Goal: Transaction & Acquisition: Purchase product/service

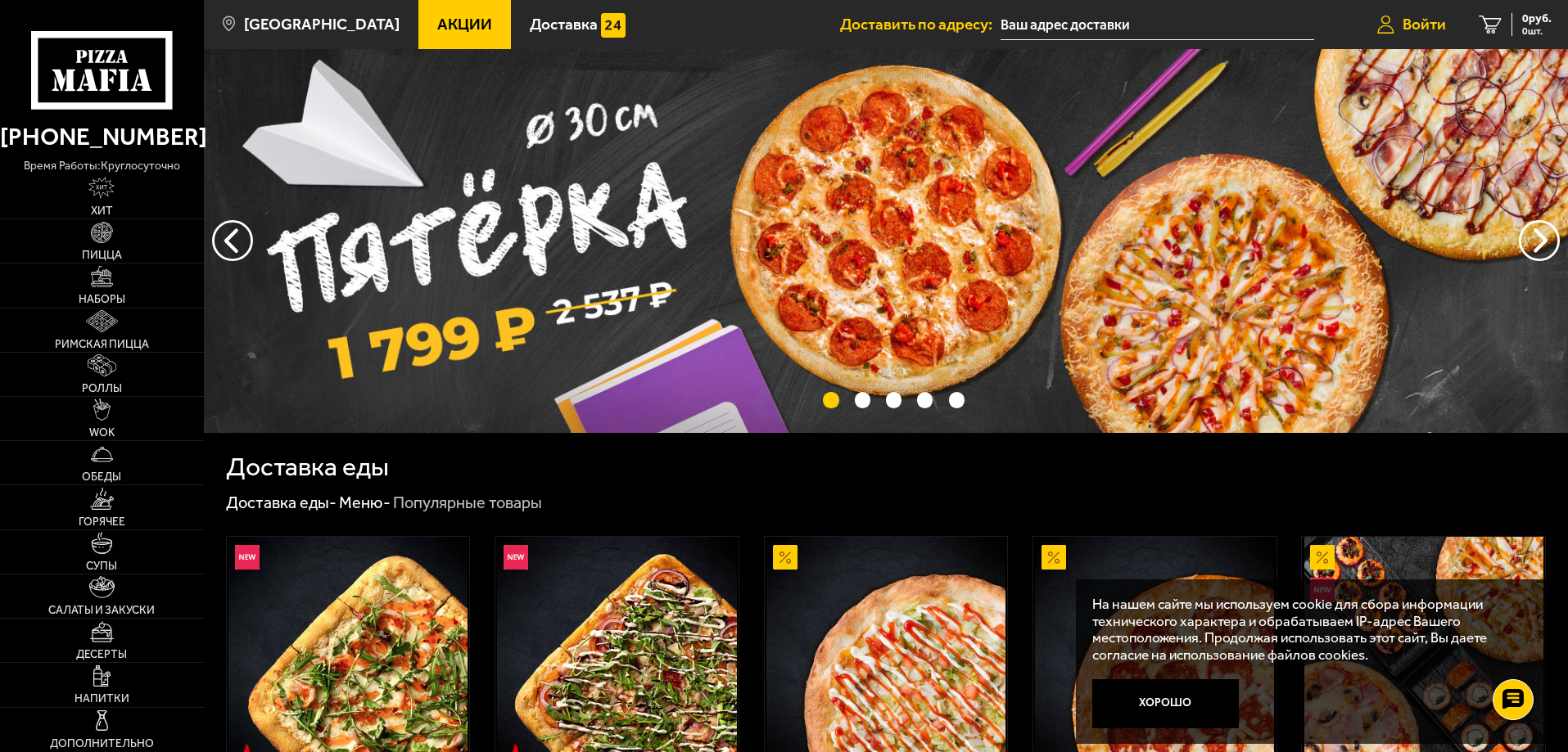
click at [1425, 26] on span "Войти" at bounding box center [1424, 24] width 44 height 15
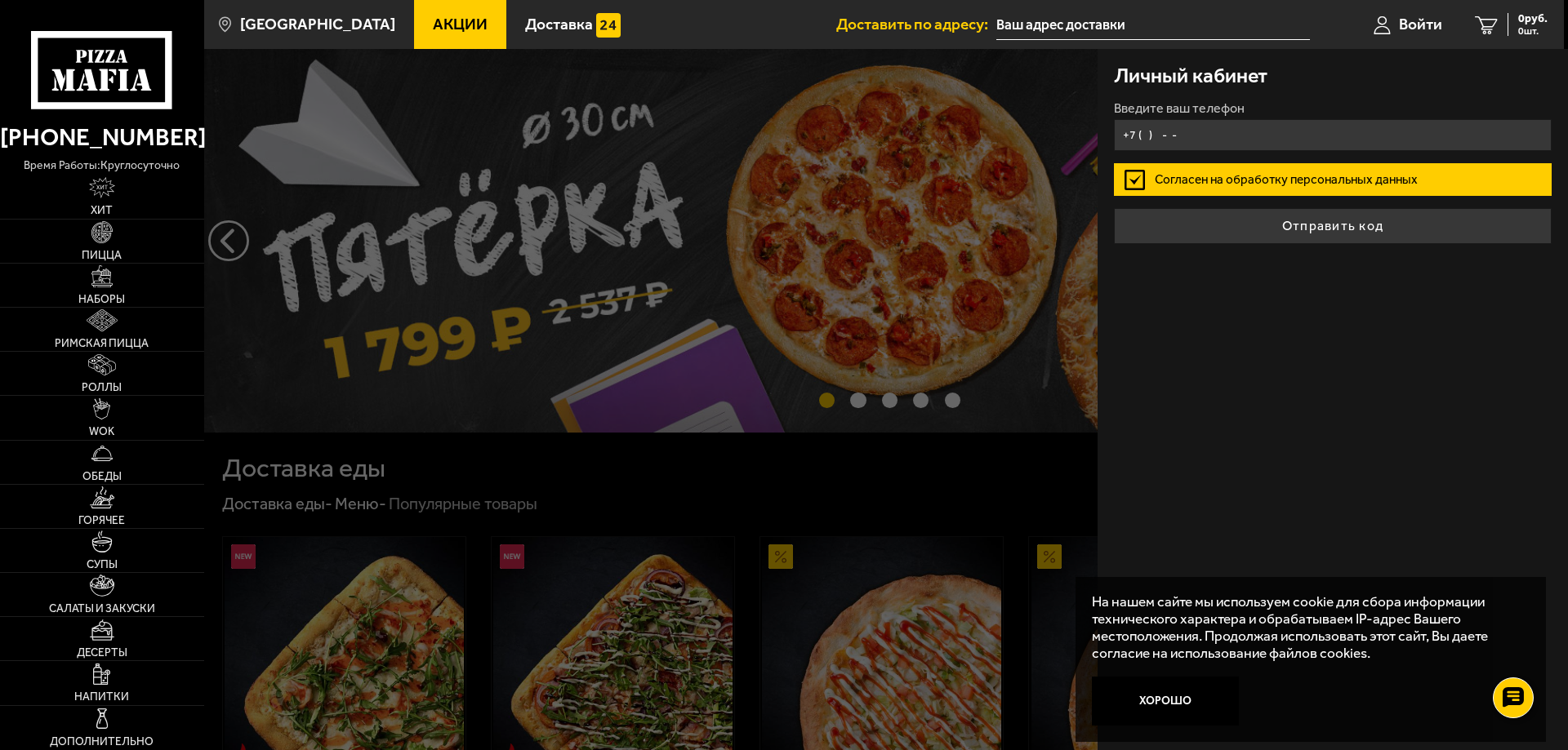
click at [1198, 133] on input "+7 ( ) - -" at bounding box center [1333, 135] width 438 height 32
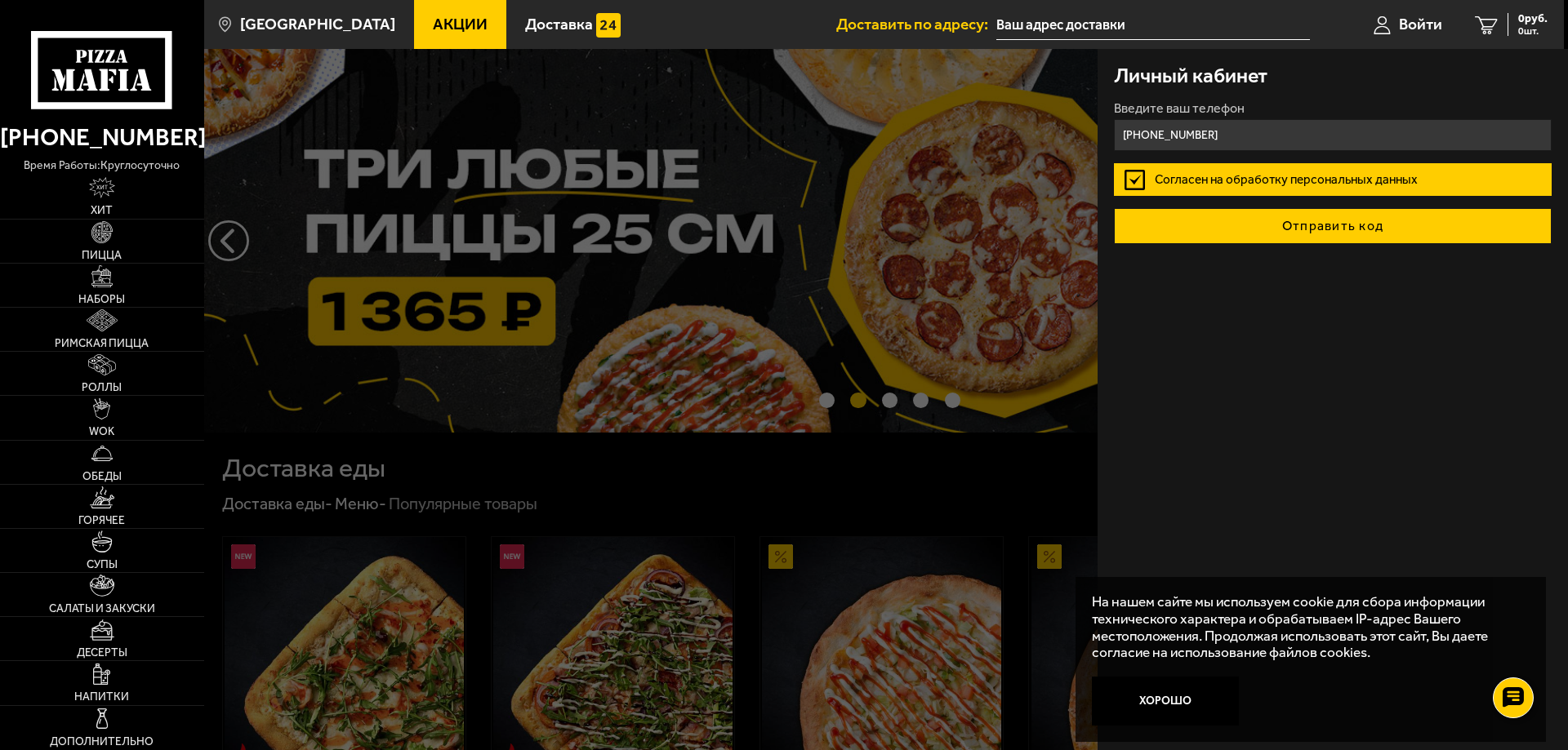
type input "[PHONE_NUMBER]"
click at [1282, 222] on button "Отправить код" at bounding box center [1333, 226] width 438 height 36
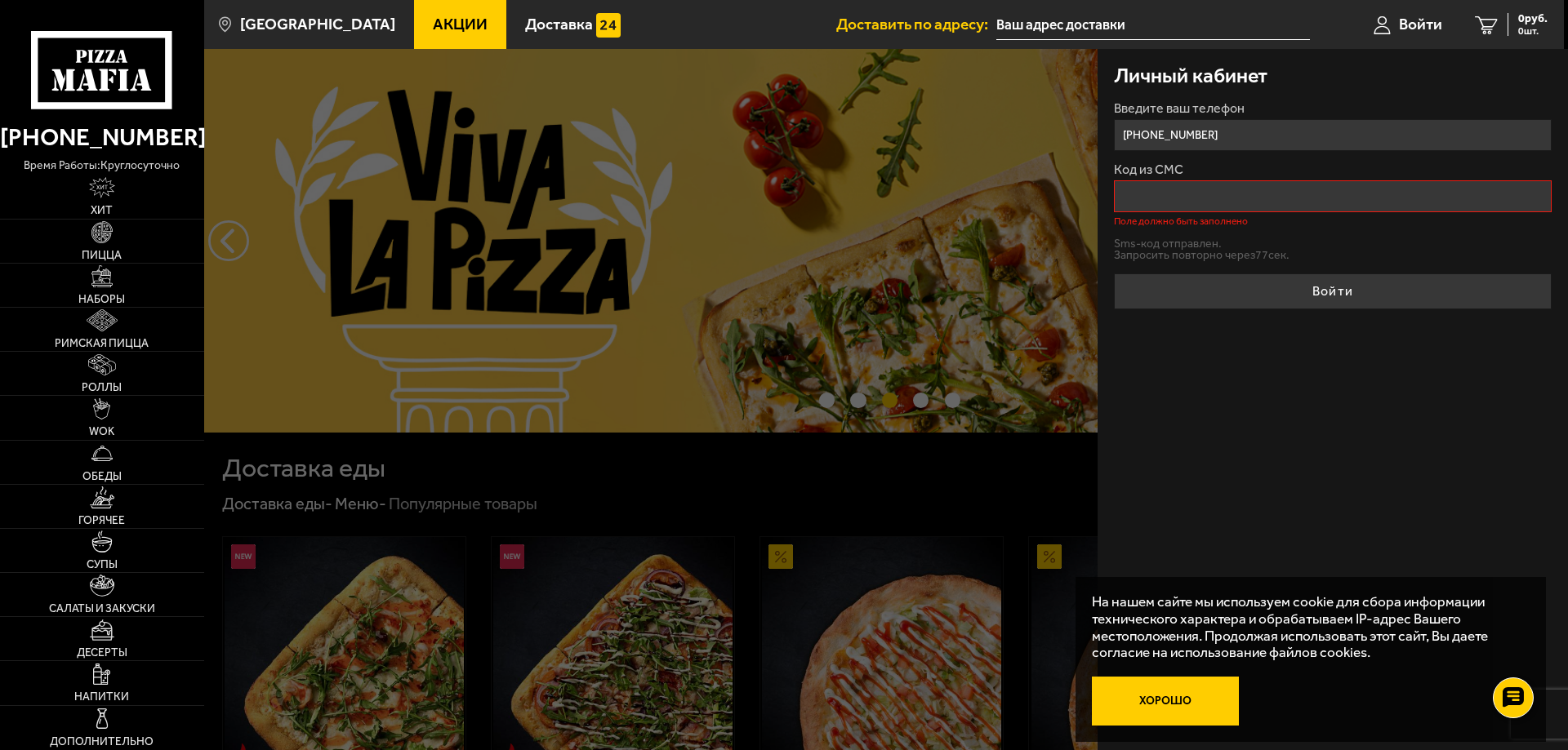
click at [1190, 698] on button "Хорошо" at bounding box center [1164, 702] width 147 height 49
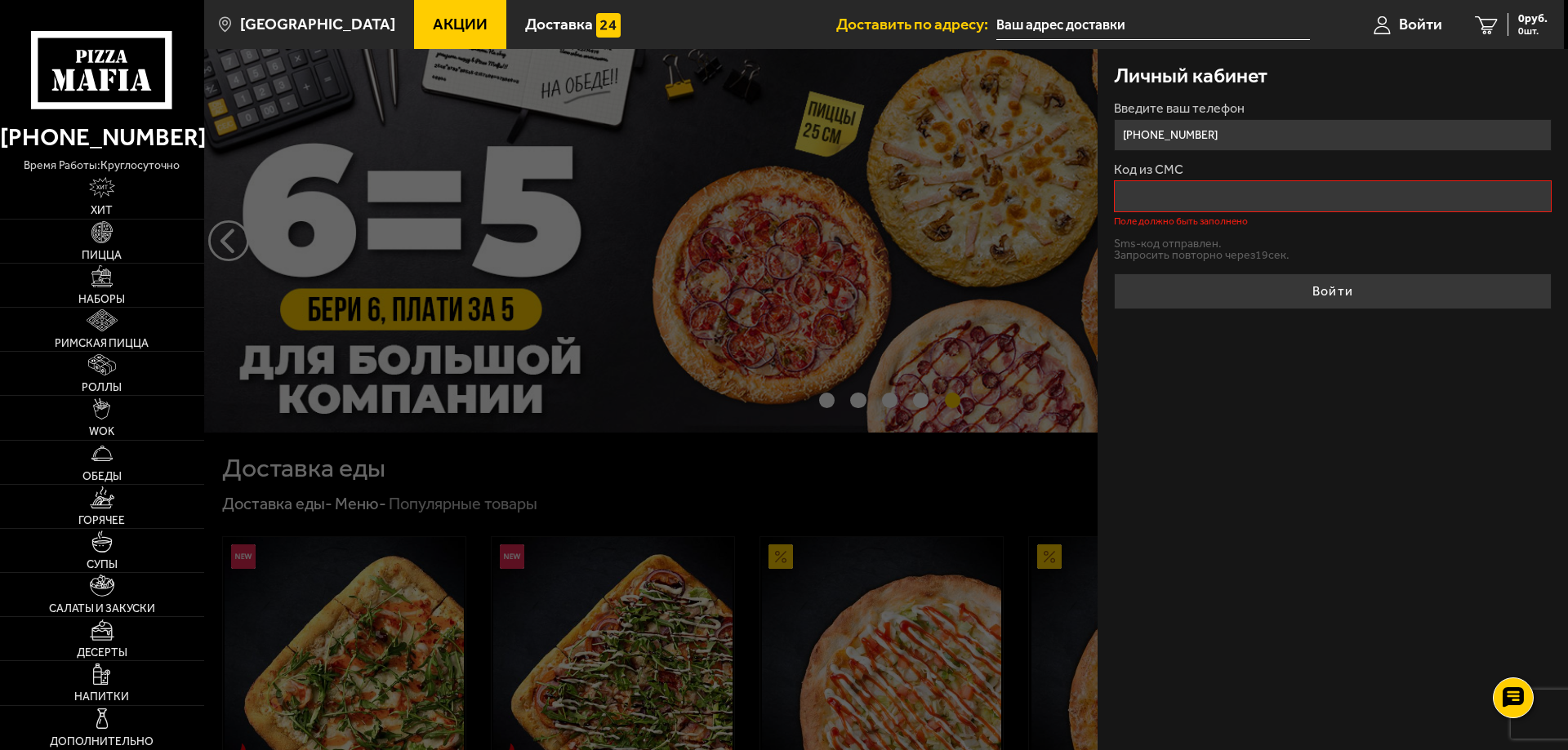
click at [1230, 131] on input "+7 (963) 323-29-68" at bounding box center [1333, 135] width 438 height 32
drag, startPoint x: 1140, startPoint y: 132, endPoint x: 1069, endPoint y: 131, distance: 71.0
click at [1288, 440] on div "Личный кабинет Введите ваш телефон +7 (963) 323-29-68 Код из СМС Поле должно бы…" at bounding box center [1332, 400] width 470 height 701
click at [1155, 244] on button "Отправить sms-код" at bounding box center [1166, 245] width 104 height 12
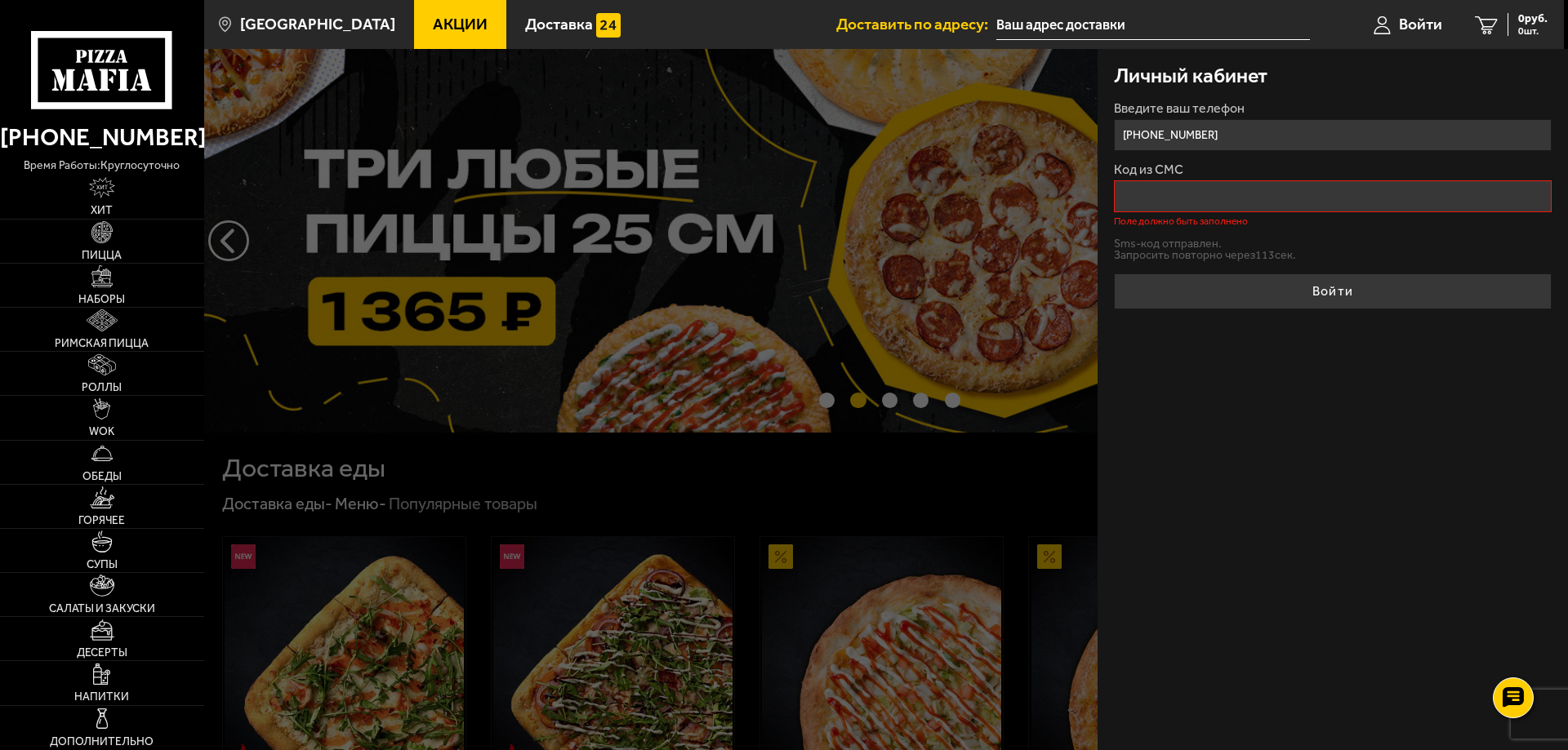
click at [1156, 198] on input "Код из СМС" at bounding box center [1333, 196] width 438 height 32
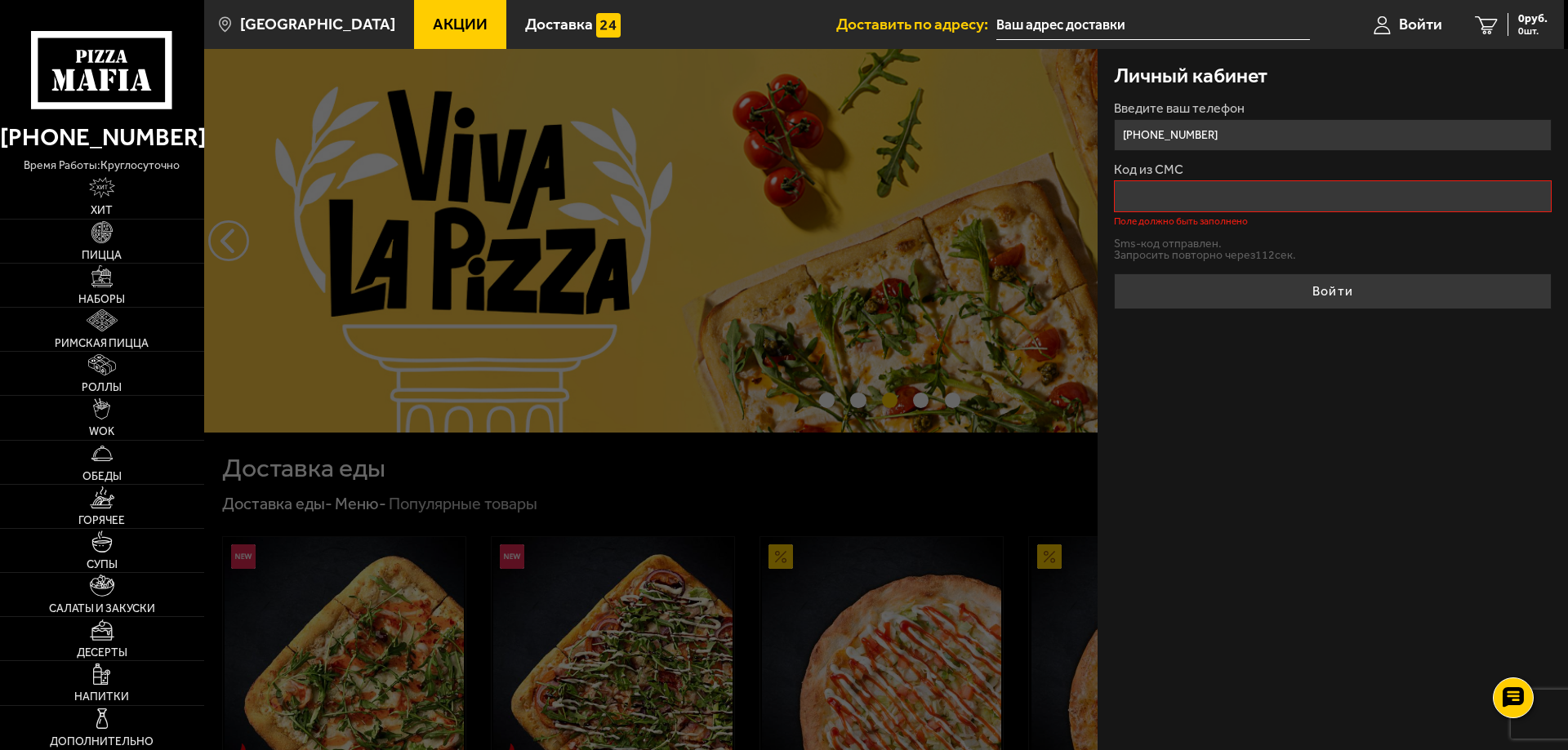
click at [1209, 414] on div "Личный кабинет Введите ваш телефон +7 (963) 323-29-68 Код из СМС Поле должно бы…" at bounding box center [1332, 400] width 470 height 701
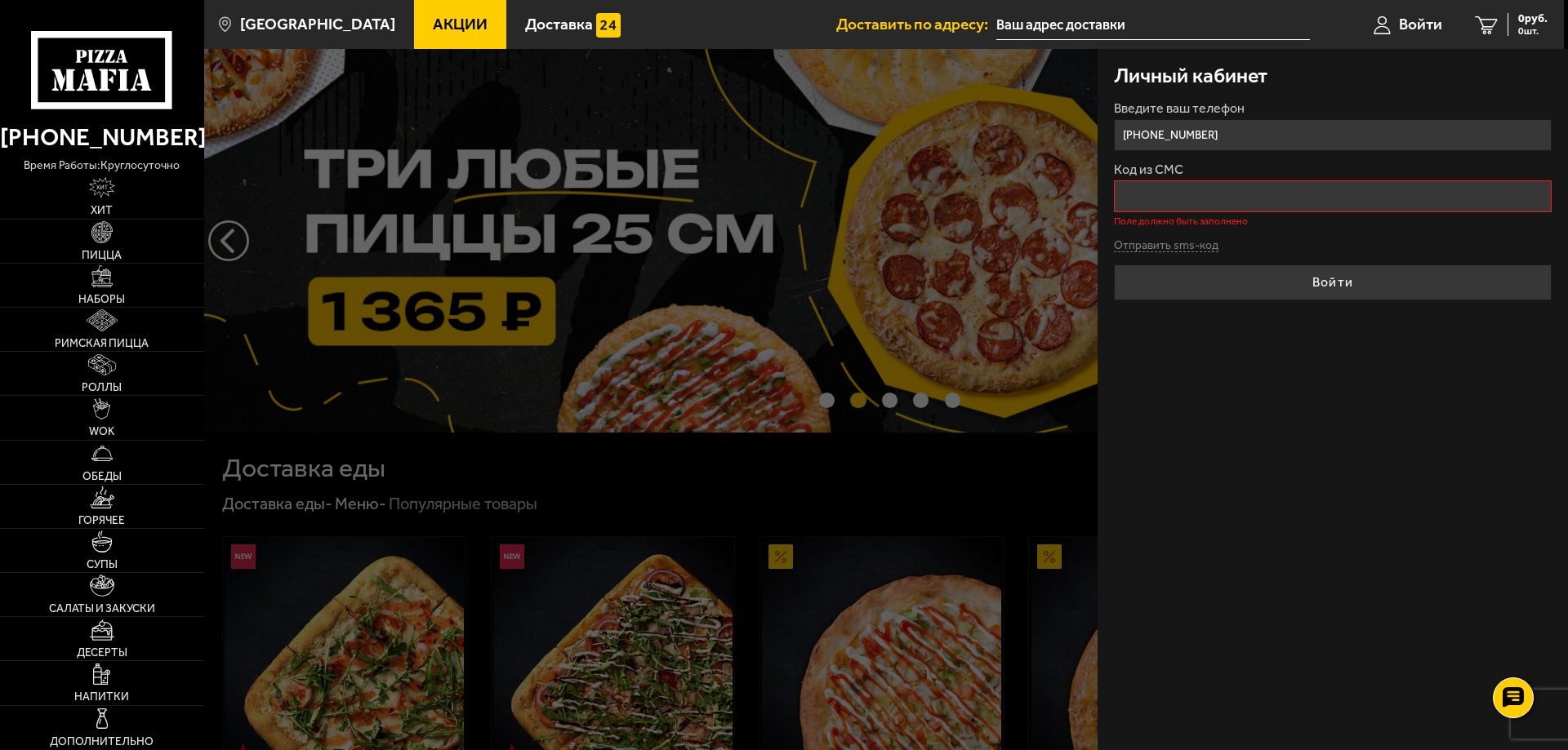
drag, startPoint x: 1182, startPoint y: 206, endPoint x: 1172, endPoint y: 210, distance: 10.8
click at [1180, 208] on input "Код из СМС" at bounding box center [1333, 196] width 438 height 32
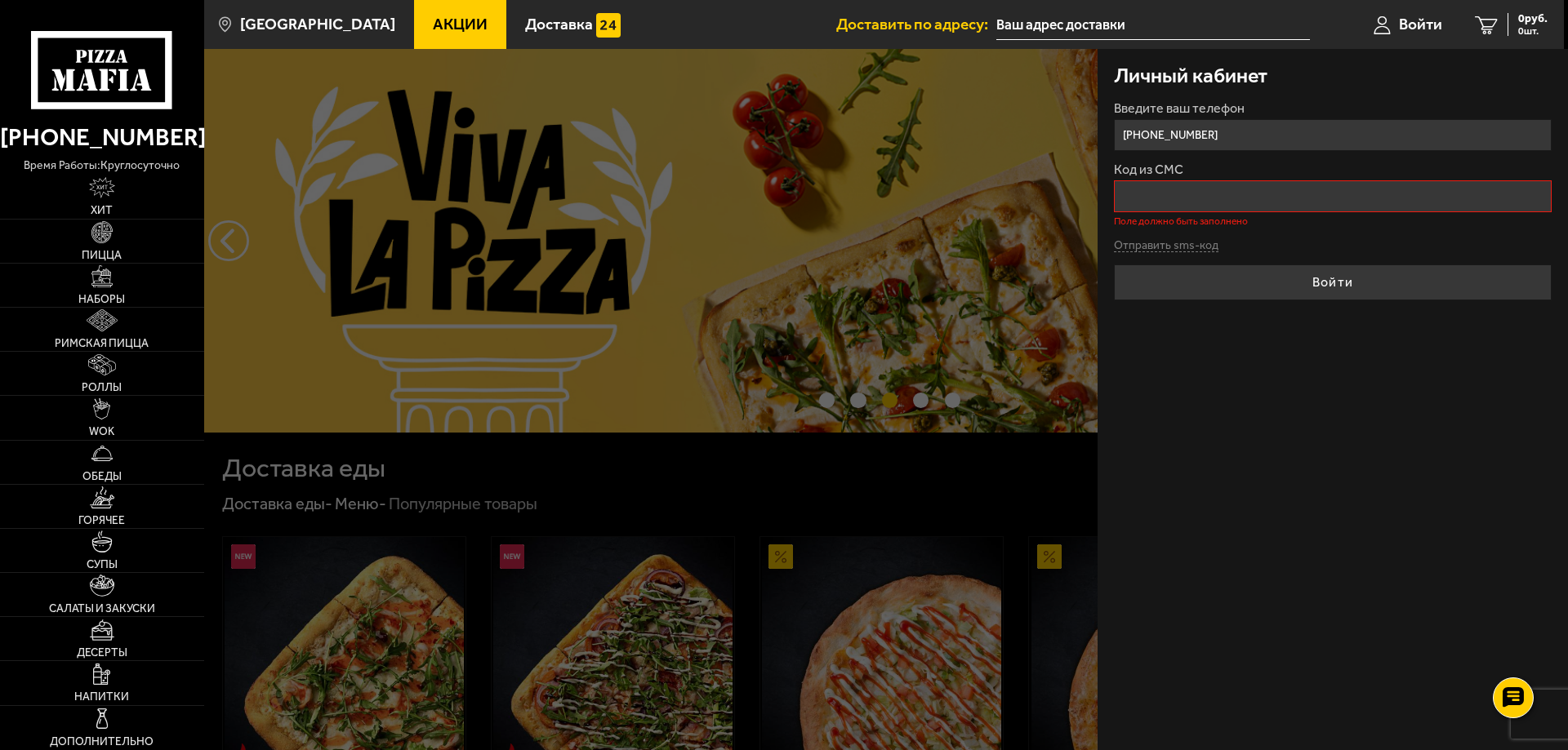
drag, startPoint x: 1235, startPoint y: 464, endPoint x: 1174, endPoint y: 180, distance: 290.5
click at [1242, 446] on div "Личный кабинет Введите ваш телефон +7 (963) 323-29-68 Код из СМС Поле должно бы…" at bounding box center [1332, 400] width 470 height 701
click at [1168, 245] on button "Отправить sms-код" at bounding box center [1166, 245] width 104 height 12
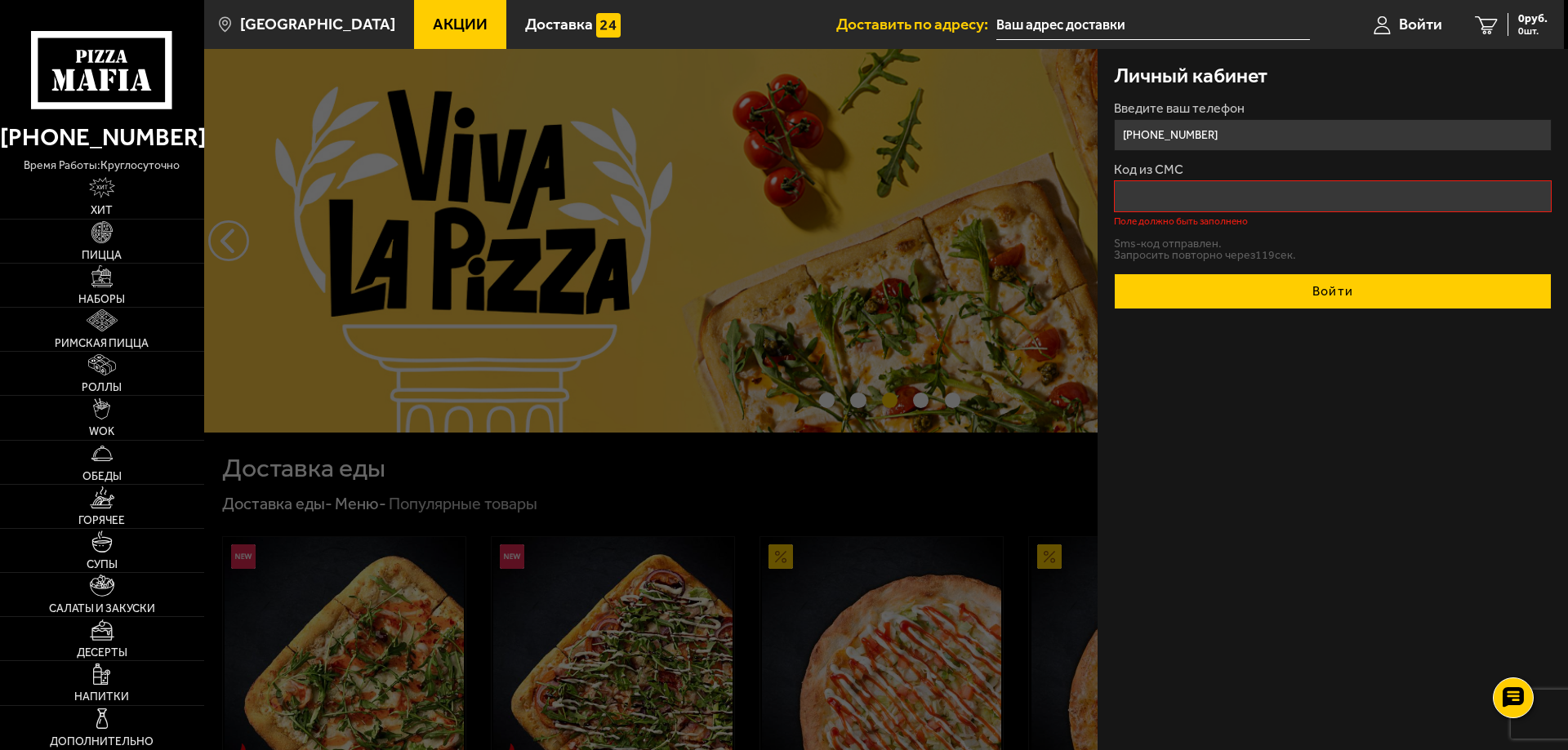
click at [1309, 291] on button "Войти" at bounding box center [1333, 292] width 438 height 36
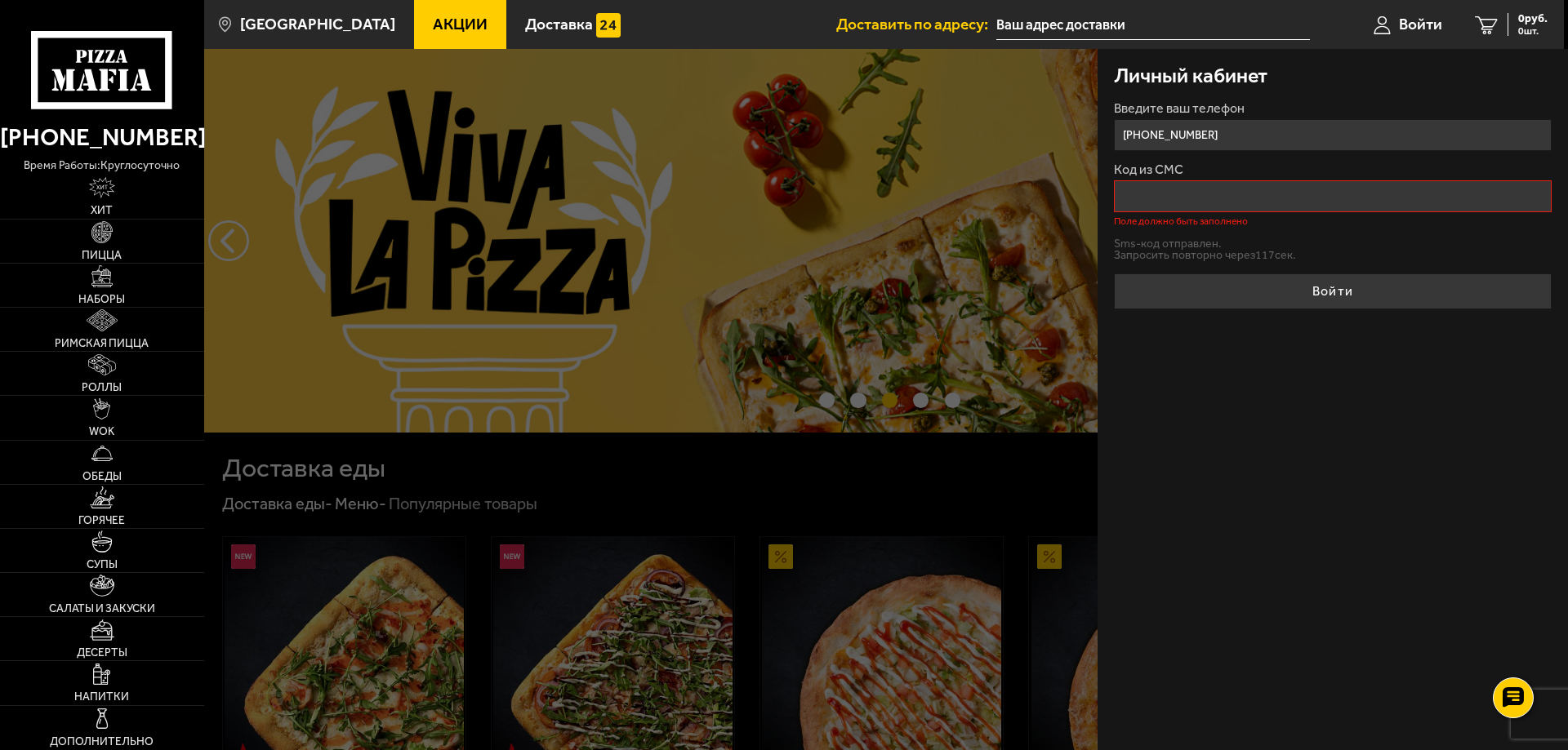
click at [1154, 196] on input "Код из СМС" at bounding box center [1333, 196] width 438 height 32
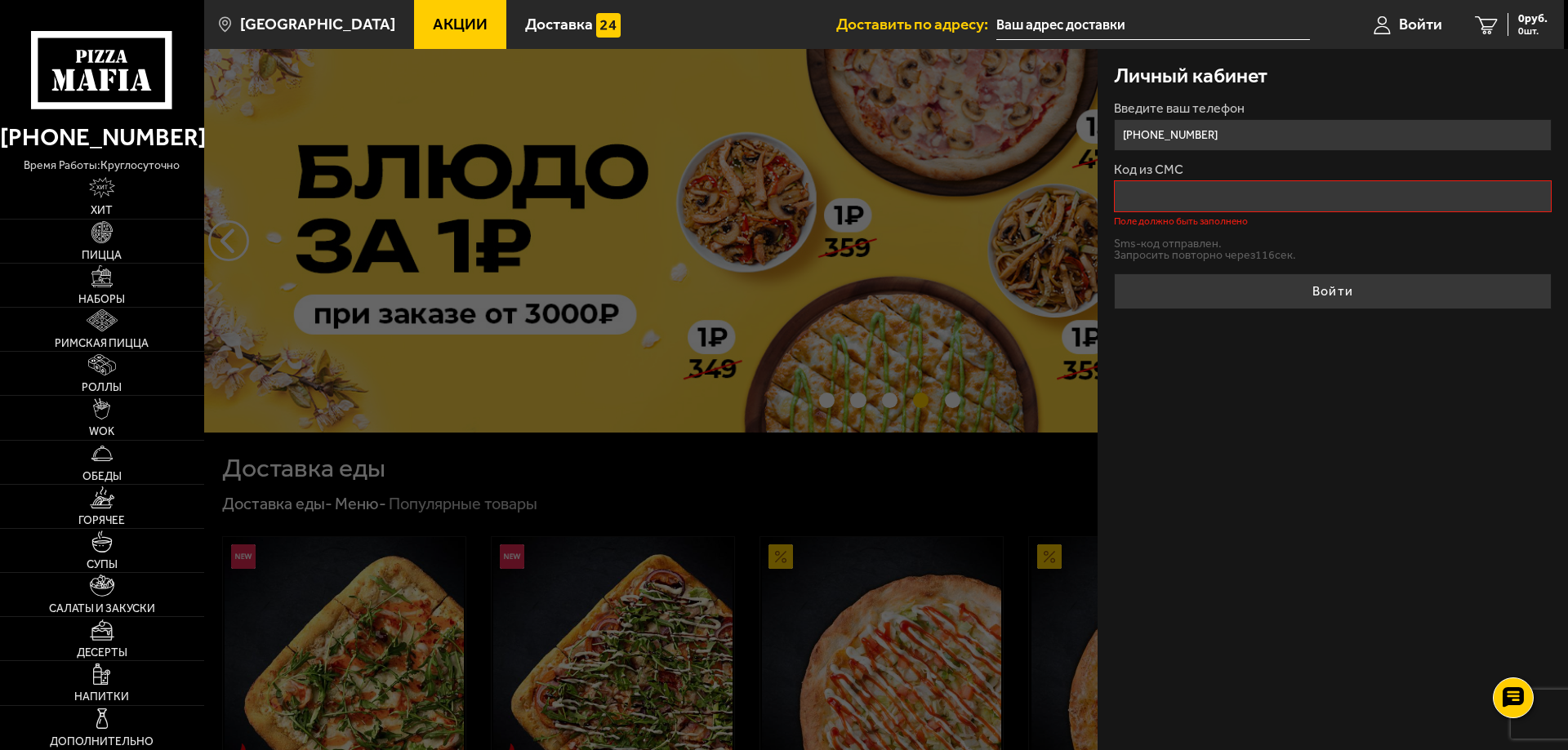
click at [1132, 366] on div "Личный кабинет Введите ваш телефон +7 (963) 323-29-68 Код из СМС Поле должно бы…" at bounding box center [1332, 400] width 470 height 701
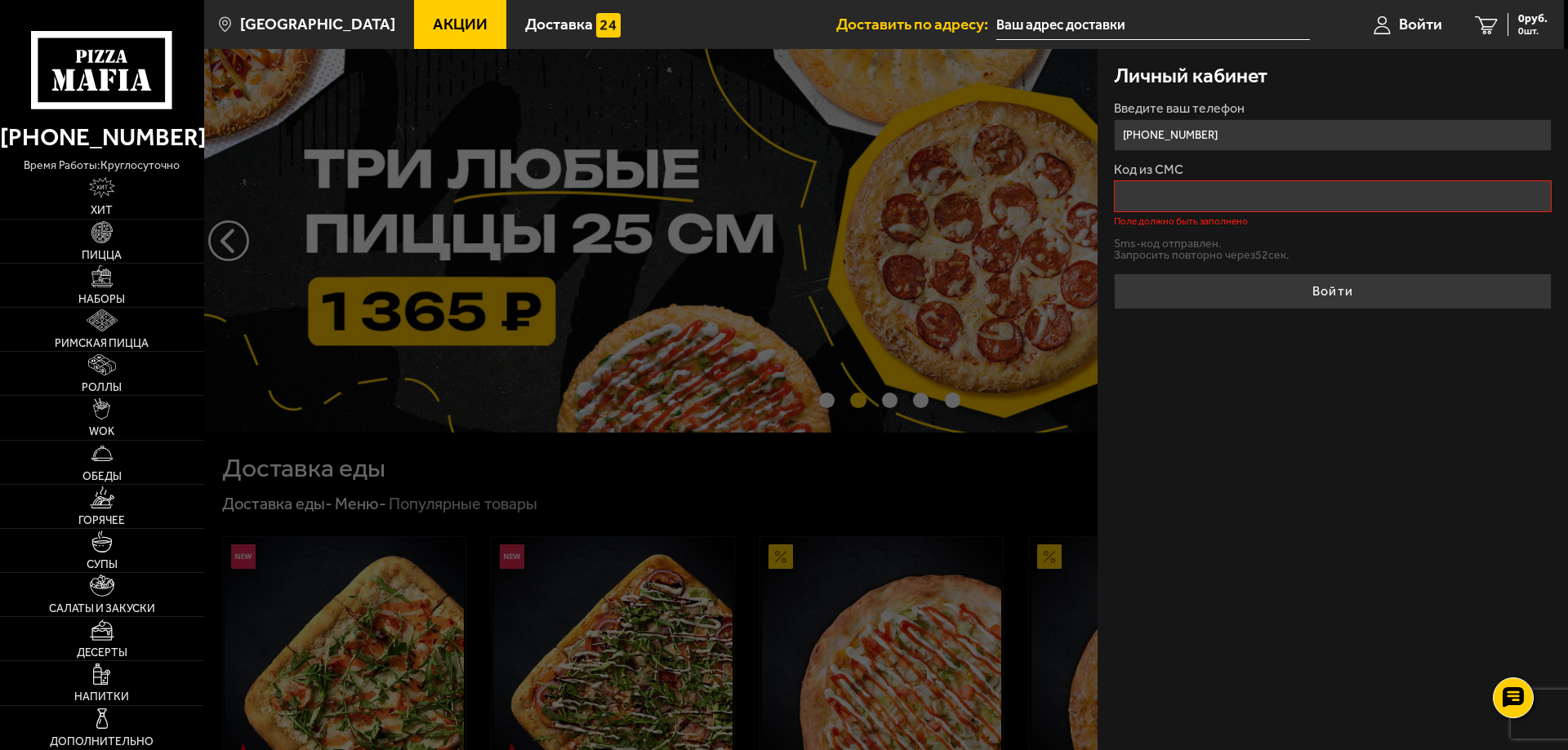
drag, startPoint x: 1238, startPoint y: 141, endPoint x: 1118, endPoint y: 141, distance: 120.0
click at [1118, 141] on input "+7 (963) 323-29-68" at bounding box center [1333, 135] width 438 height 32
drag, startPoint x: 1277, startPoint y: 485, endPoint x: 1263, endPoint y: 353, distance: 132.7
click at [1277, 470] on div "Личный кабинет Введите ваш телефон +7 (963) 323-29-68 Код из СМС Поле должно бы…" at bounding box center [1332, 400] width 470 height 701
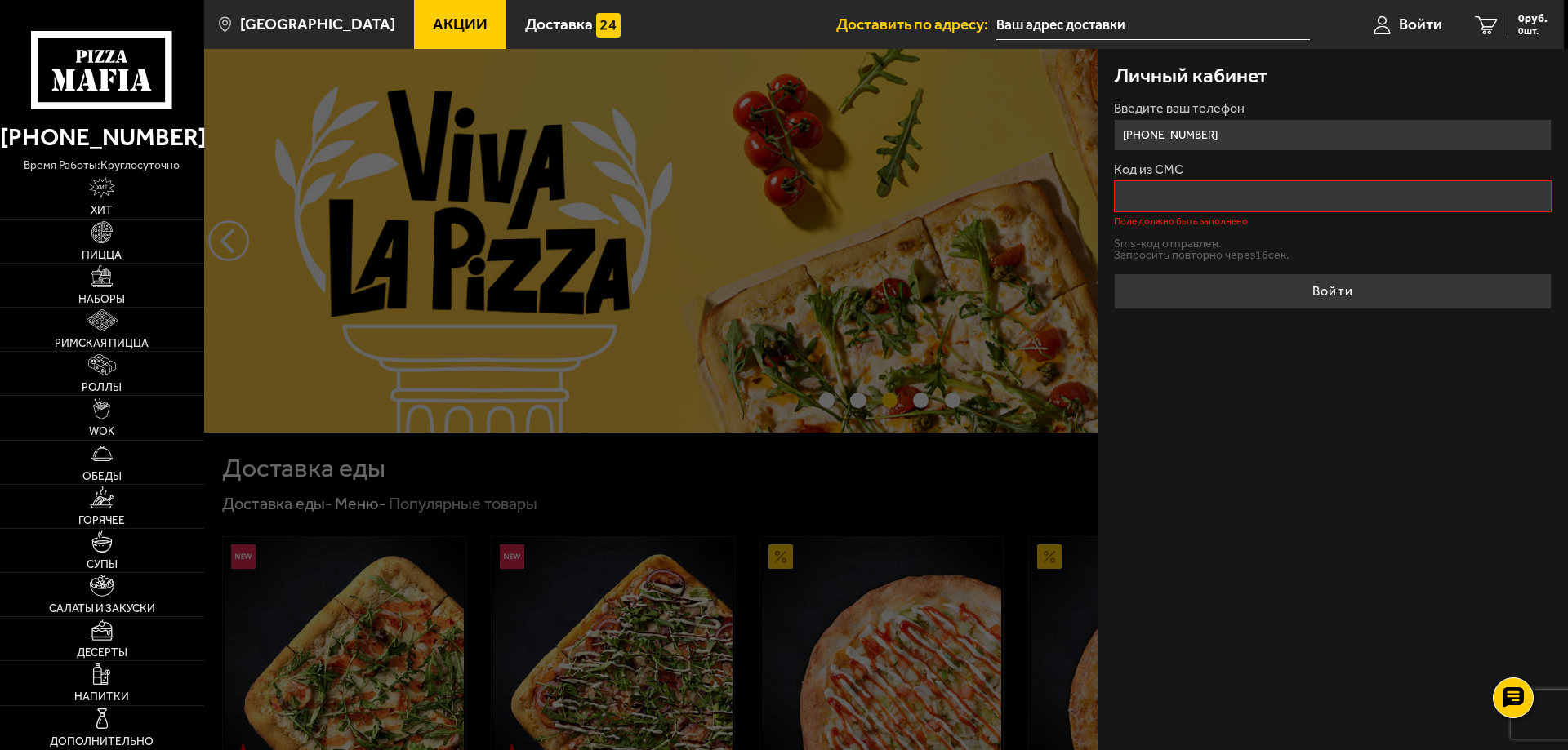
click at [1192, 192] on input "Код из СМС" at bounding box center [1333, 196] width 438 height 32
drag, startPoint x: 1253, startPoint y: 471, endPoint x: 1263, endPoint y: 387, distance: 84.6
click at [1253, 472] on div "Личный кабинет Введите ваш телефон +7 (963) 323-29-68 Код из СМС Поле должно бы…" at bounding box center [1332, 400] width 470 height 701
click at [532, 27] on span "Доставка" at bounding box center [559, 24] width 68 height 15
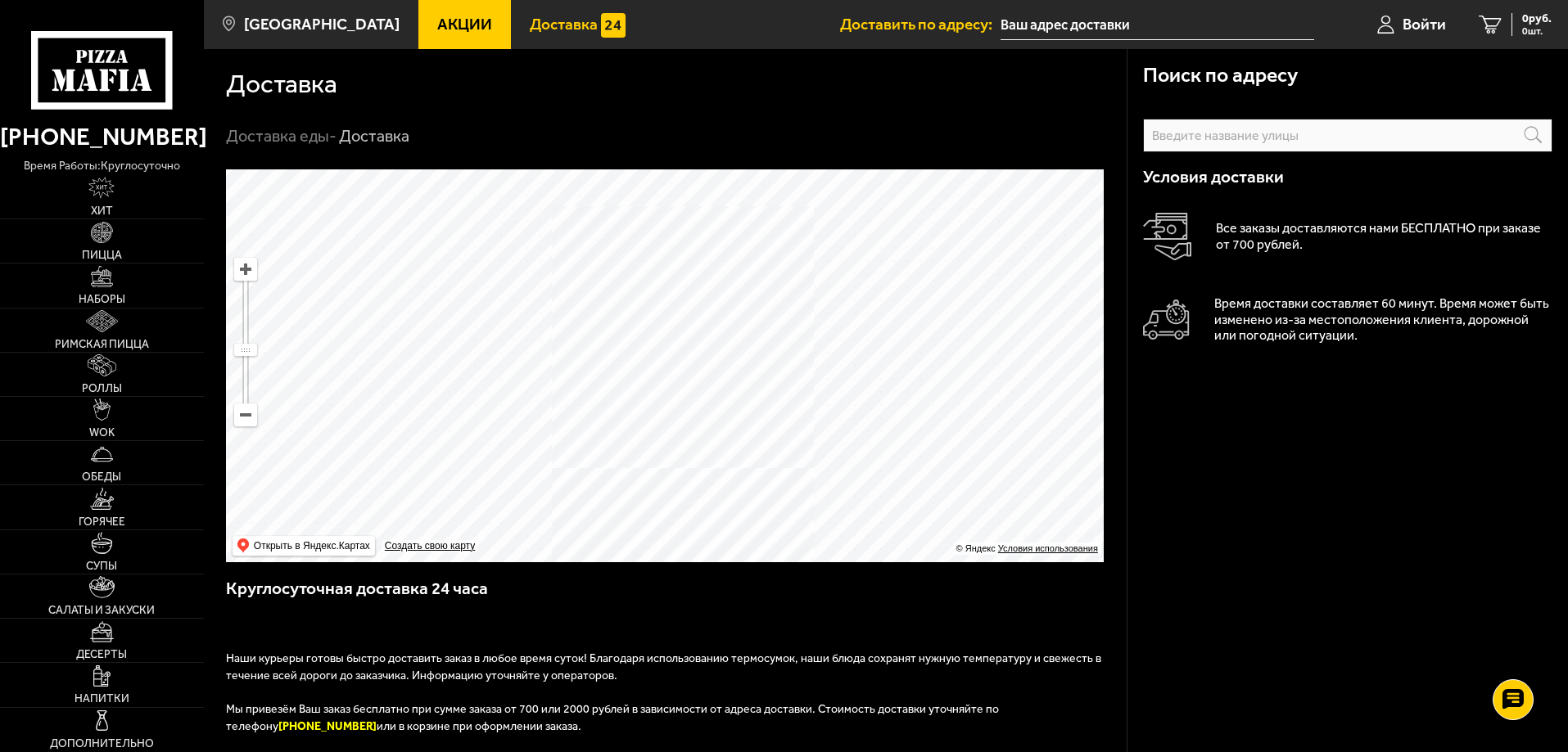
click at [437, 25] on span "Акции" at bounding box center [464, 24] width 55 height 15
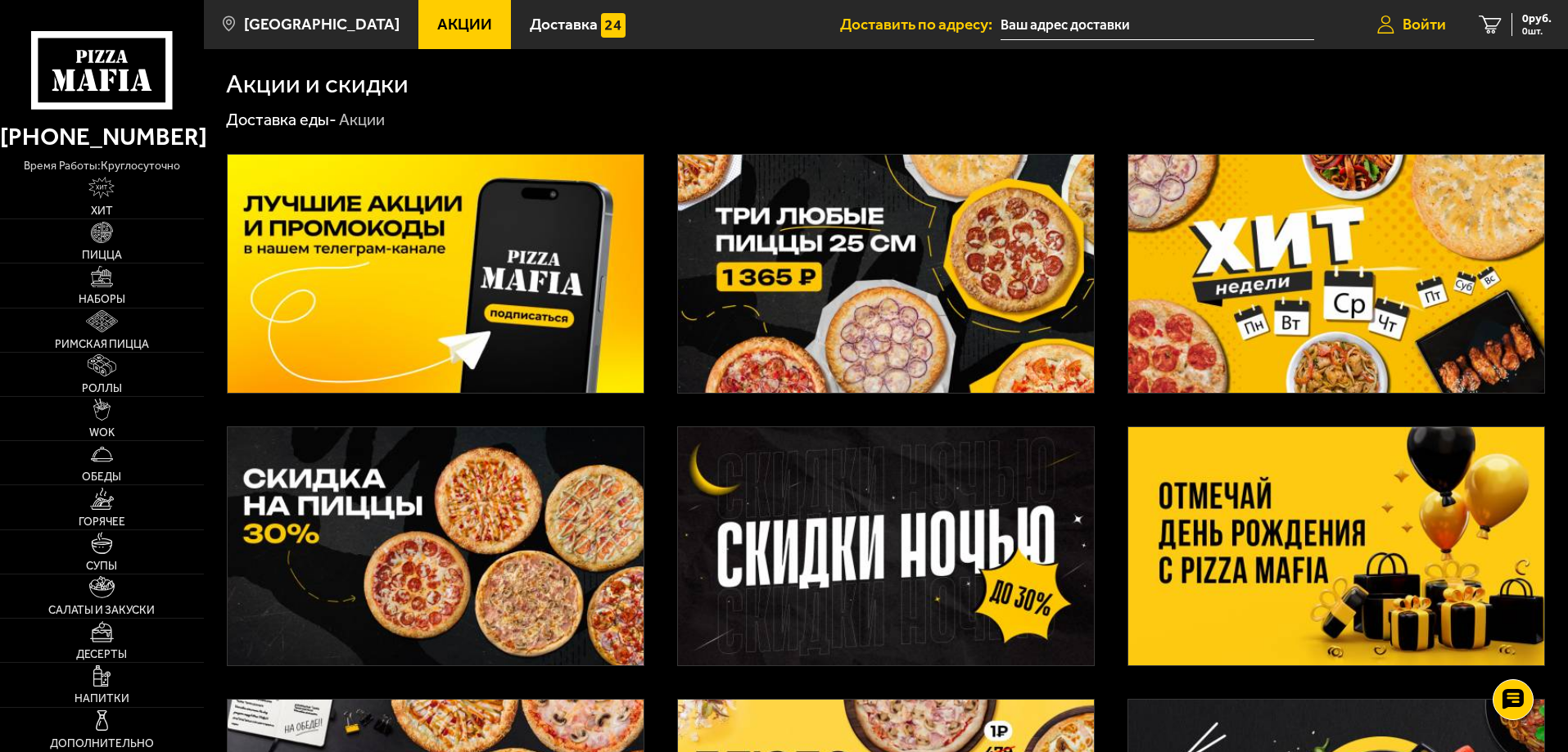
click at [1429, 22] on span "Войти" at bounding box center [1424, 24] width 44 height 15
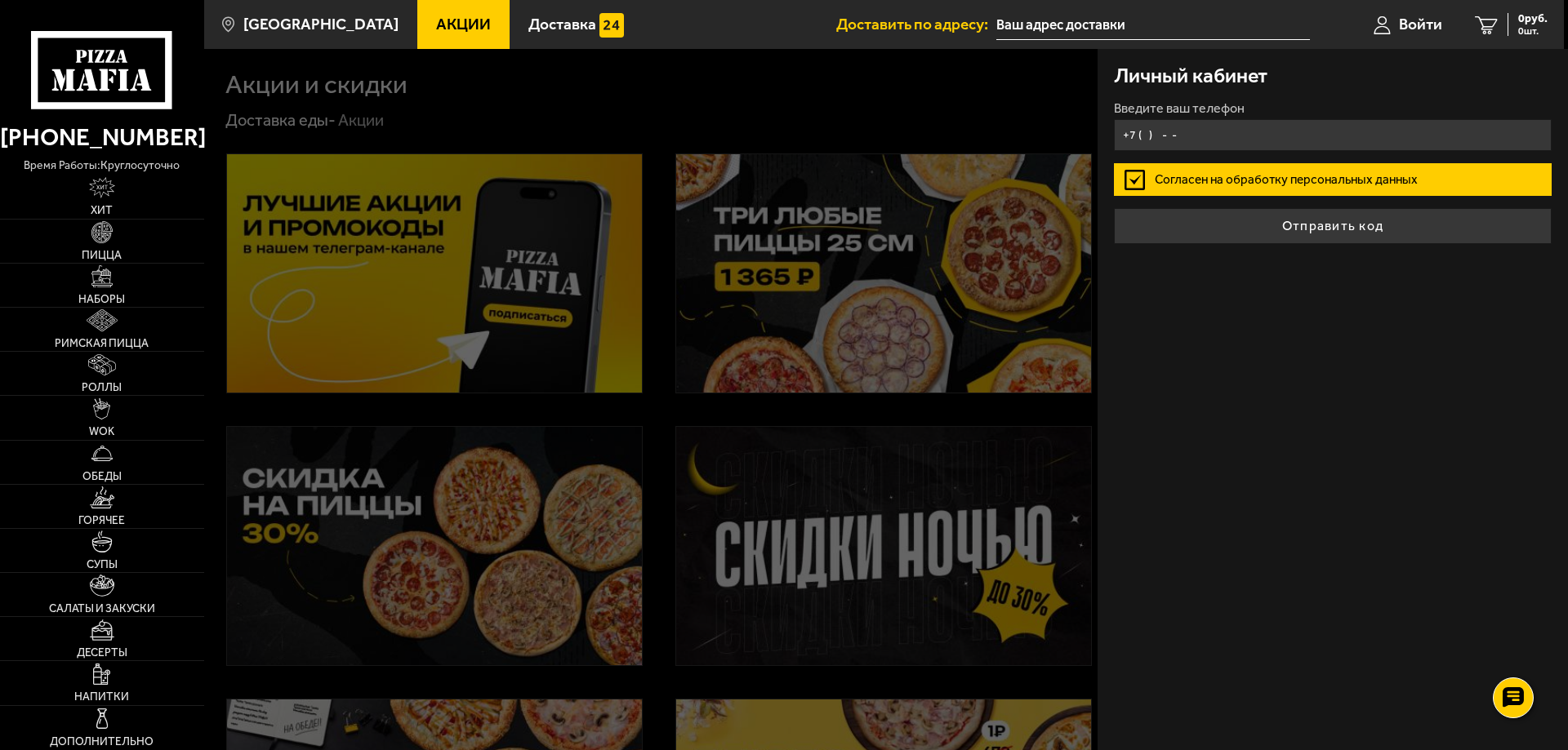
click at [1144, 134] on input "+7 ( ) - -" at bounding box center [1333, 135] width 438 height 32
type input "+7 (963) 323-29-68"
drag, startPoint x: 1331, startPoint y: 393, endPoint x: 1186, endPoint y: 151, distance: 282.1
click at [1330, 386] on div "Личный кабинет Введите ваш телефон +7 (963) 323-29-68 Согласен на обработку пер…" at bounding box center [1332, 400] width 470 height 701
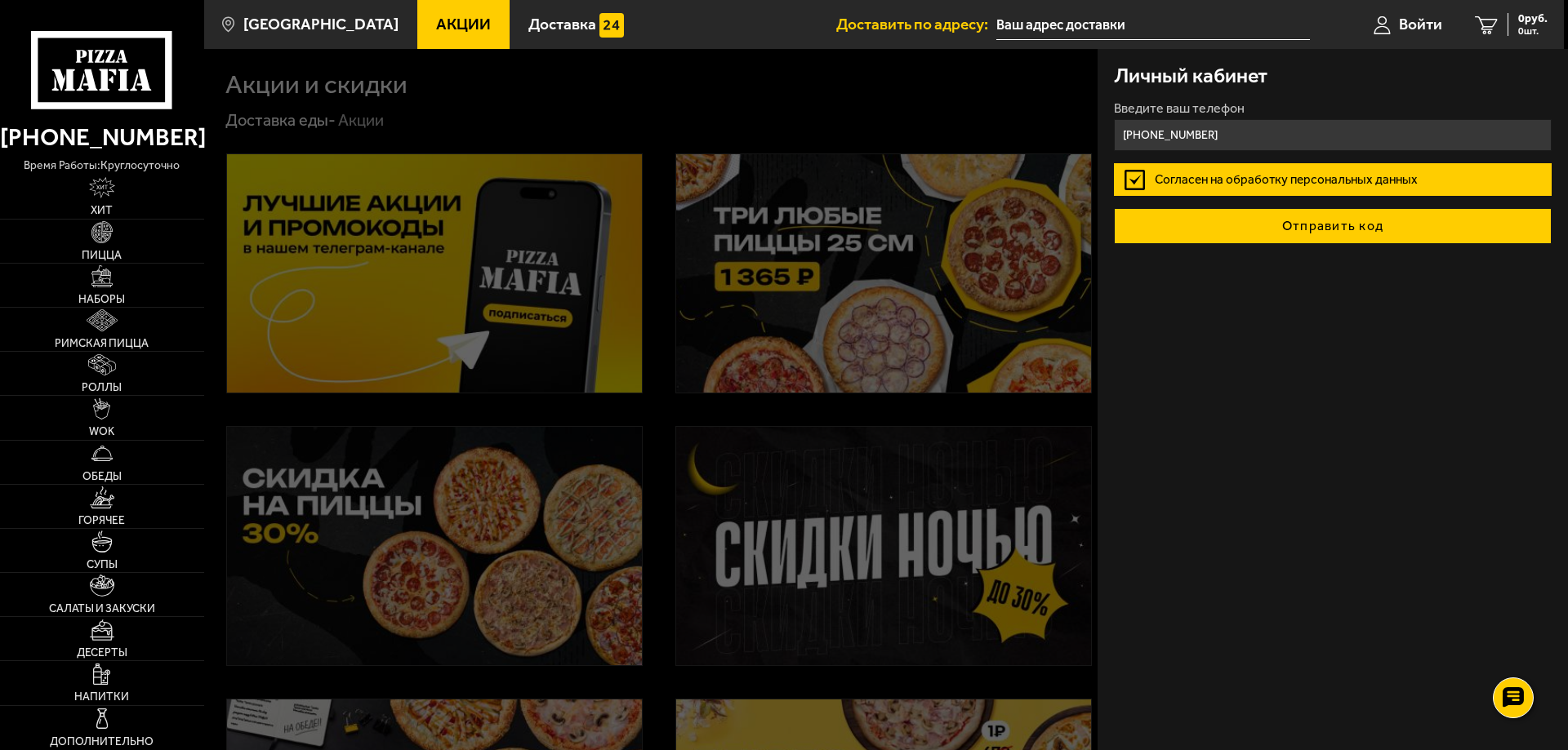
click at [1280, 222] on button "Отправить код" at bounding box center [1333, 226] width 438 height 36
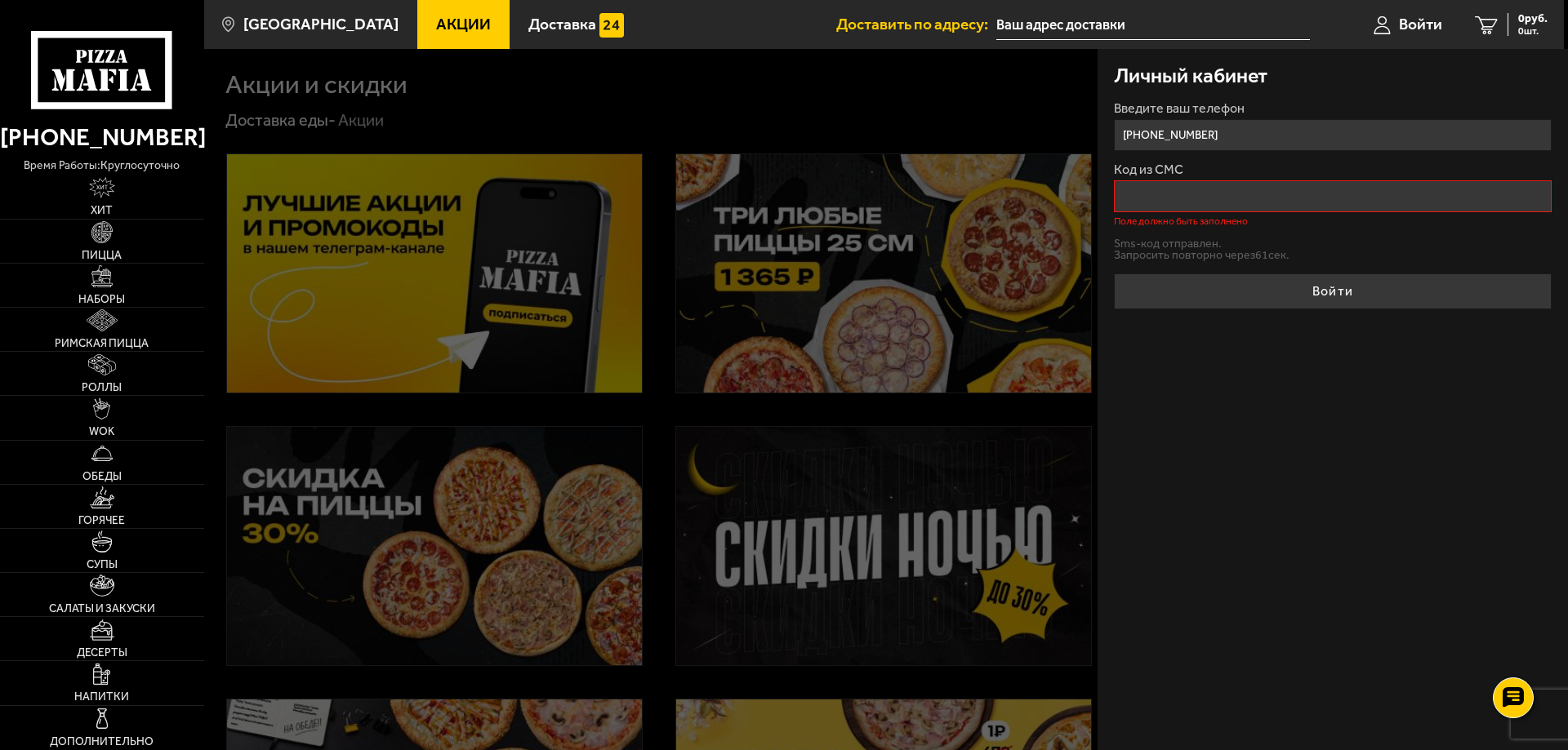
drag, startPoint x: 1259, startPoint y: 137, endPoint x: 1008, endPoint y: 136, distance: 251.0
click at [1008, 136] on main "Санкт-Петербург Все Акции Доставка Личный кабинет Акции Доставка Доставить по а…" at bounding box center [884, 682] width 1361 height 1365
click at [1323, 487] on div "Личный кабинет Введите ваш телефон +7 (963) 323-29-68 Код из СМС Поле должно бы…" at bounding box center [1332, 400] width 470 height 701
click at [1405, 19] on span "Войти" at bounding box center [1420, 24] width 44 height 15
click at [1404, 21] on span "Войти" at bounding box center [1420, 24] width 44 height 15
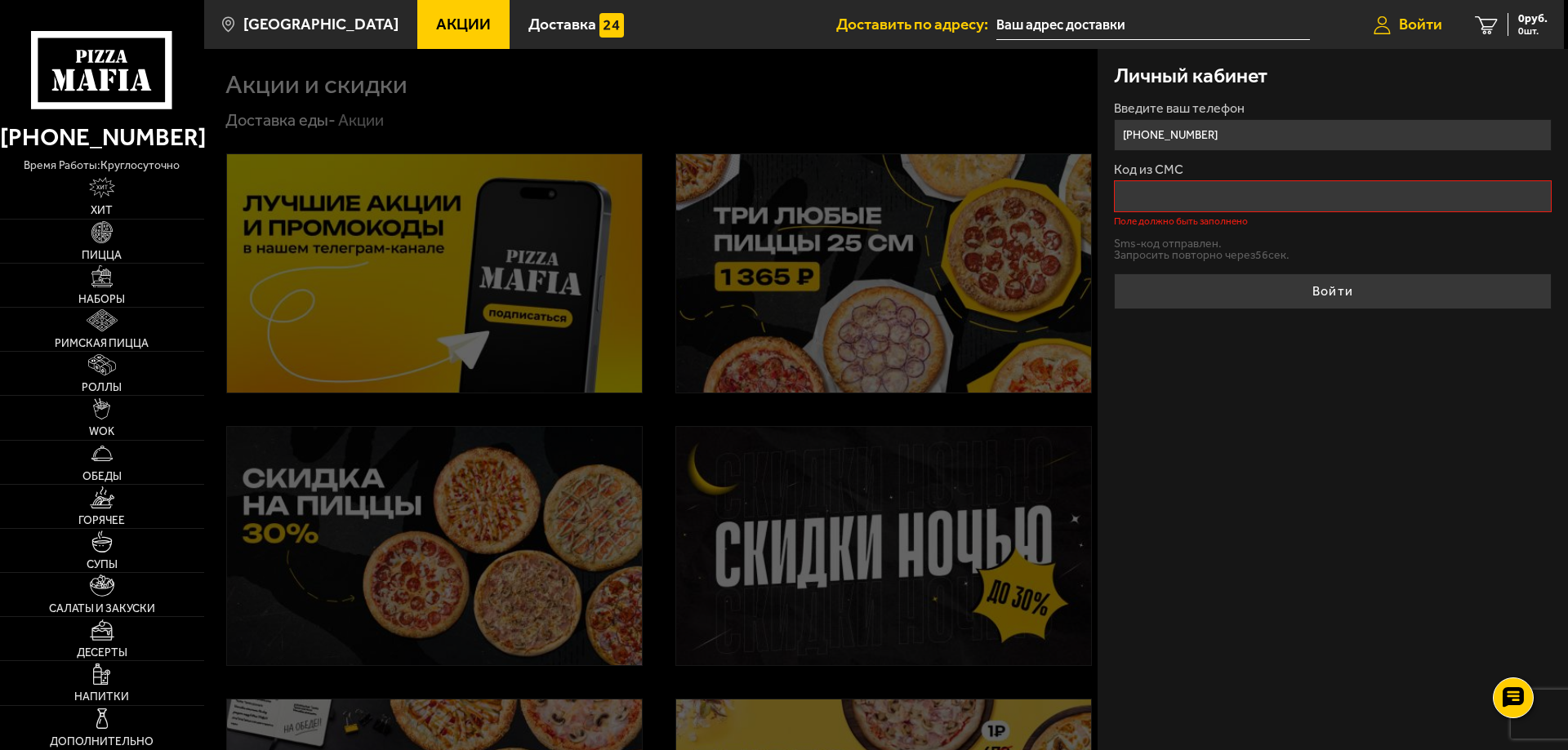
click at [1415, 21] on span "Войти" at bounding box center [1420, 24] width 44 height 15
click at [1312, 521] on div "Личный кабинет Введите ваш телефон +7 (963) 323-29-68 Код из СМС Поле должно бы…" at bounding box center [1332, 400] width 470 height 701
click at [1411, 21] on span "Войти" at bounding box center [1420, 24] width 44 height 15
drag, startPoint x: 1168, startPoint y: 192, endPoint x: 1189, endPoint y: 227, distance: 40.8
click at [1166, 192] on input "Код из СМС" at bounding box center [1333, 196] width 438 height 32
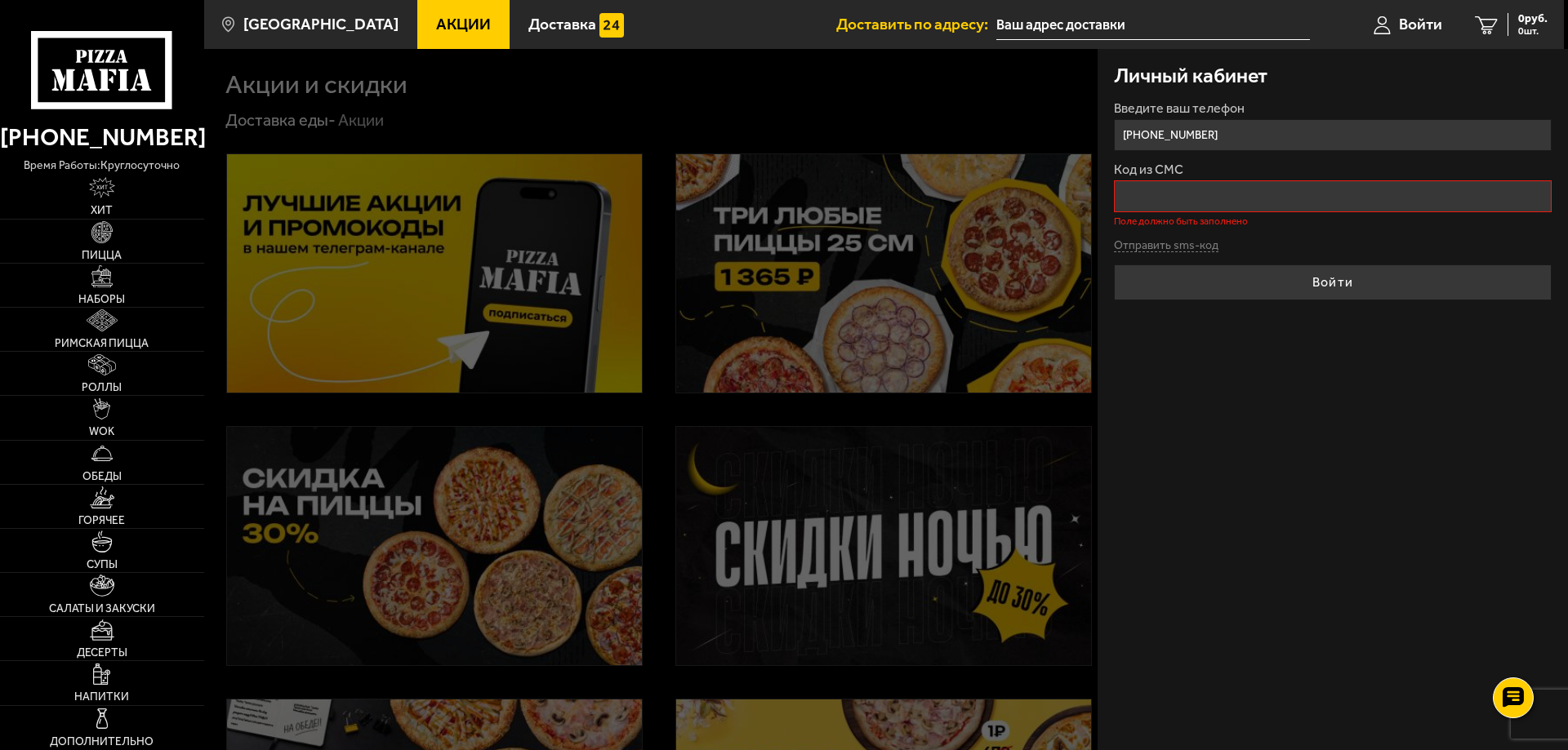
click at [1187, 327] on div "Личный кабинет Введите ваш телефон +7 (963) 323-29-68 Код из СМС Поле должно бы…" at bounding box center [1332, 400] width 470 height 701
click at [1162, 245] on button "Отправить sms-код" at bounding box center [1166, 245] width 104 height 12
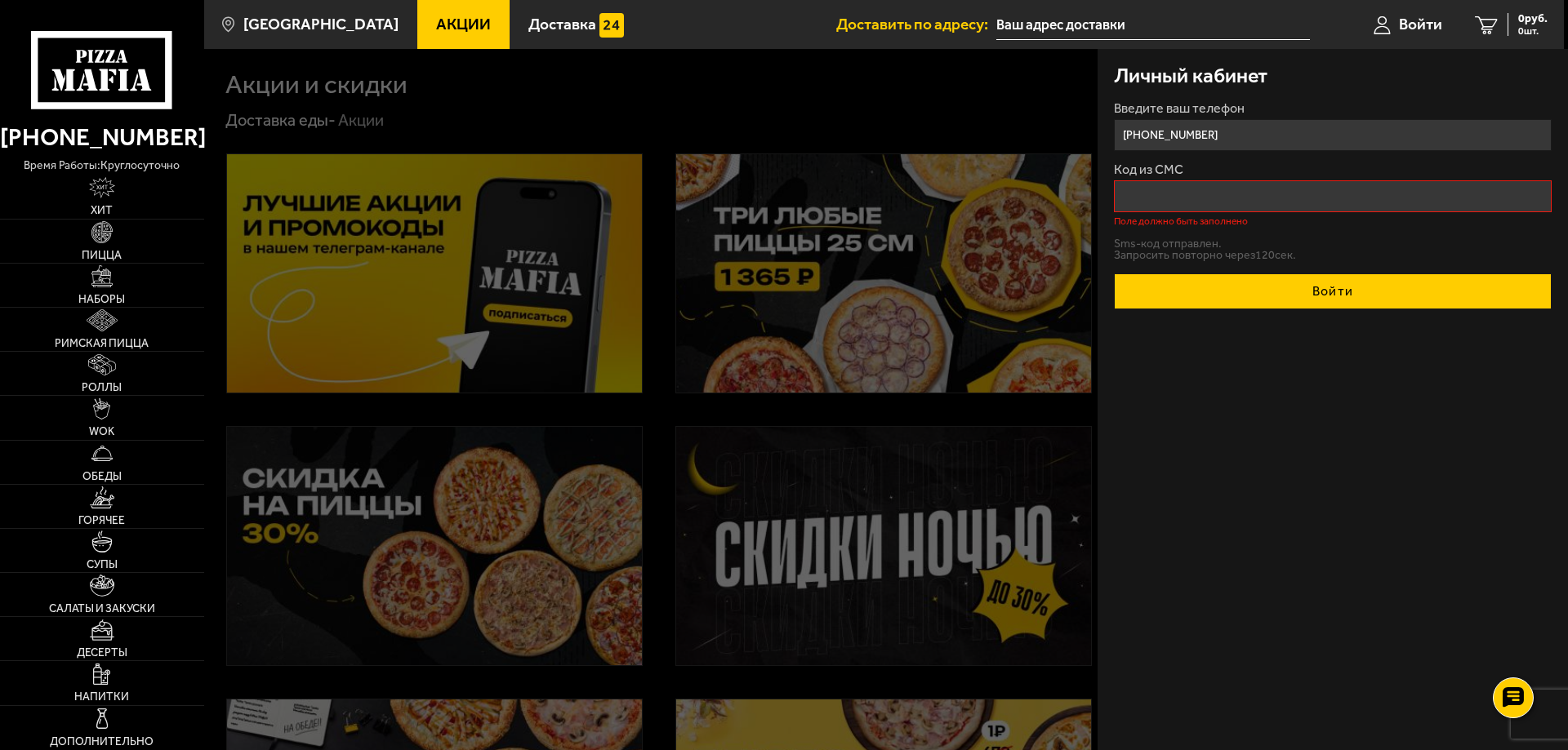
click at [1298, 290] on button "Войти" at bounding box center [1333, 292] width 438 height 36
click at [1312, 294] on button "Войти" at bounding box center [1333, 292] width 438 height 36
click at [1311, 294] on button "Войти" at bounding box center [1333, 292] width 438 height 36
drag, startPoint x: 1311, startPoint y: 294, endPoint x: 1304, endPoint y: 291, distance: 7.6
click at [1310, 294] on button "Войти" at bounding box center [1333, 292] width 438 height 36
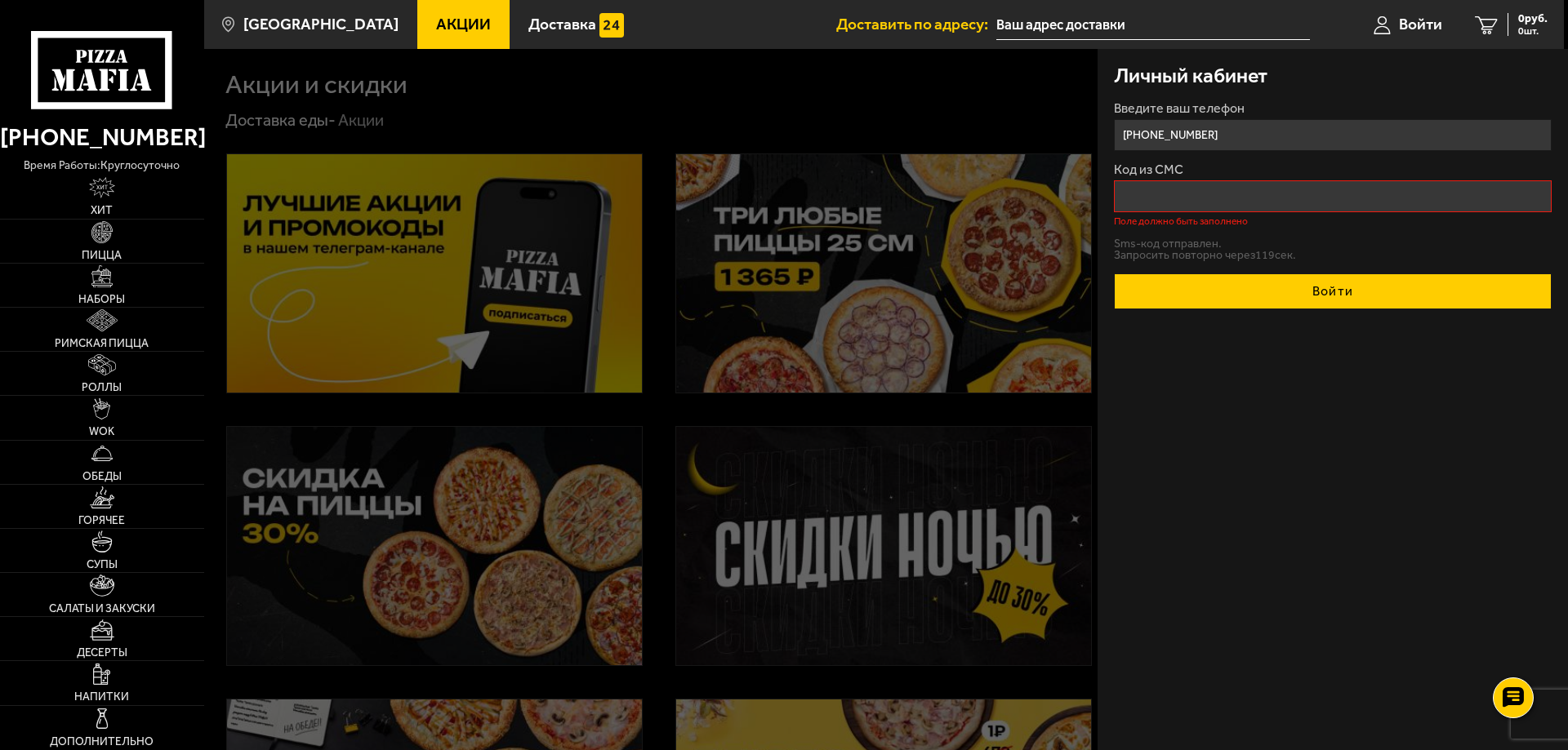
click at [1304, 291] on button "Войти" at bounding box center [1333, 292] width 438 height 36
click at [1301, 291] on button "Войти" at bounding box center [1333, 292] width 438 height 36
click at [1300, 291] on button "Войти" at bounding box center [1333, 292] width 438 height 36
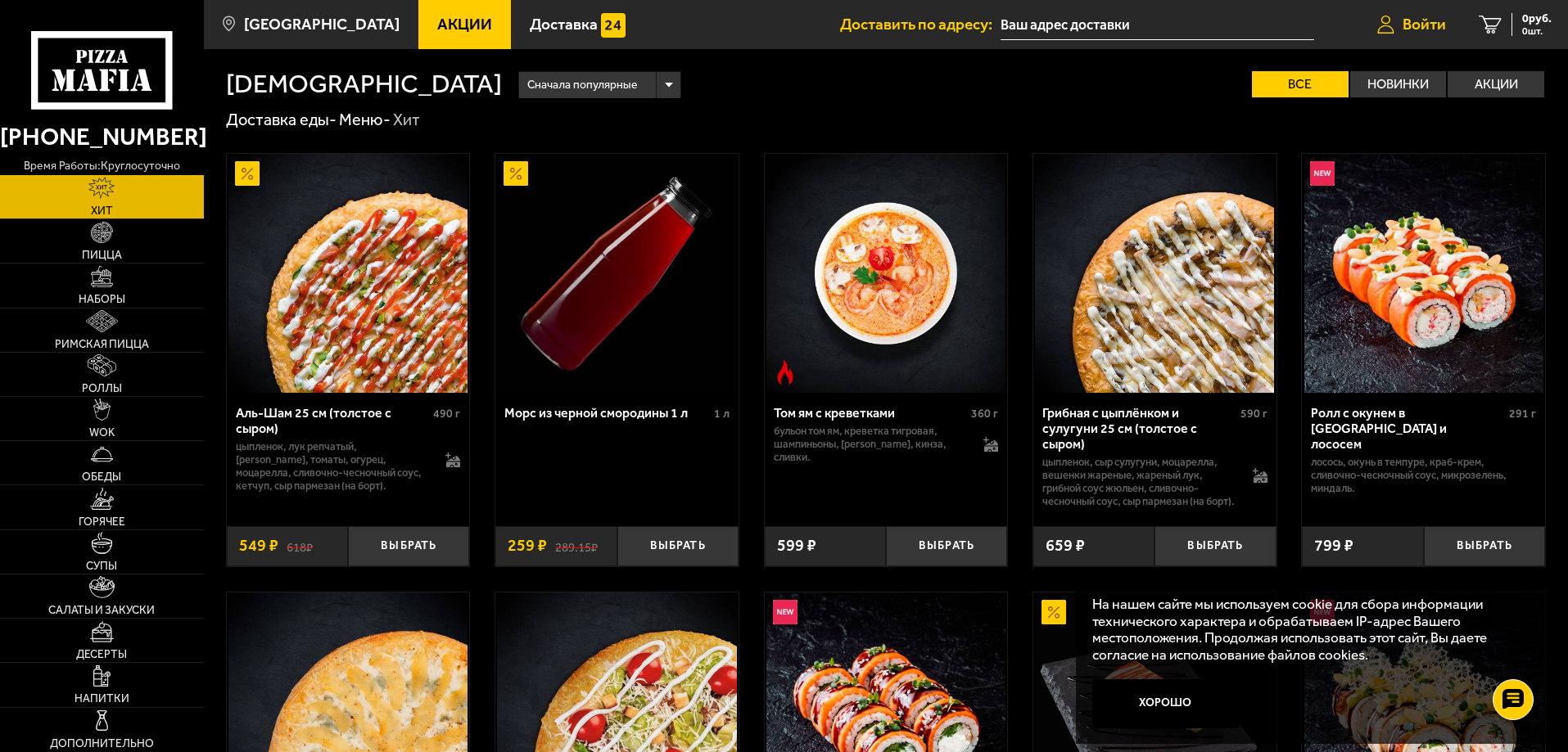
click at [1420, 18] on span "Войти" at bounding box center [1424, 24] width 44 height 15
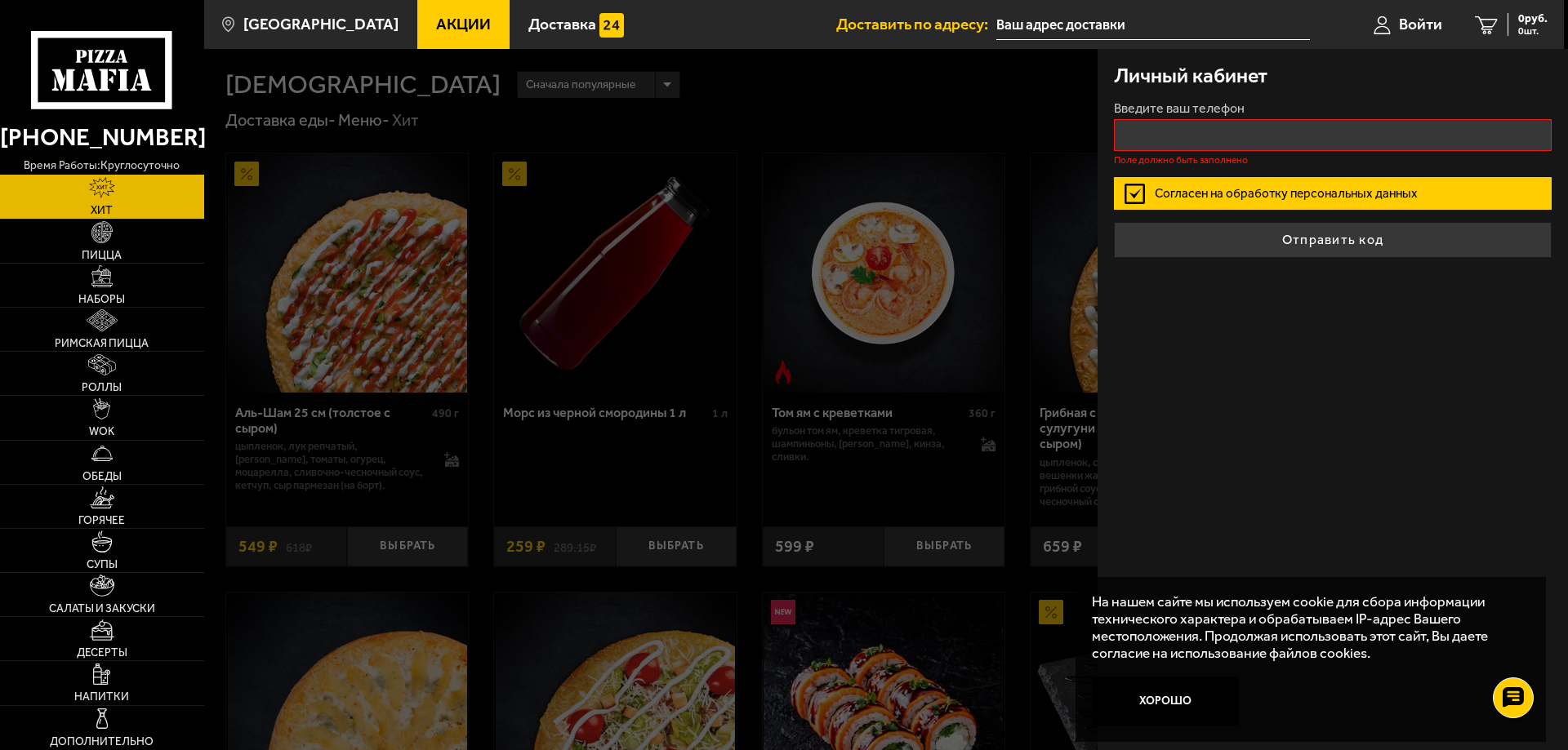
type input "+7 ( ) - -"
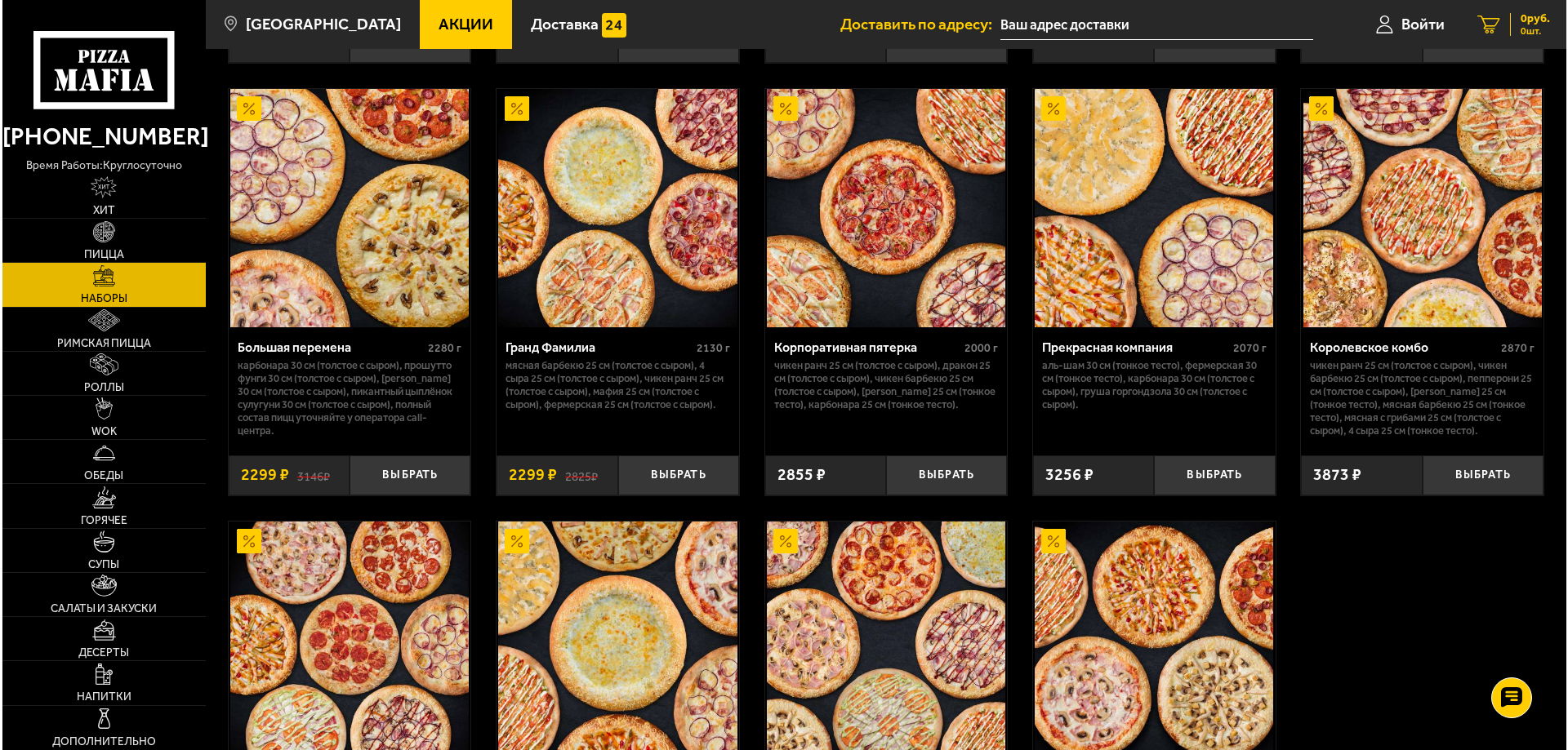
scroll to position [2122, 0]
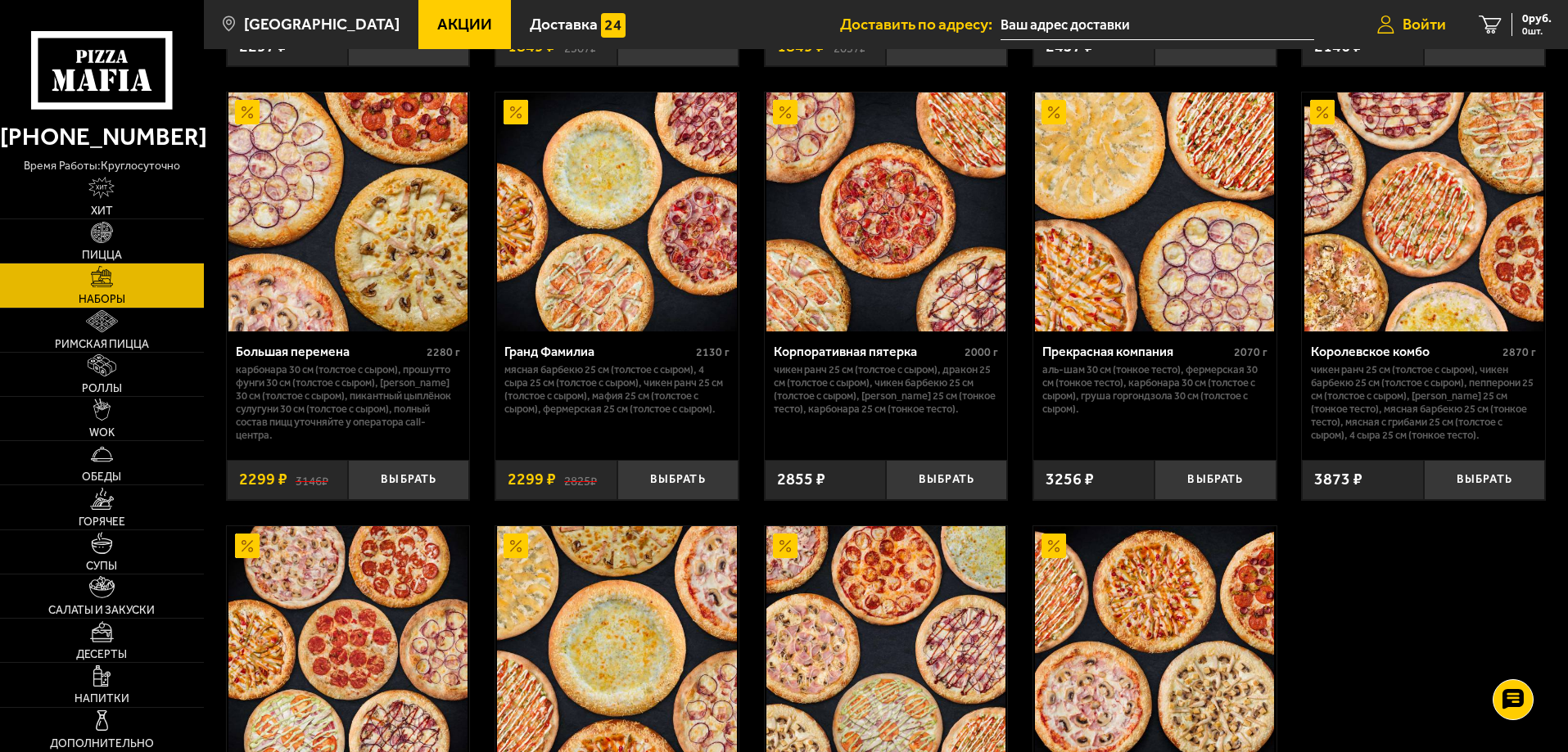
click at [1412, 23] on span "Войти" at bounding box center [1424, 24] width 44 height 15
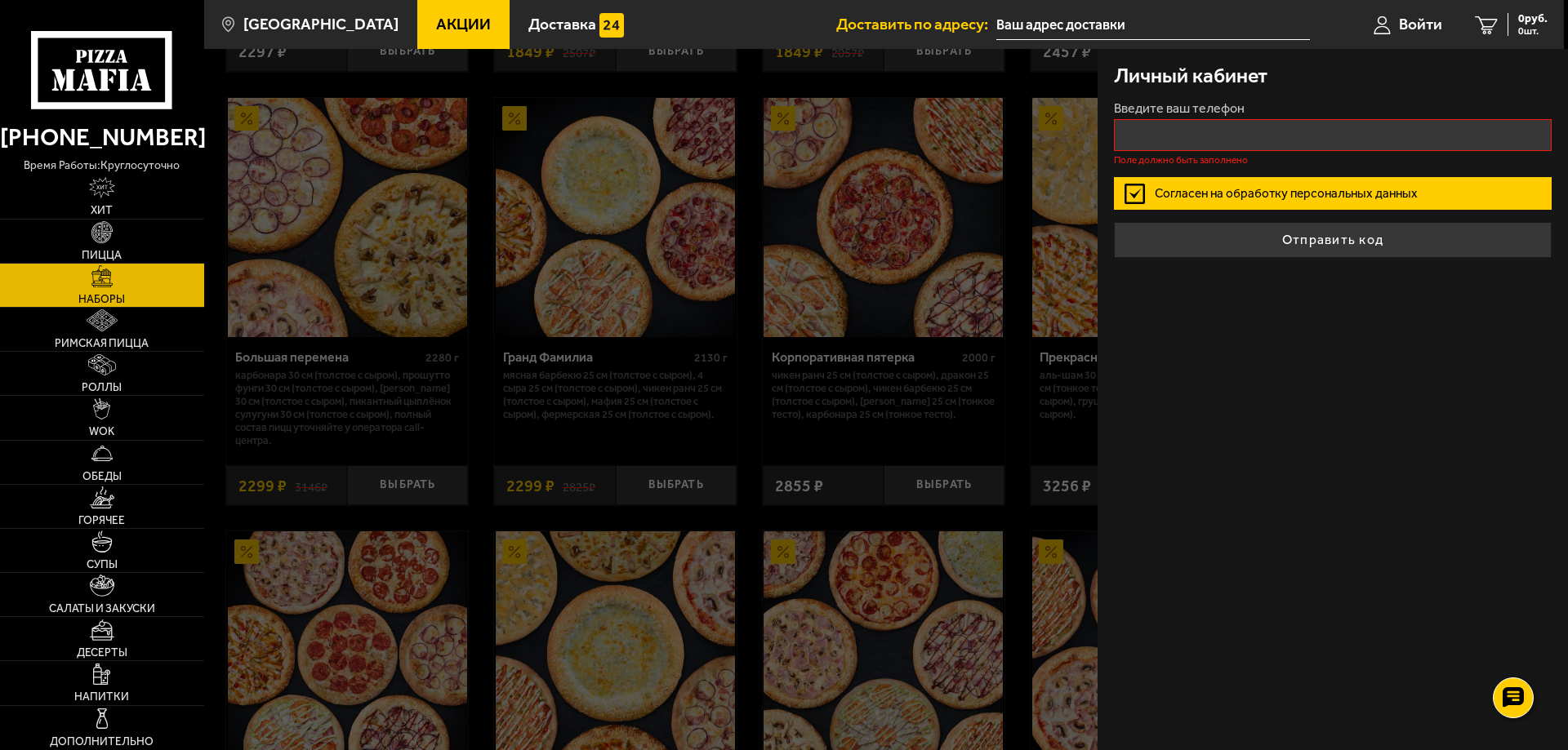
type input "+7 ( ) - -"
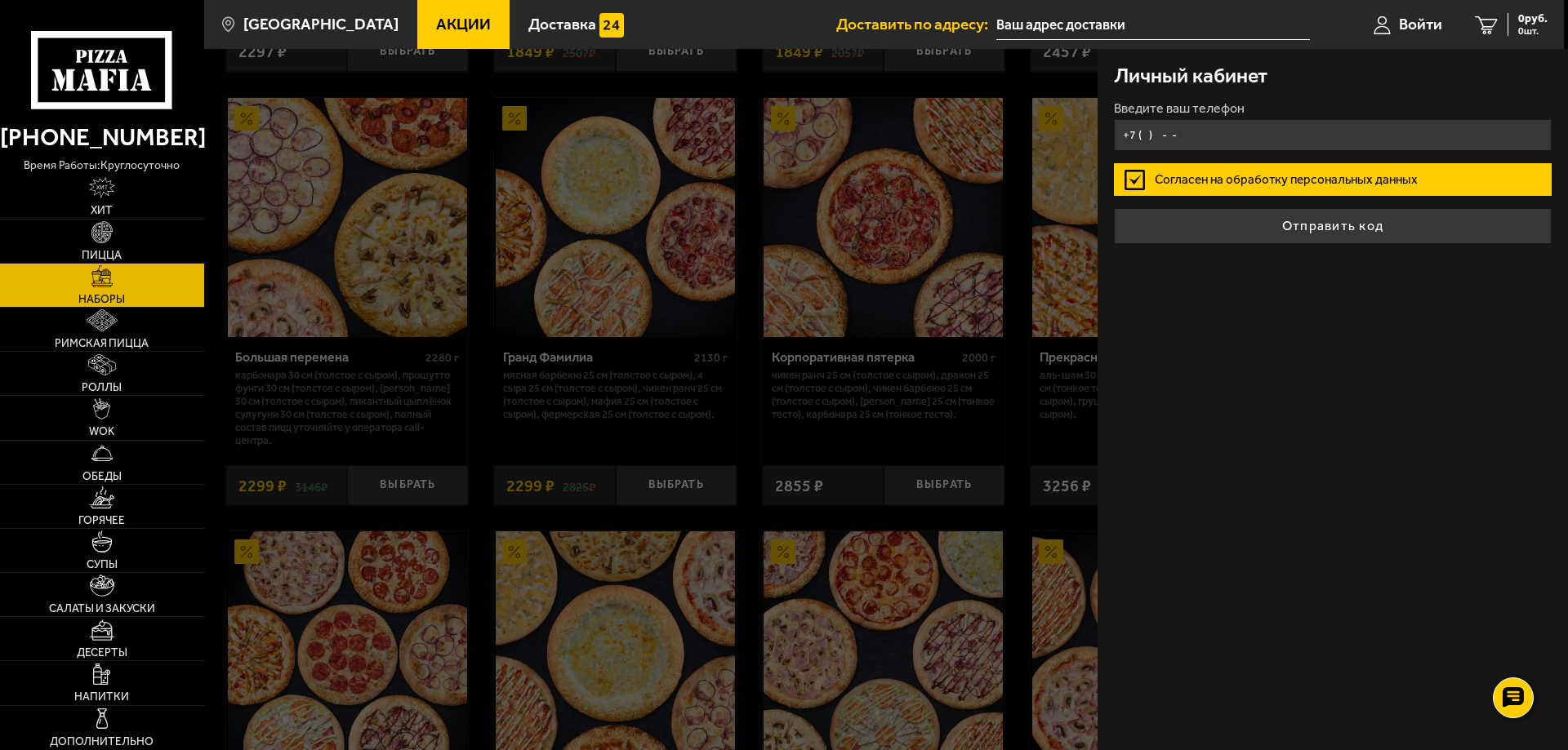
click at [1182, 134] on input "+7 ( ) - -" at bounding box center [1333, 135] width 438 height 32
paste input "963) 323-29-68"
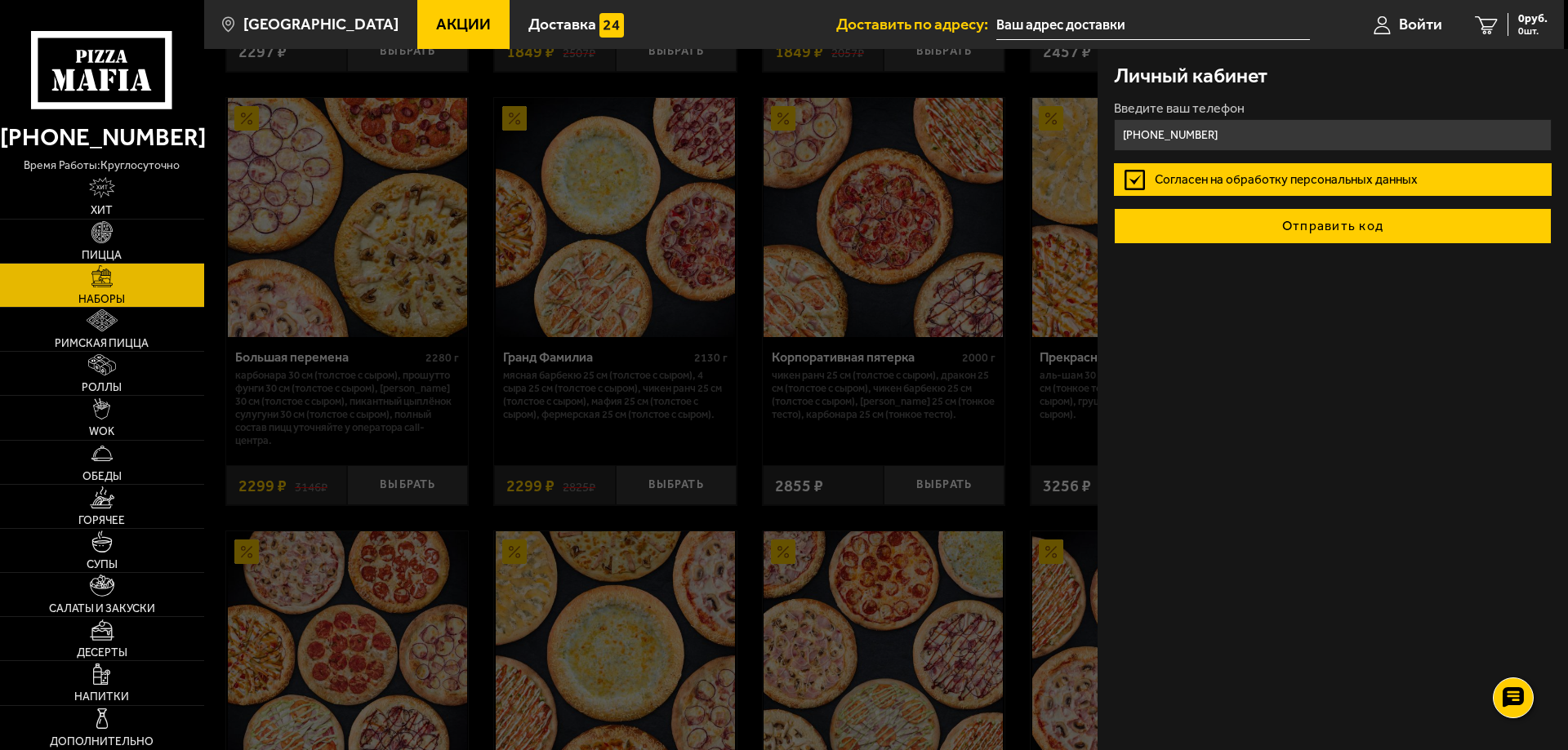
type input "+7 (963) 323-29-68"
click at [1301, 227] on button "Отправить код" at bounding box center [1333, 226] width 438 height 36
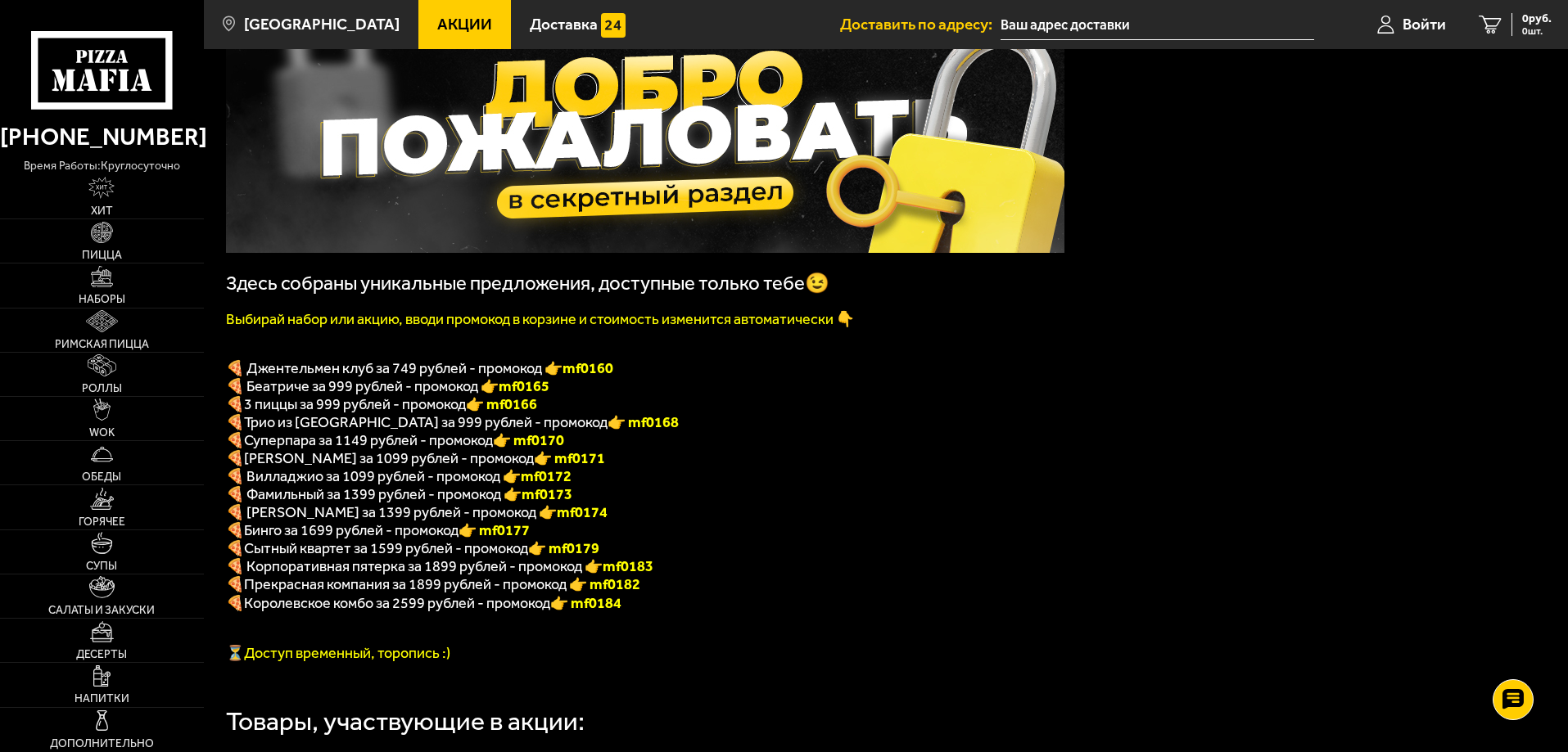
scroll to position [163, 0]
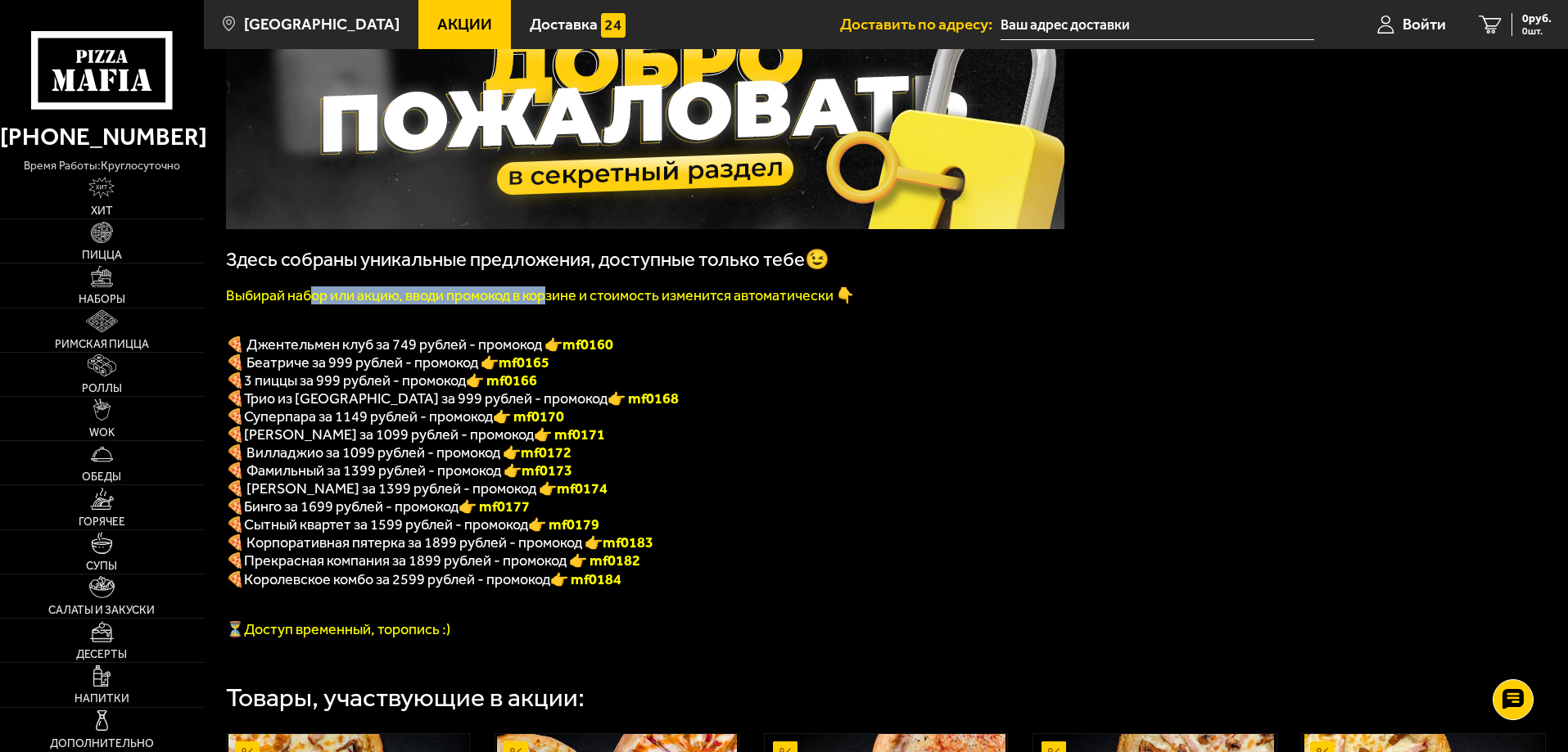
drag, startPoint x: 312, startPoint y: 299, endPoint x: 574, endPoint y: 311, distance: 262.3
click at [563, 305] on font "Выбирай набор или акцию, вводи промокод в корзине и стоимость изменится автомат…" at bounding box center [539, 295] width 628 height 18
click at [1022, 495] on p "🍕 Островский за 1399 рублей - промокод 👉 mf0174" at bounding box center [645, 488] width 839 height 18
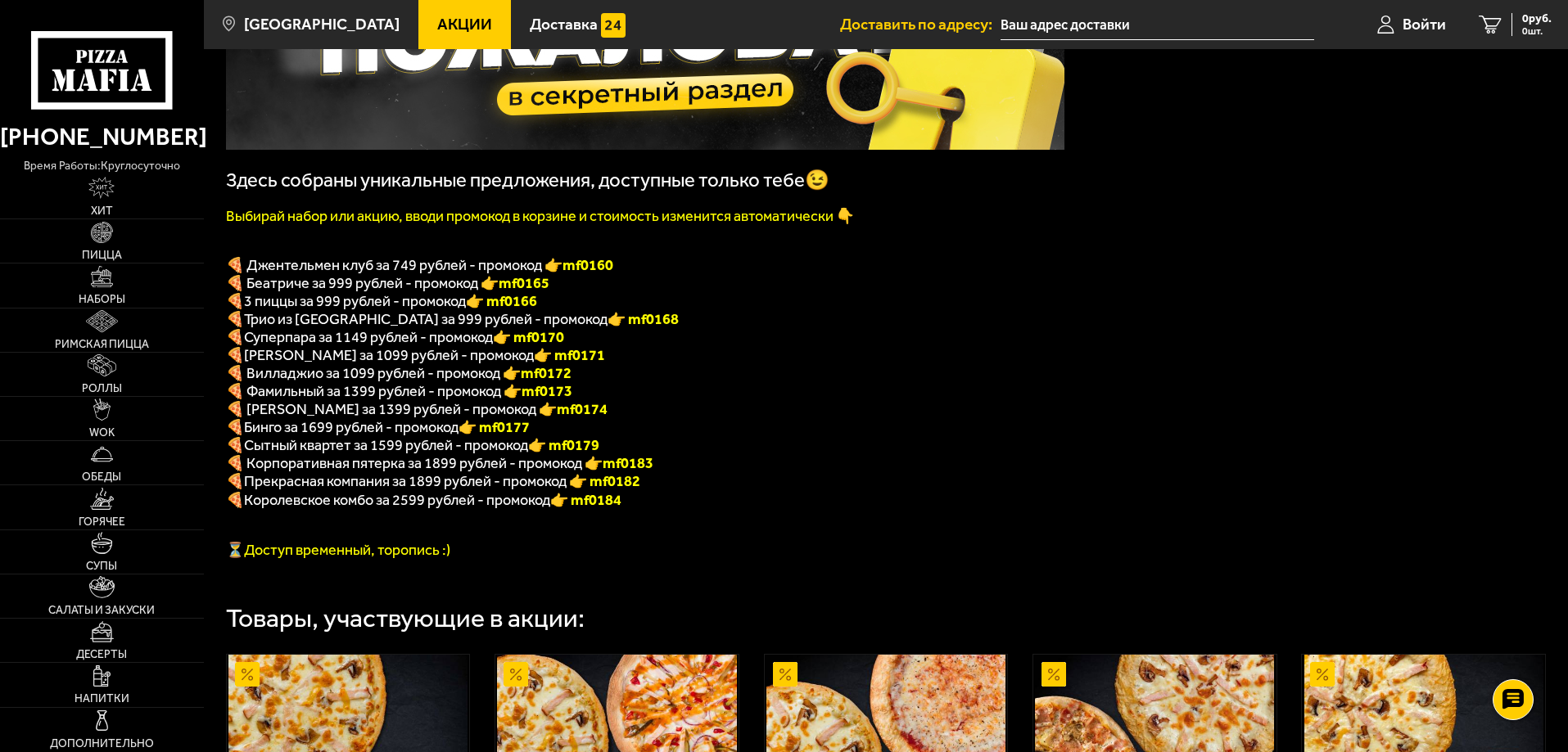
scroll to position [246, 0]
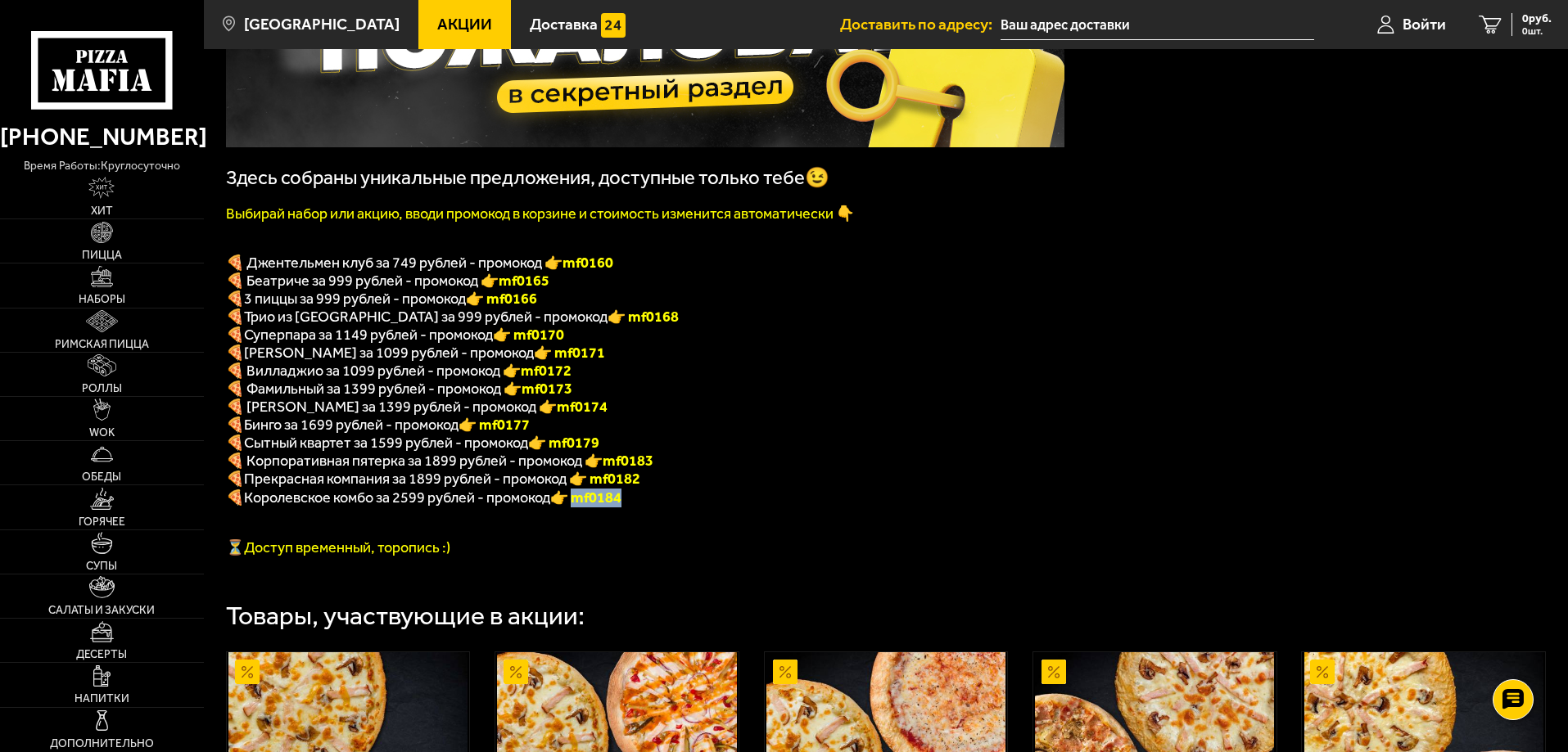
drag, startPoint x: 581, startPoint y: 513, endPoint x: 634, endPoint y: 518, distance: 53.2
click at [634, 507] on p "🍕 Королевское комбо за 2599 рублей - промокод 👉 mf0184" at bounding box center [645, 498] width 839 height 19
click at [892, 507] on p "🍕 Королевское комбо за 2599 рублей - промокод 👉 mf0184" at bounding box center [645, 498] width 839 height 19
drag, startPoint x: 582, startPoint y: 508, endPoint x: 649, endPoint y: 510, distance: 67.0
click at [649, 507] on p "🍕 Королевское комбо за 2599 рублей - промокод 👉 mf0184" at bounding box center [645, 498] width 839 height 19
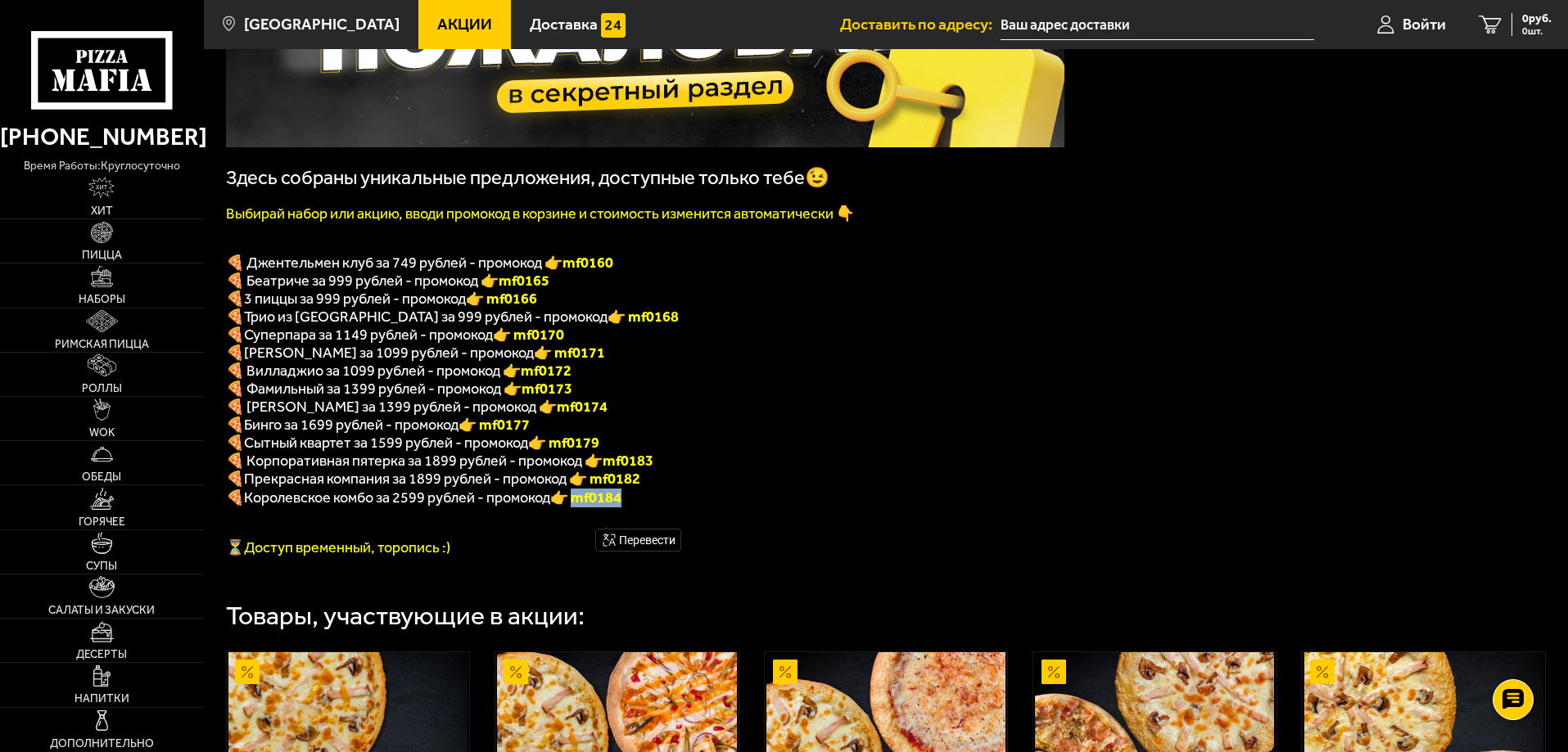
click at [774, 507] on p "🍕 Королевское комбо за 2599 рублей - промокод 👉 mf0184" at bounding box center [645, 498] width 839 height 19
drag, startPoint x: 579, startPoint y: 514, endPoint x: 646, endPoint y: 513, distance: 67.0
click at [646, 507] on p "🍕 Королевское комбо за 2599 рублей - промокод 👉 mf0184" at bounding box center [645, 498] width 839 height 19
click at [299, 556] on span "⏳Доступ временный, торопись :)" at bounding box center [338, 547] width 224 height 18
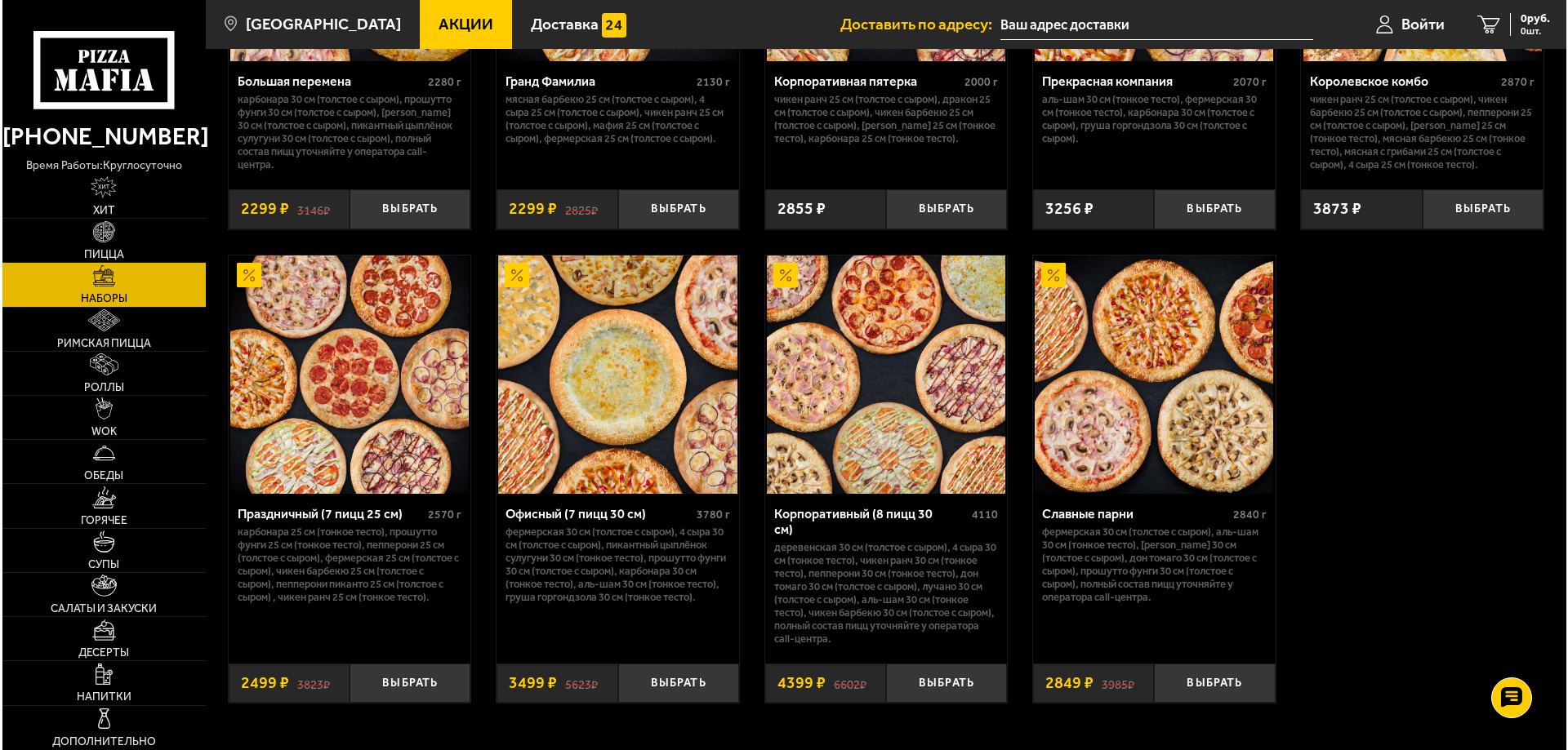
scroll to position [2496, 0]
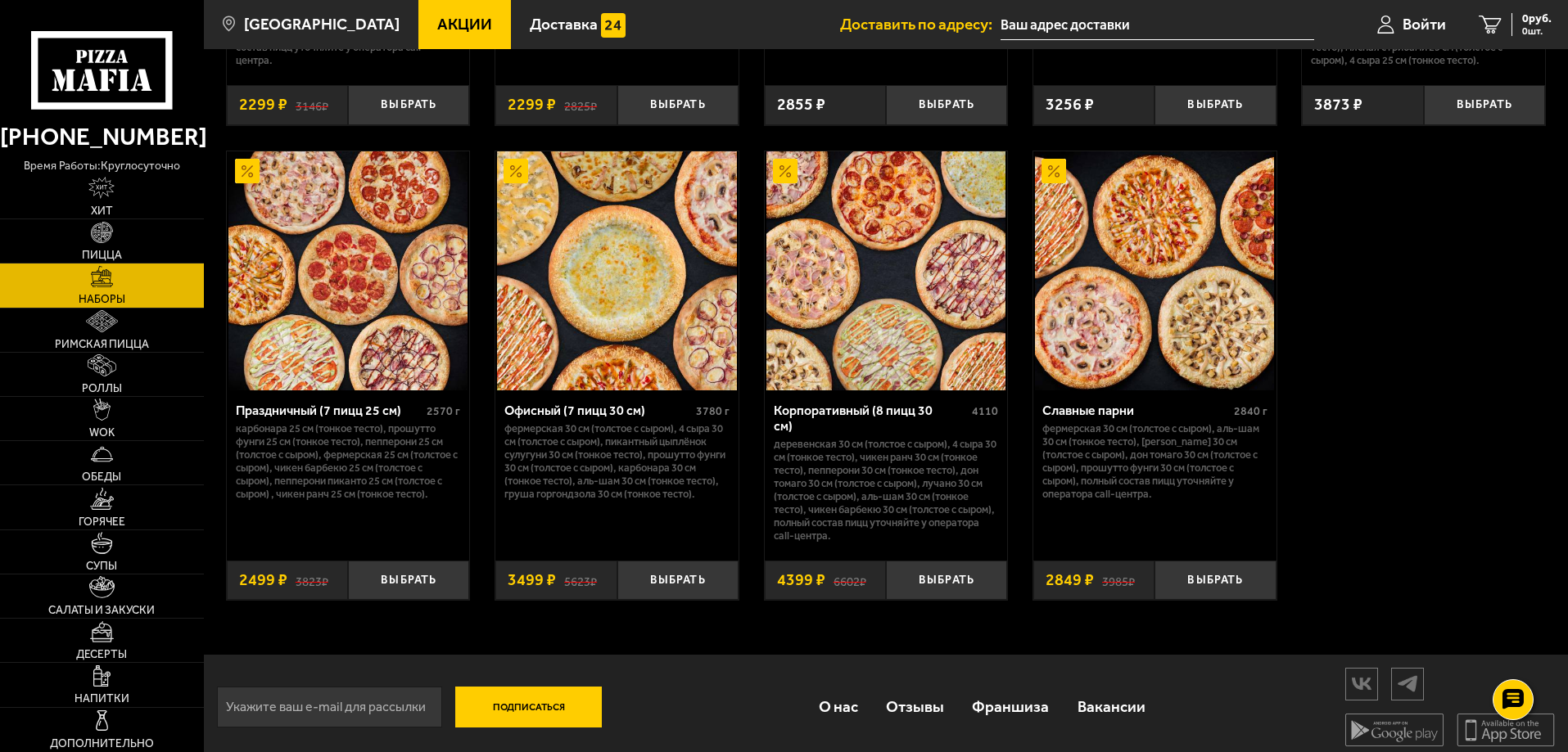
click at [610, 256] on img at bounding box center [616, 271] width 239 height 239
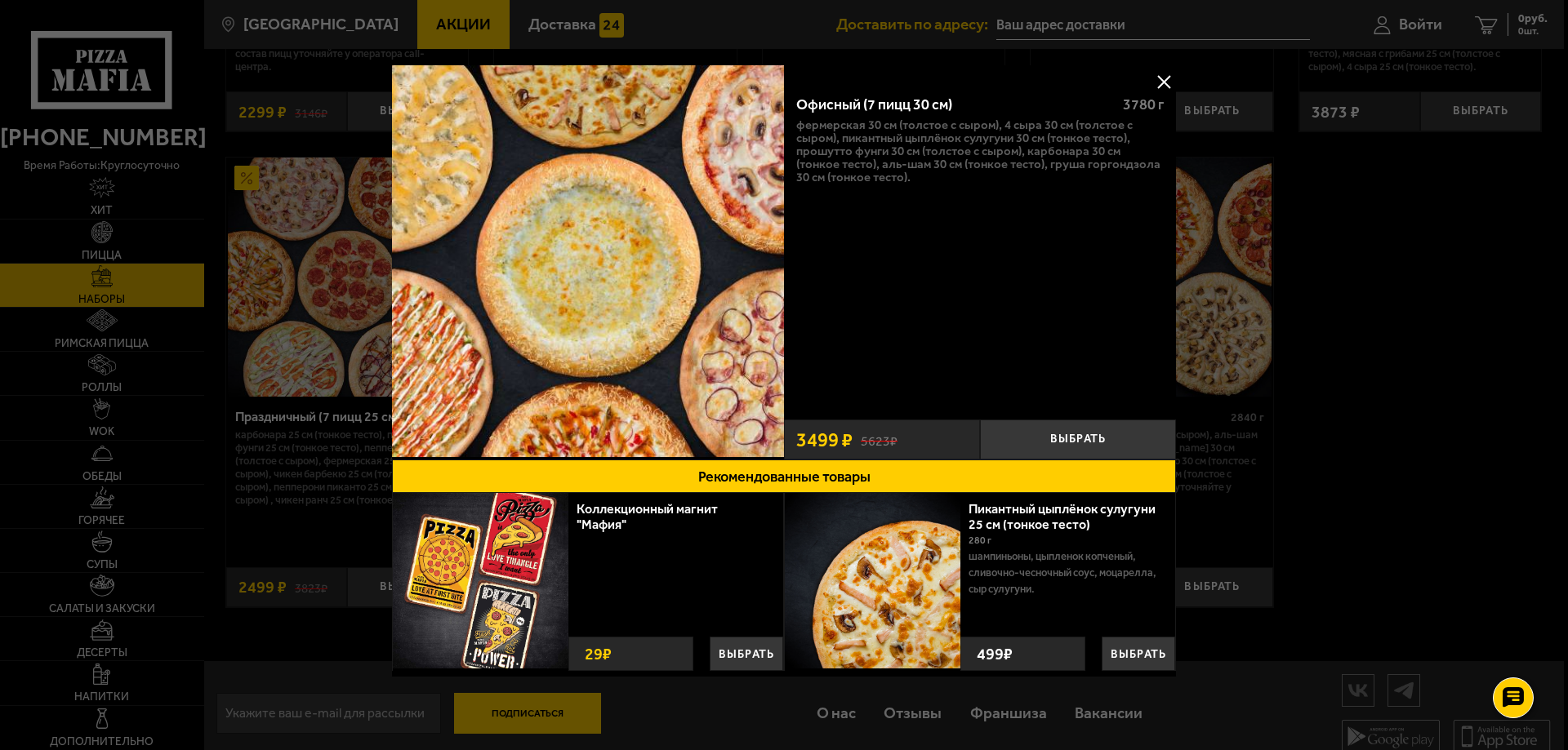
drag, startPoint x: 1168, startPoint y: 80, endPoint x: 1218, endPoint y: 5, distance: 90.1
click at [1168, 80] on button at bounding box center [1163, 81] width 25 height 25
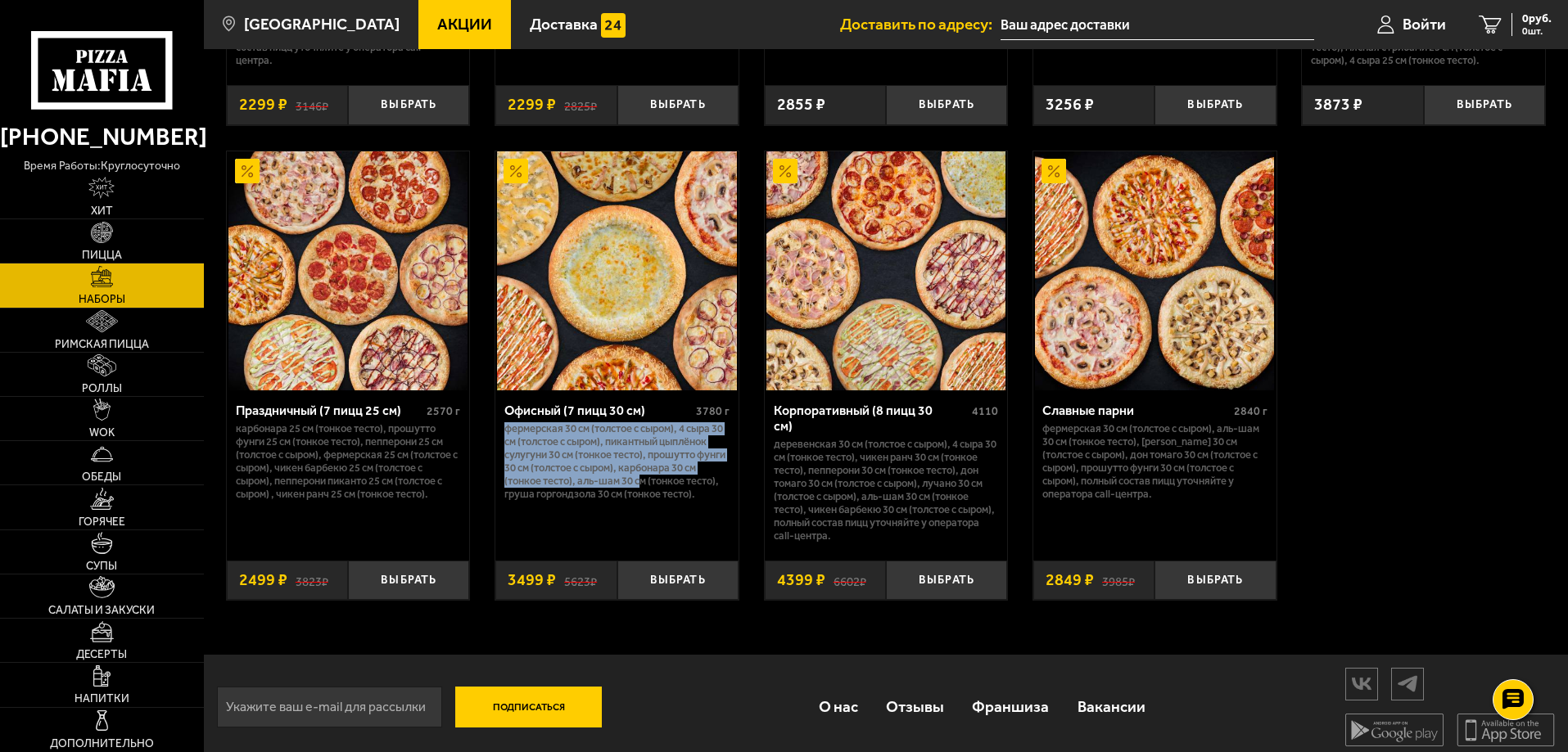
drag, startPoint x: 506, startPoint y: 436, endPoint x: 656, endPoint y: 493, distance: 160.5
click at [654, 493] on p "Фермерская 30 см (толстое с сыром), 4 сыра 30 см (толстое с сыром), Пикантный ц…" at bounding box center [616, 461] width 225 height 79
click at [550, 454] on p "Фермерская 30 см (толстое с сыром), 4 сыра 30 см (толстое с сыром), Пикантный ц…" at bounding box center [616, 461] width 225 height 79
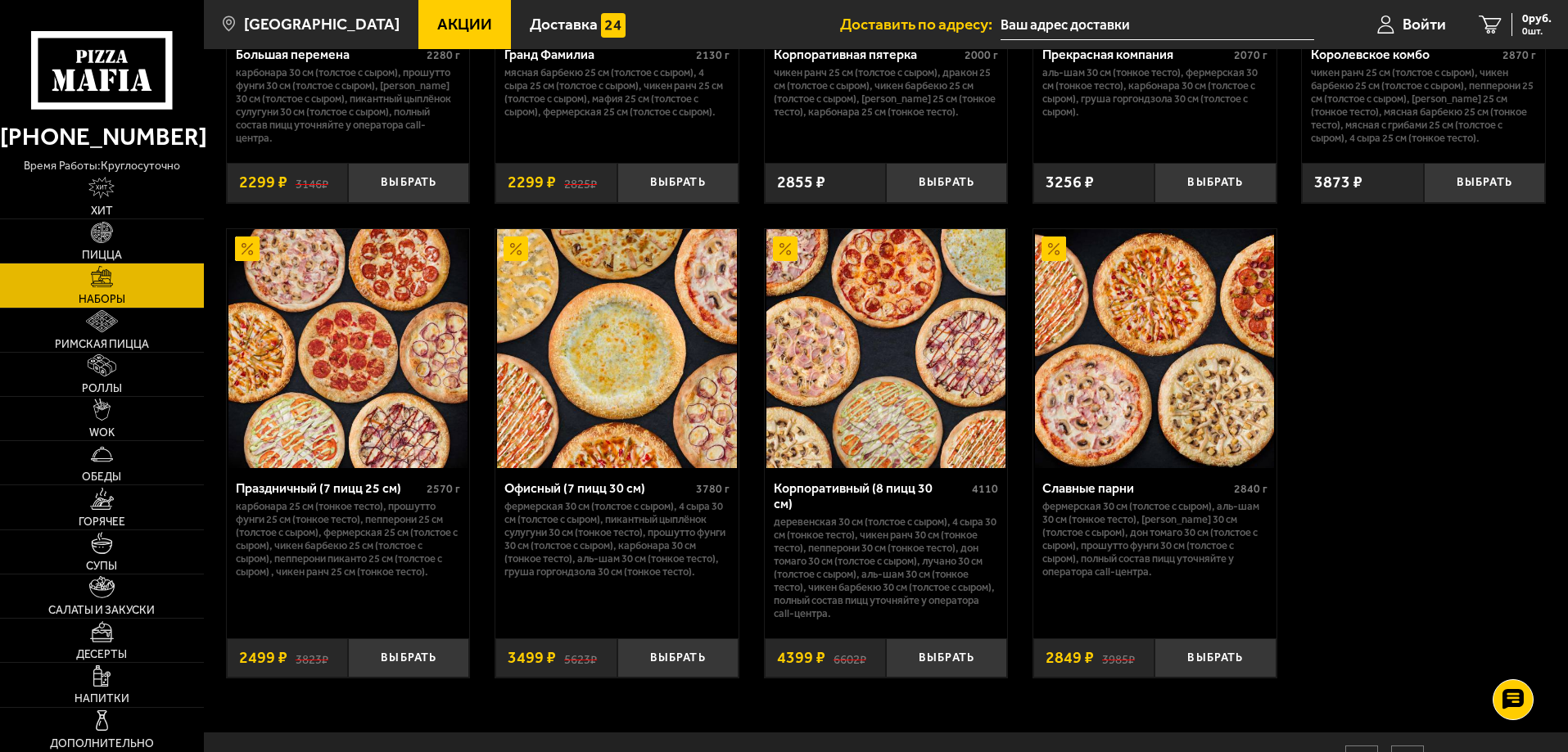
scroll to position [2421, 0]
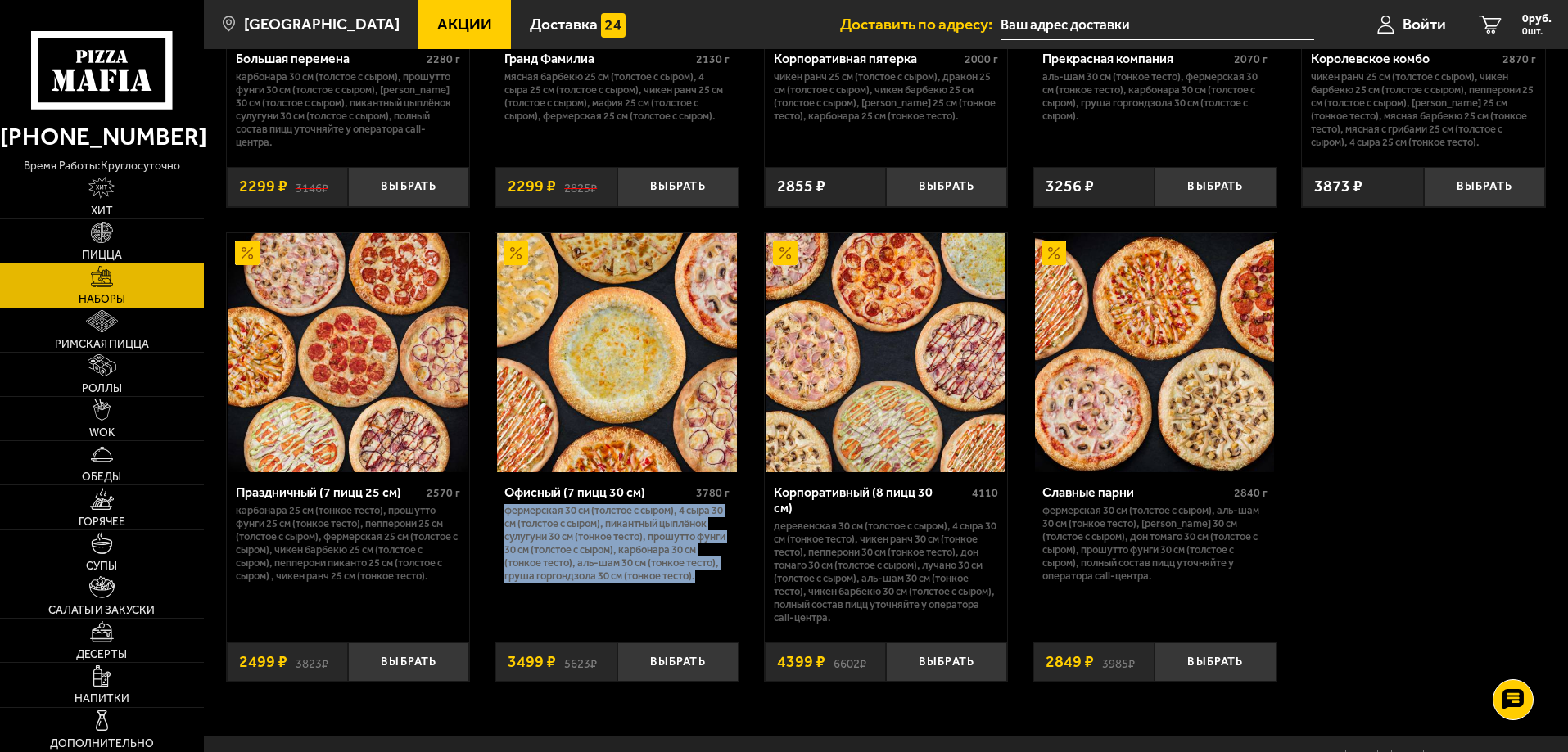
drag, startPoint x: 505, startPoint y: 517, endPoint x: 691, endPoint y: 595, distance: 201.7
click at [691, 583] on p "Фермерская 30 см (толстое с сыром), 4 сыра 30 см (толстое с сыром), Пикантный ц…" at bounding box center [616, 543] width 225 height 79
click at [580, 583] on p "Фермерская 30 см (толстое с сыром), 4 сыра 30 см (толстое с сыром), Пикантный ц…" at bounding box center [616, 543] width 225 height 79
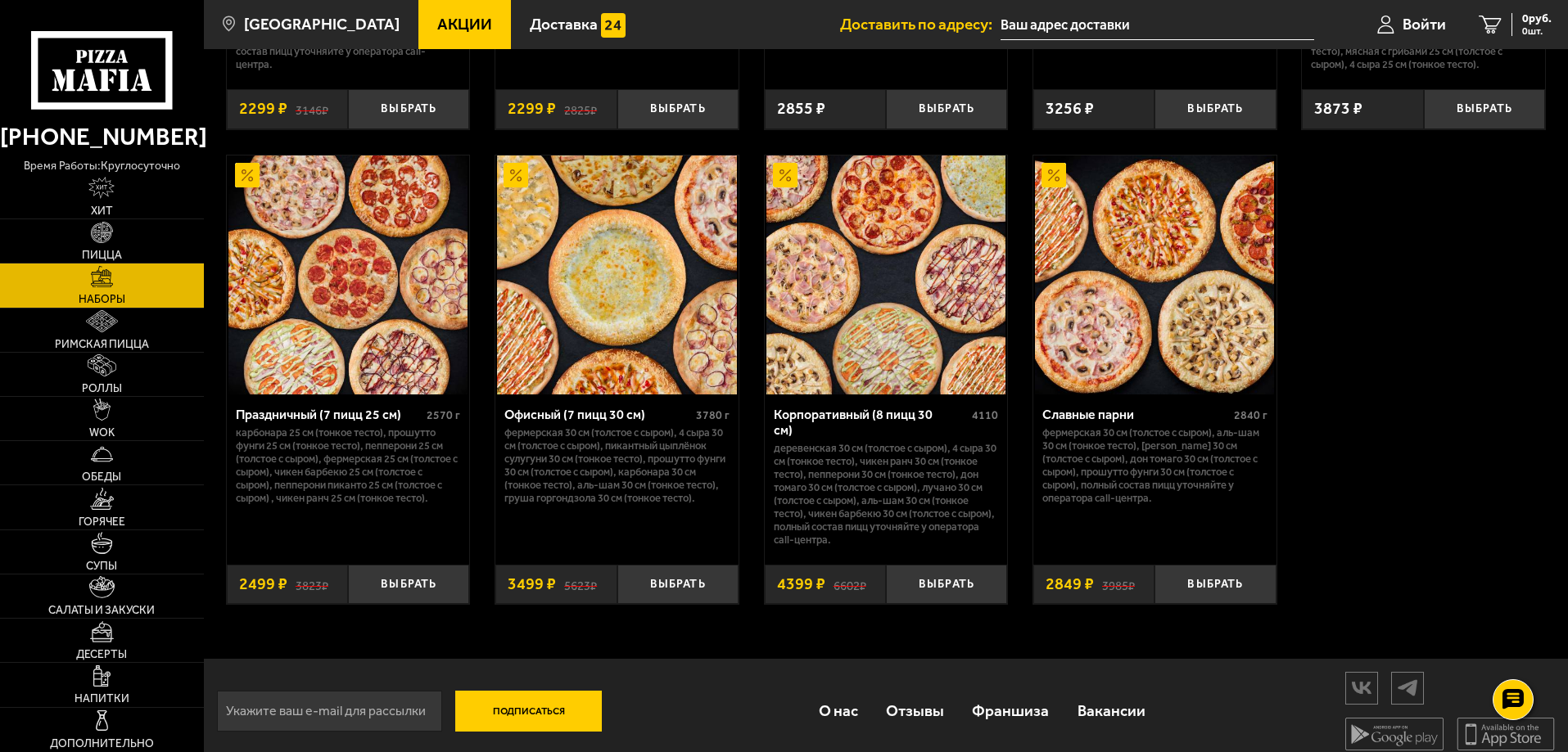
scroll to position [2503, 0]
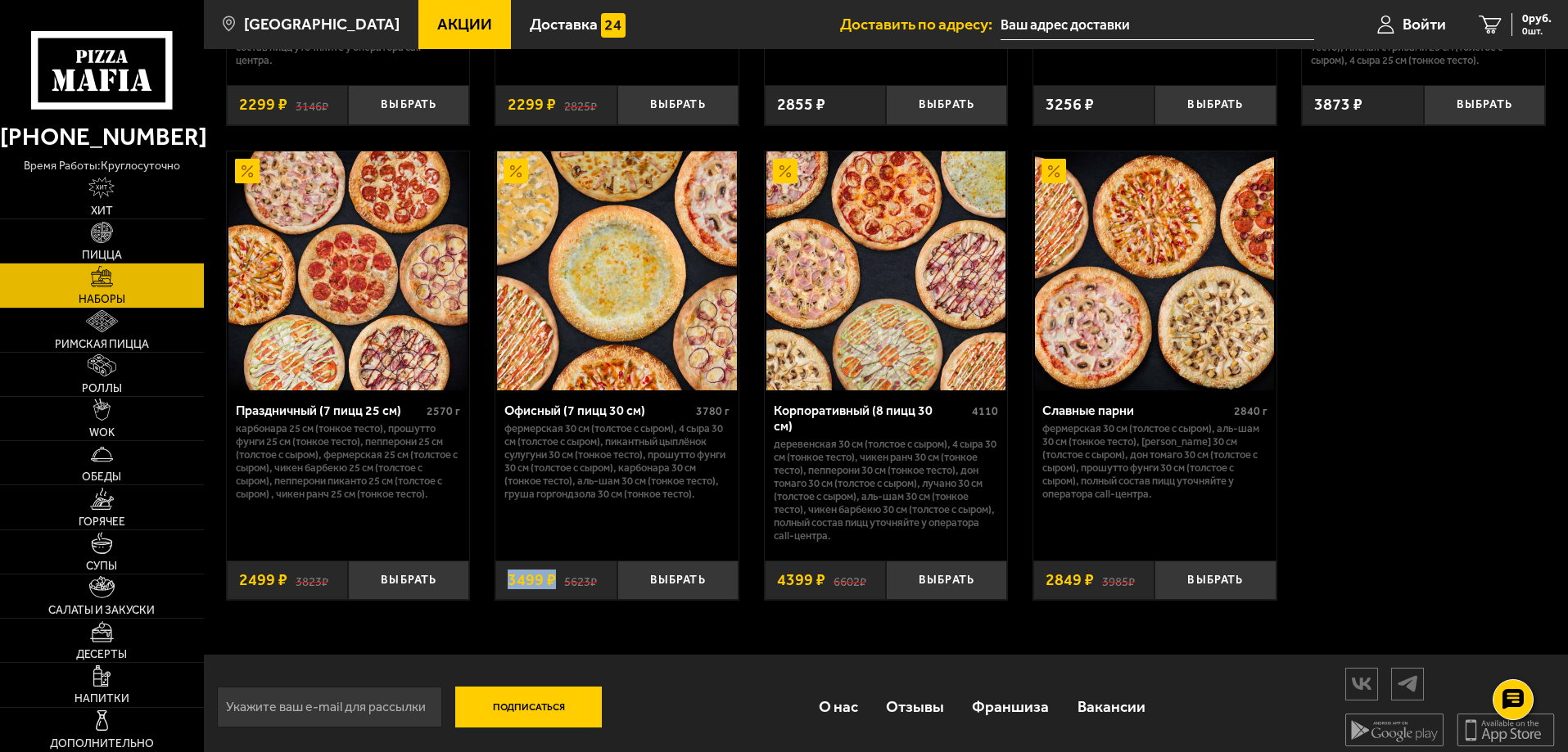
drag, startPoint x: 509, startPoint y: 573, endPoint x: 557, endPoint y: 576, distance: 48.1
click at [557, 576] on div "5623 ₽ 3499 ₽" at bounding box center [556, 580] width 122 height 40
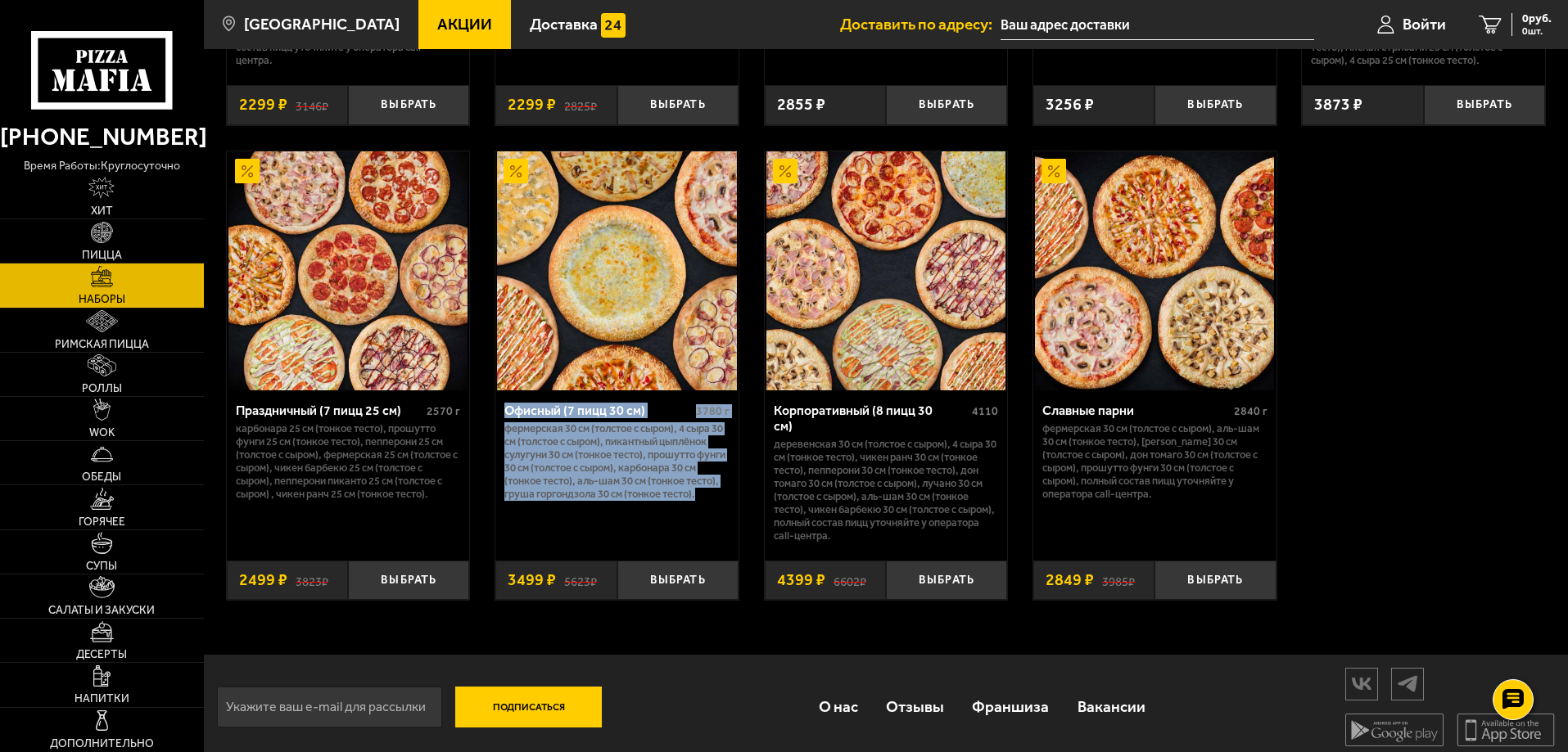
drag, startPoint x: 547, startPoint y: 518, endPoint x: 503, endPoint y: 418, distance: 109.3
click at [503, 418] on div "Офисный (7 пицц 30 см) 3780 г Фермерская 30 см (толстое с сыром), 4 сыра 30 см …" at bounding box center [616, 469] width 243 height 158
click at [572, 460] on p "Фермерская 30 см (толстое с сыром), 4 сыра 30 см (толстое с сыром), Пикантный ц…" at bounding box center [616, 461] width 225 height 79
drag, startPoint x: 505, startPoint y: 412, endPoint x: 603, endPoint y: 517, distance: 143.6
click at [603, 517] on div "Офисный (7 пицц 30 см) 3780 г Фермерская 30 см (толстое с сыром), 4 сыра 30 см …" at bounding box center [616, 469] width 243 height 158
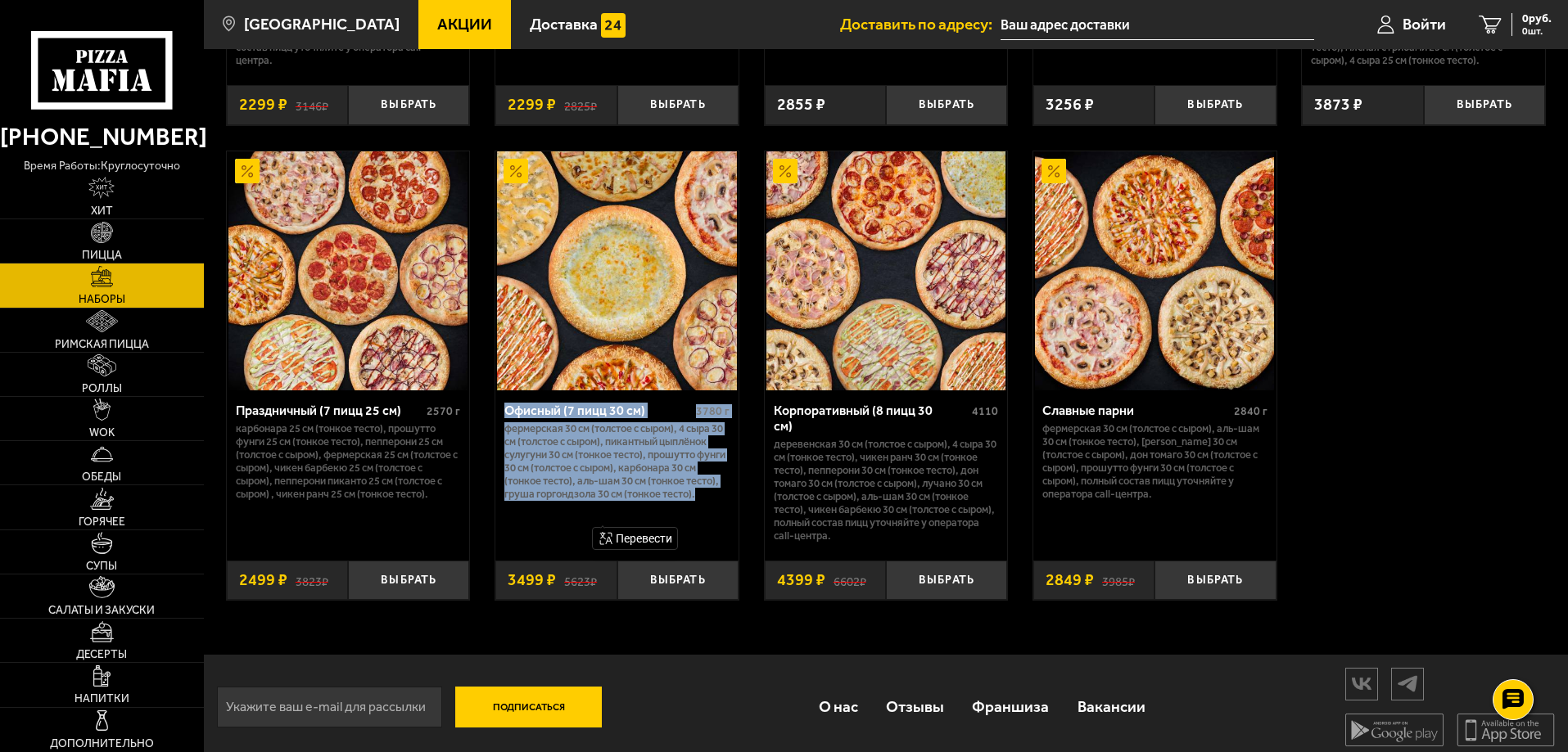
click at [556, 500] on p "Фермерская 30 см (толстое с сыром), 4 сыра 30 см (толстое с сыром), Пикантный ц…" at bounding box center [616, 461] width 225 height 79
drag, startPoint x: 561, startPoint y: 521, endPoint x: 503, endPoint y: 419, distance: 117.3
click at [503, 419] on div "Офисный (7 пицц 30 см) 3780 г Фермерская 30 см (толстое с сыром), 4 сыра 30 см …" at bounding box center [616, 469] width 243 height 158
click at [544, 500] on p "Фермерская 30 см (толстое с сыром), 4 сыра 30 см (толстое с сыром), Пикантный ц…" at bounding box center [616, 461] width 225 height 79
drag, startPoint x: 519, startPoint y: 485, endPoint x: 506, endPoint y: 420, distance: 66.3
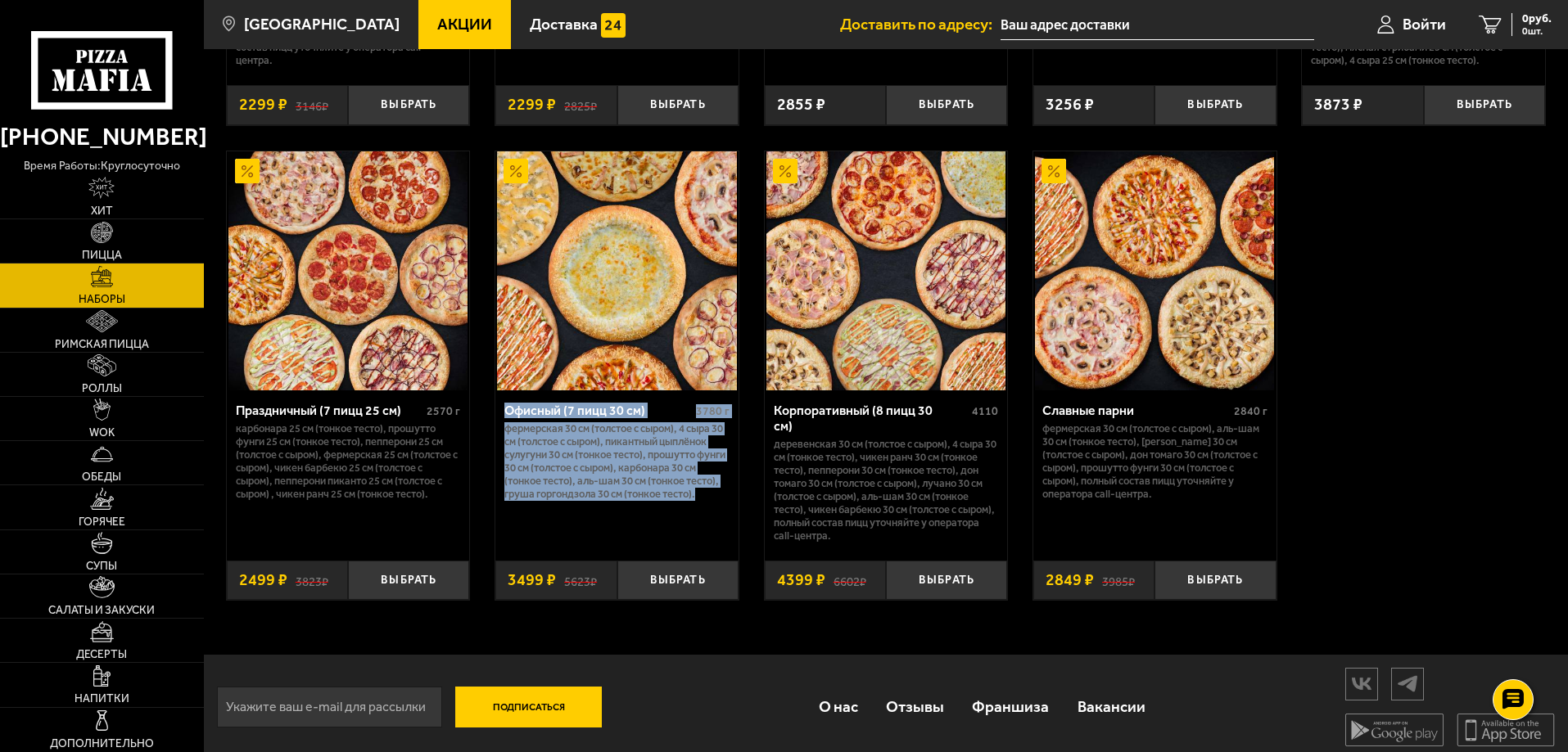
click at [506, 420] on div "Офисный (7 пицц 30 см) 3780 г Фермерская 30 см (толстое с сыром), 4 сыра 30 см …" at bounding box center [616, 469] width 243 height 158
click at [558, 500] on p "Фермерская 30 см (толстое с сыром), 4 сыра 30 см (толстое с сыром), Пикантный ц…" at bounding box center [616, 461] width 225 height 79
drag, startPoint x: 531, startPoint y: 503, endPoint x: 504, endPoint y: 426, distance: 81.6
click at [504, 426] on div "Офисный (7 пицц 30 см) 3780 г Фермерская 30 см (толстое с сыром), 4 сыра 30 см …" at bounding box center [616, 469] width 243 height 158
click at [557, 500] on p "Фермерская 30 см (толстое с сыром), 4 сыра 30 см (толстое с сыром), Пикантный ц…" at bounding box center [616, 461] width 225 height 79
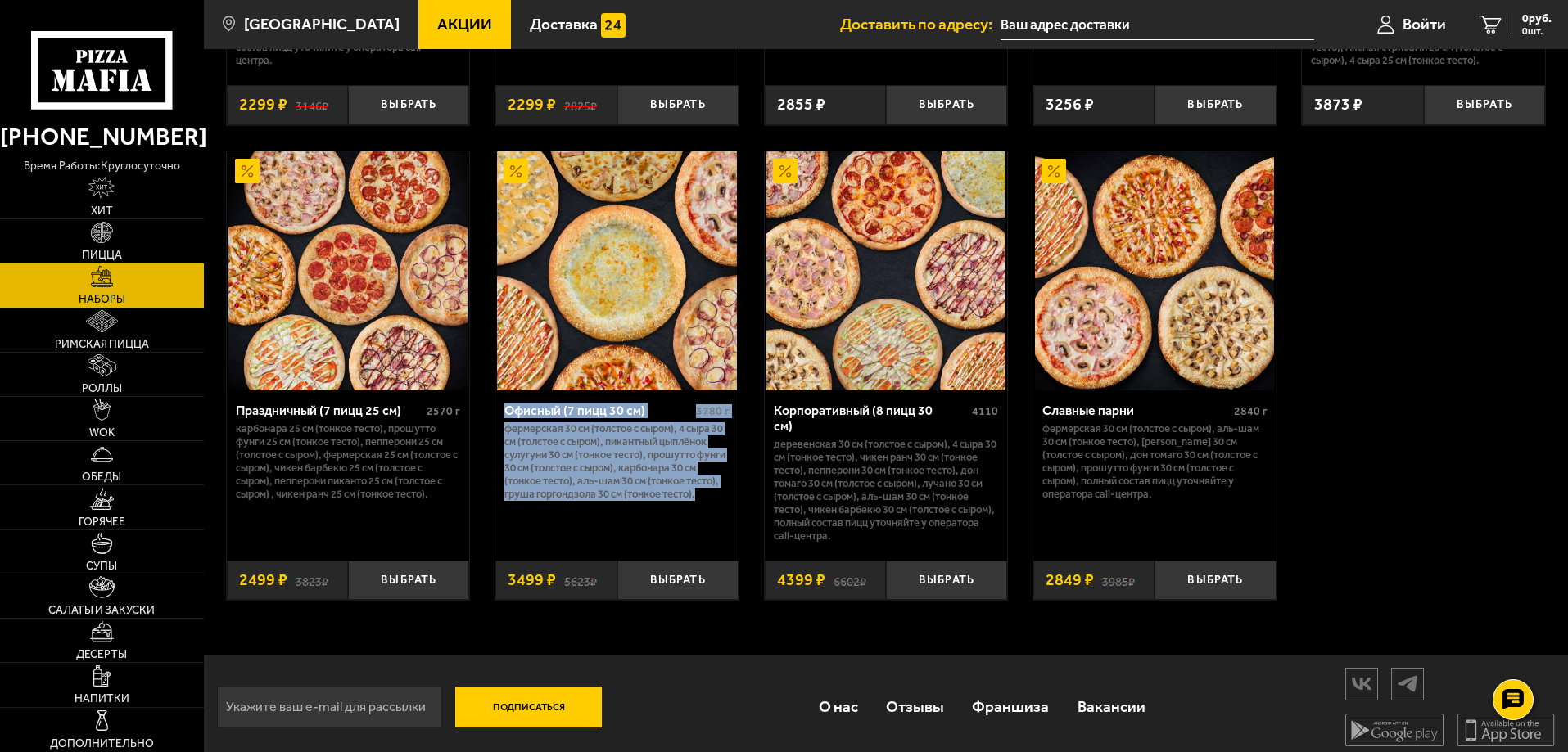
click at [558, 500] on p "Фермерская 30 см (толстое с сыром), 4 сыра 30 см (толстое с сыром), Пикантный ц…" at bounding box center [616, 461] width 225 height 79
drag, startPoint x: 584, startPoint y: 522, endPoint x: 499, endPoint y: 417, distance: 135.1
click at [499, 417] on div "Офисный (7 пицц 30 см) 3780 г Фермерская 30 см (толстое с сыром), 4 сыра 30 см …" at bounding box center [616, 469] width 243 height 158
click at [593, 500] on p "Фермерская 30 см (толстое с сыром), 4 сыра 30 см (толстое с сыром), Пикантный ц…" at bounding box center [616, 461] width 225 height 79
drag, startPoint x: 572, startPoint y: 522, endPoint x: 508, endPoint y: 417, distance: 123.0
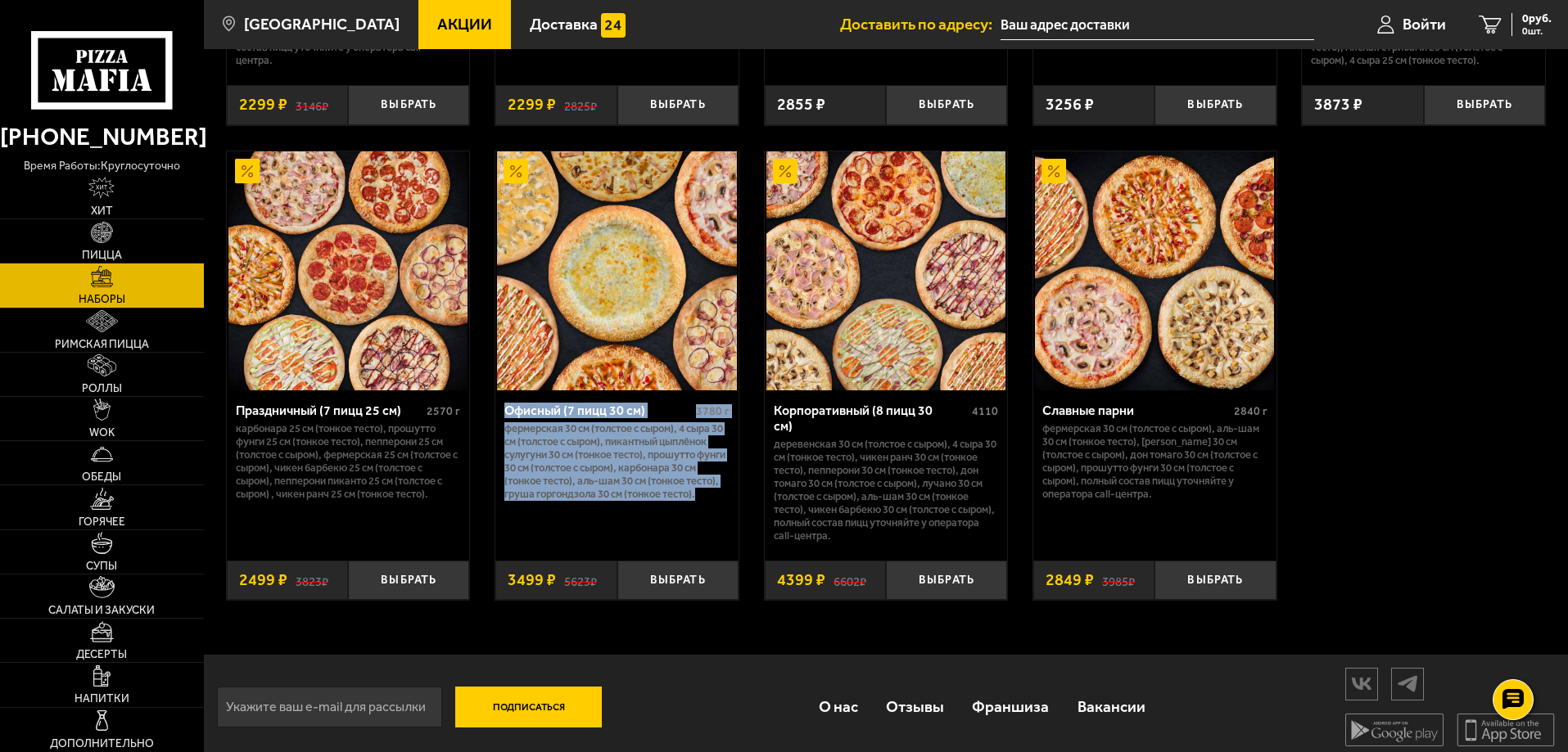
click at [508, 417] on div "Офисный (7 пицц 30 см) 3780 г Фермерская 30 см (толстое с сыром), 4 сыра 30 см …" at bounding box center [616, 469] width 243 height 158
click at [568, 528] on div "Офисный (7 пицц 30 см) 3780 г Фермерская 30 см (толстое с сыром), 4 сыра 30 см …" at bounding box center [616, 469] width 243 height 158
drag, startPoint x: 569, startPoint y: 520, endPoint x: 505, endPoint y: 423, distance: 116.2
click at [505, 423] on div "Офисный (7 пицц 30 см) 3780 г Фермерская 30 см (толстое с сыром), 4 сыра 30 см …" at bounding box center [616, 469] width 243 height 158
drag, startPoint x: 559, startPoint y: 522, endPoint x: 576, endPoint y: 517, distance: 17.7
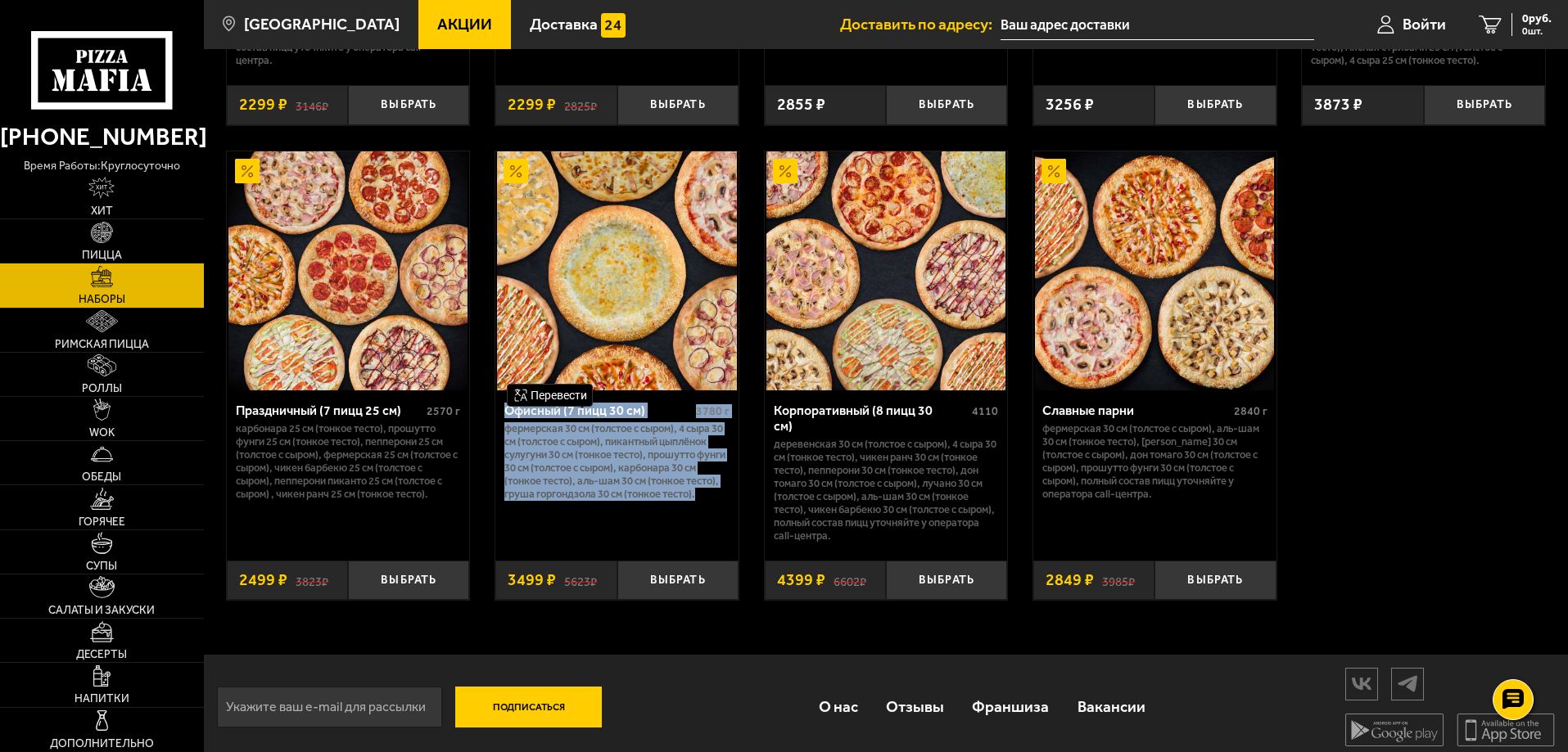
click at [560, 522] on div "Офисный (7 пицц 30 см) 3780 г Фермерская 30 см (толстое с сыром), 4 сыра 30 см …" at bounding box center [616, 469] width 243 height 158
click at [564, 500] on p "Фермерская 30 см (толстое с сыром), 4 сыра 30 см (толстое с сыром), Пикантный ц…" at bounding box center [616, 461] width 225 height 79
drag, startPoint x: 555, startPoint y: 522, endPoint x: 505, endPoint y: 415, distance: 118.1
click at [505, 415] on div "Офисный (7 пицц 30 см) 3780 г Фермерская 30 см (толстое с сыром), 4 сыра 30 см …" at bounding box center [616, 469] width 243 height 158
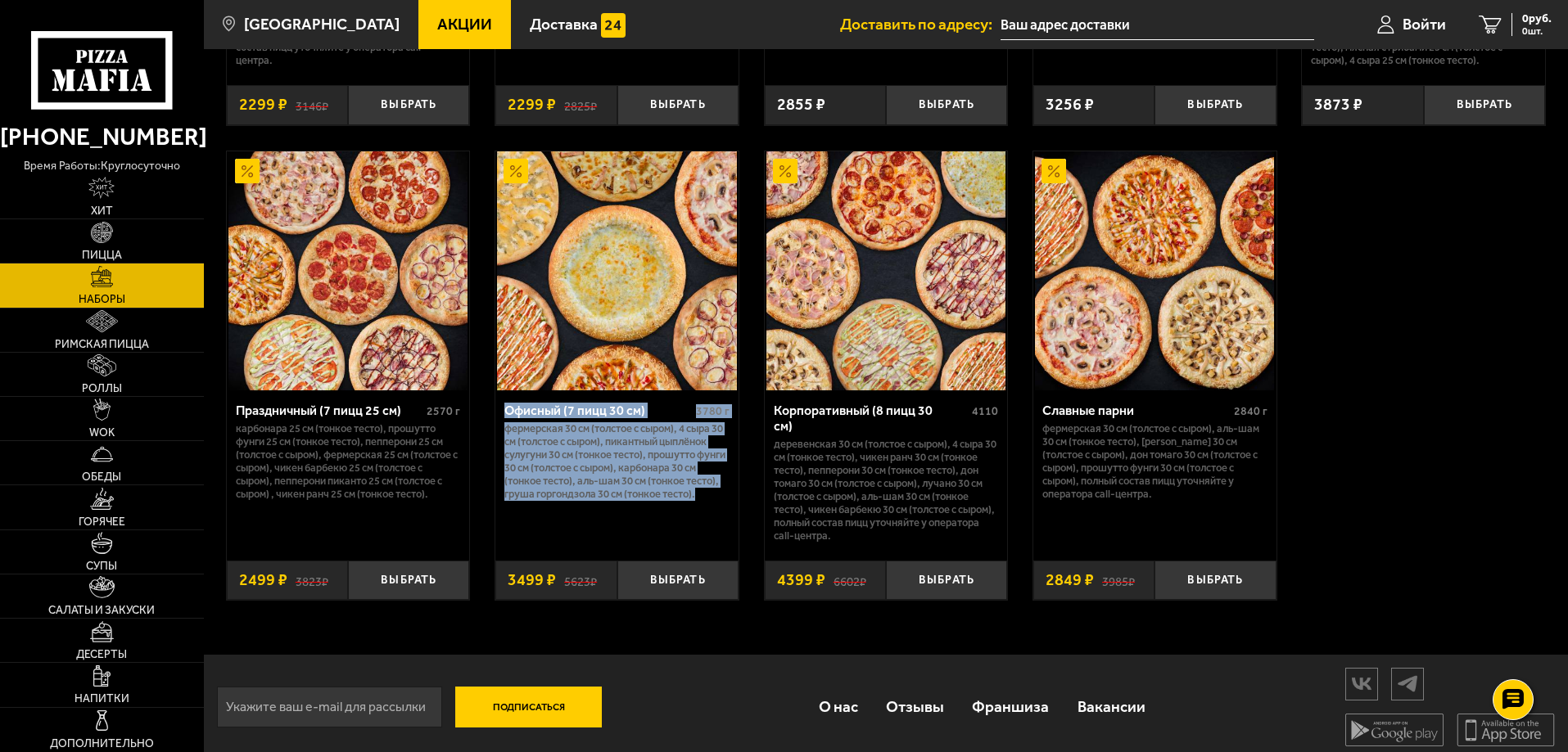
drag, startPoint x: 554, startPoint y: 516, endPoint x: 506, endPoint y: 422, distance: 105.5
click at [506, 418] on div "Офисный (7 пицц 30 см) 3780 г Фермерская 30 см (толстое с сыром), 4 сыра 30 см …" at bounding box center [616, 469] width 243 height 158
click at [560, 500] on p "Фермерская 30 см (толстое с сыром), 4 сыра 30 см (толстое с сыром), Пикантный ц…" at bounding box center [616, 461] width 225 height 79
drag, startPoint x: 506, startPoint y: 460, endPoint x: 514, endPoint y: 436, distance: 25.3
click at [506, 422] on div "Офисный (7 пицц 30 см) 3780 г Фермерская 30 см (толстое с сыром), 4 сыра 30 см …" at bounding box center [616, 469] width 243 height 158
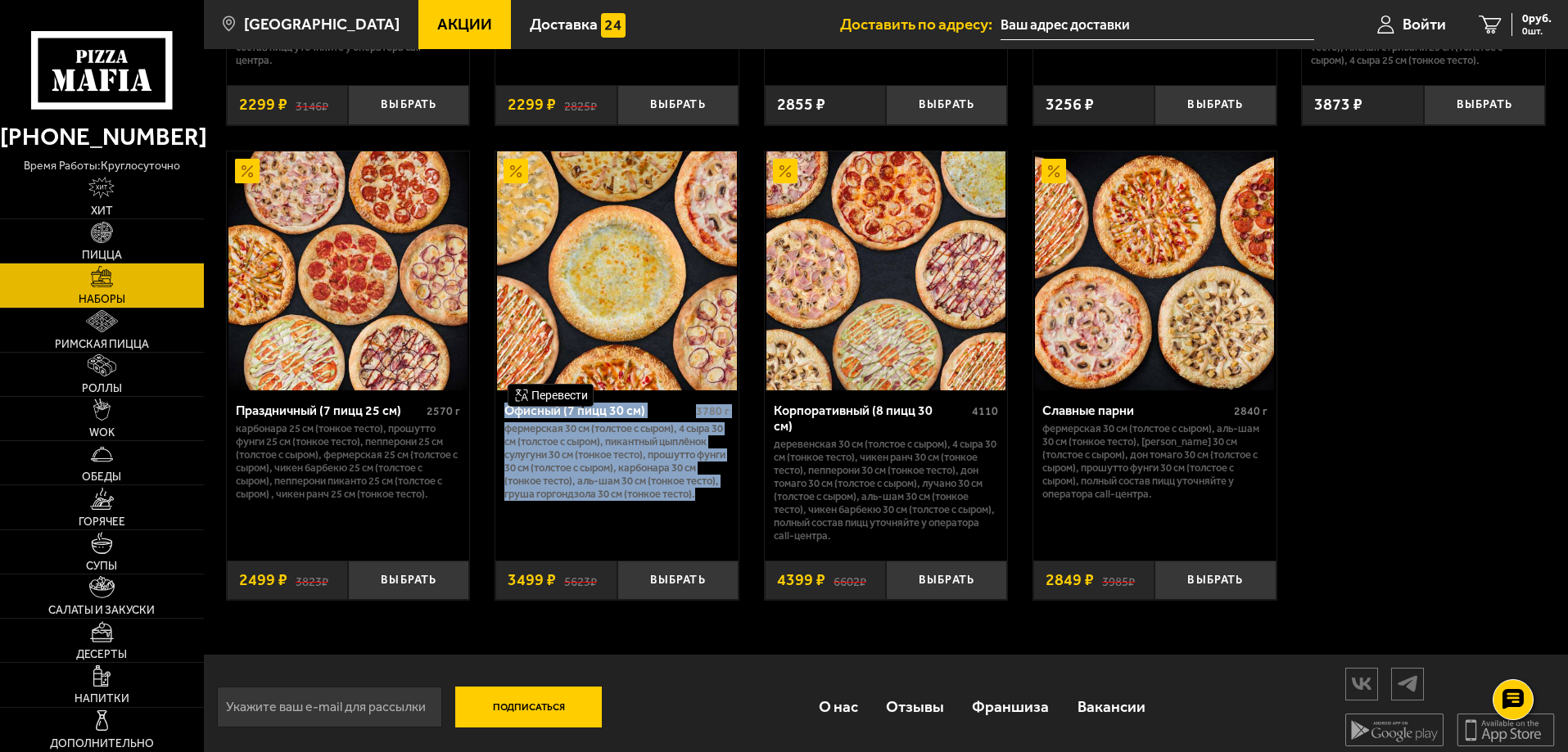
click at [570, 500] on p "Фермерская 30 см (толстое с сыром), 4 сыра 30 см (толстое с сыром), Пикантный ц…" at bounding box center [616, 461] width 225 height 79
click at [574, 500] on p "Фермерская 30 см (толстое с сыром), 4 сыра 30 см (толстое с сыром), Пикантный ц…" at bounding box center [616, 461] width 225 height 79
drag, startPoint x: 549, startPoint y: 521, endPoint x: 497, endPoint y: 420, distance: 113.6
click at [497, 420] on div "Офисный (7 пицц 30 см) 3780 г Фермерская 30 см (толстое с сыром), 4 сыра 30 см …" at bounding box center [616, 469] width 243 height 158
click at [568, 500] on p "Фермерская 30 см (толстое с сыром), 4 сыра 30 см (толстое с сыром), Пикантный ц…" at bounding box center [616, 461] width 225 height 79
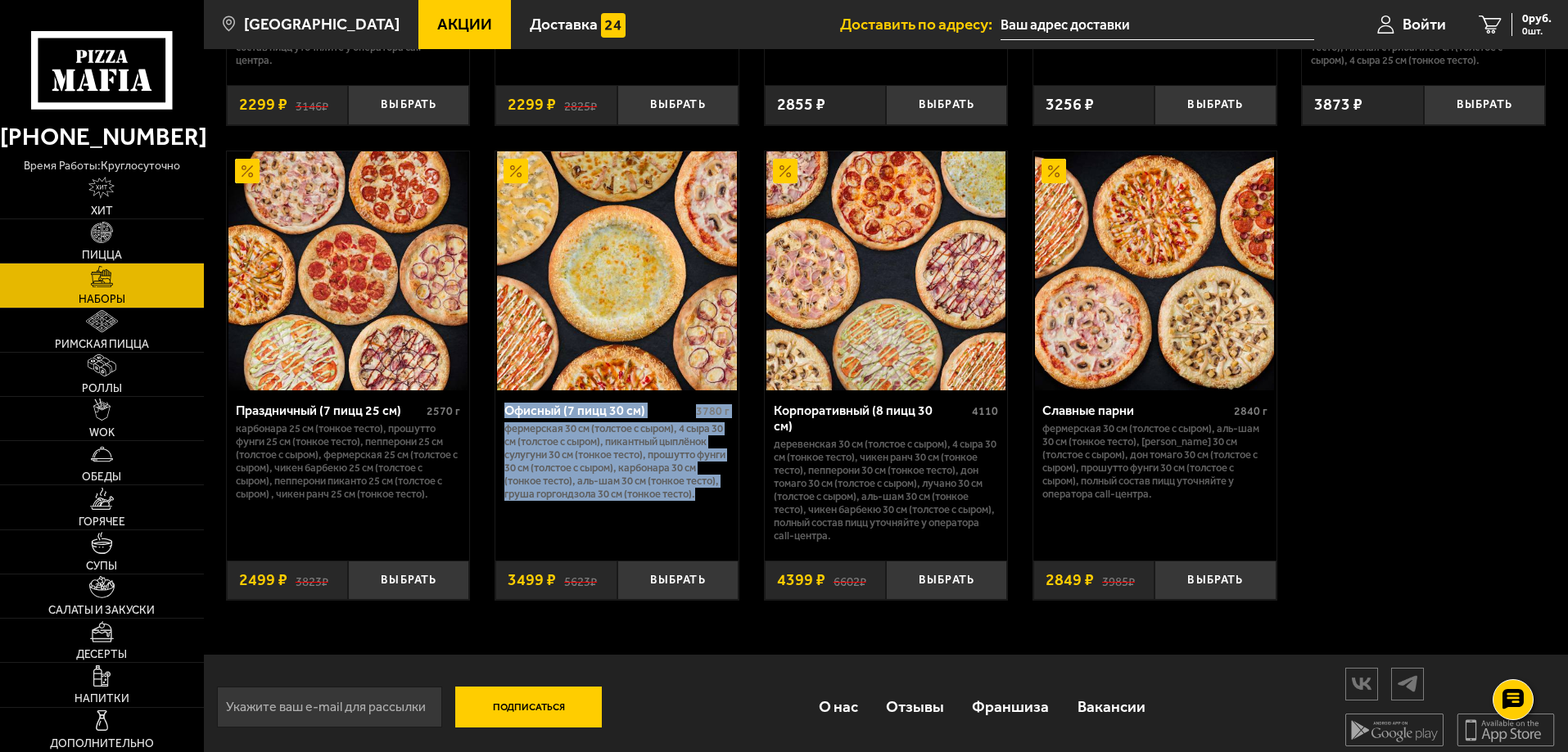
drag, startPoint x: 570, startPoint y: 520, endPoint x: 507, endPoint y: 416, distance: 121.6
click at [507, 416] on div "Офисный (7 пицц 30 см) 3780 г Фермерская 30 см (толстое с сыром), 4 сыра 30 см …" at bounding box center [616, 469] width 243 height 158
click at [558, 500] on p "Фермерская 30 см (толстое с сыром), 4 сыра 30 см (толстое с сыром), Пикантный ц…" at bounding box center [616, 461] width 225 height 79
drag, startPoint x: 564, startPoint y: 518, endPoint x: 507, endPoint y: 419, distance: 114.2
click at [507, 419] on div "Офисный (7 пицц 30 см) 3780 г Фермерская 30 см (толстое с сыром), 4 сыра 30 см …" at bounding box center [616, 469] width 243 height 158
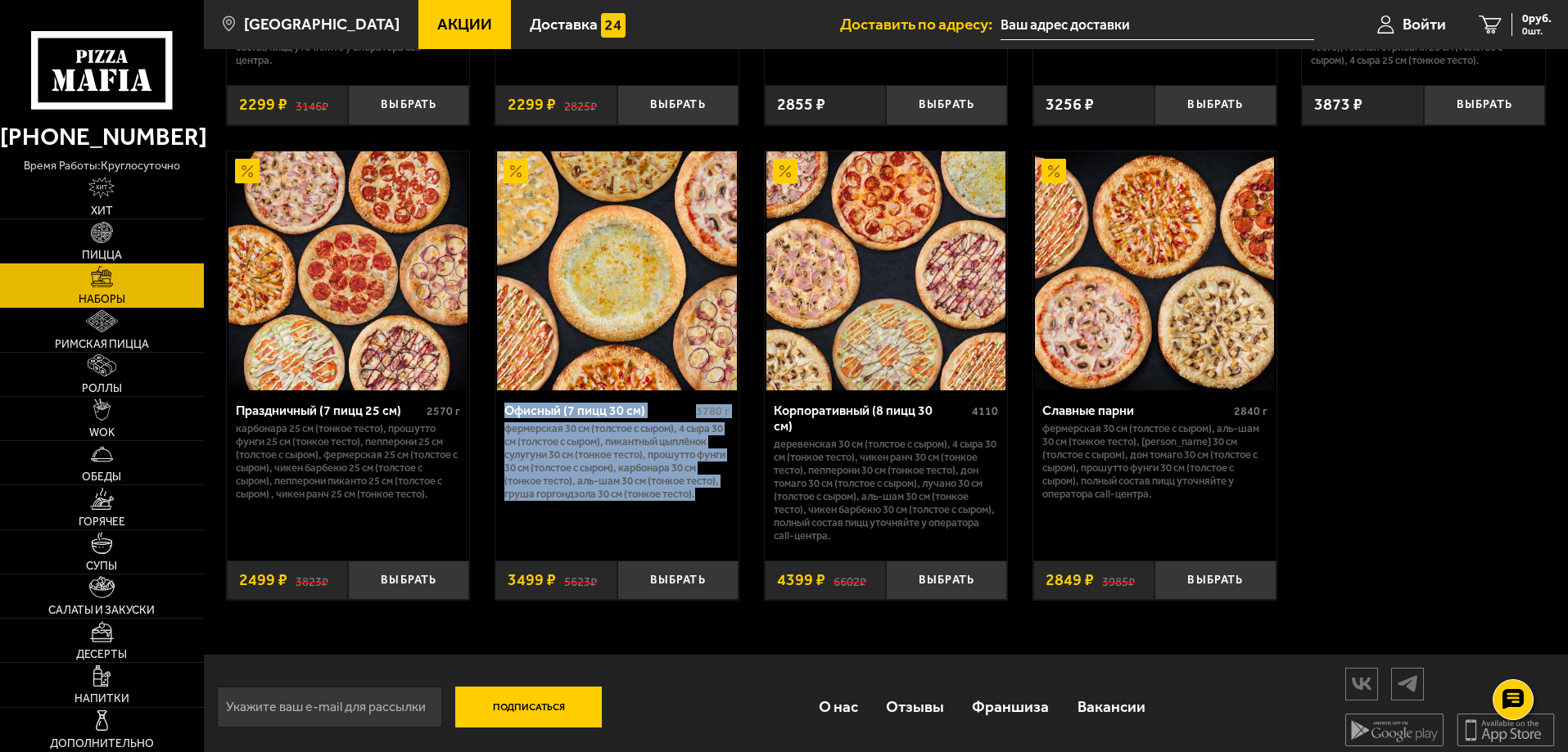
click at [566, 522] on div "Офисный (7 пицц 30 см) 3780 г Фермерская 30 см (толстое с сыром), 4 сыра 30 см …" at bounding box center [616, 469] width 243 height 158
drag, startPoint x: 595, startPoint y: 520, endPoint x: 503, endPoint y: 418, distance: 137.4
click at [503, 418] on div "Офисный (7 пицц 30 см) 3780 г Фермерская 30 см (толстое с сыром), 4 сыра 30 см …" at bounding box center [616, 469] width 243 height 158
click at [561, 500] on p "Фермерская 30 см (толстое с сыром), 4 сыра 30 см (толстое с сыром), Пикантный ц…" at bounding box center [616, 461] width 225 height 79
drag, startPoint x: 548, startPoint y: 520, endPoint x: 502, endPoint y: 420, distance: 110.1
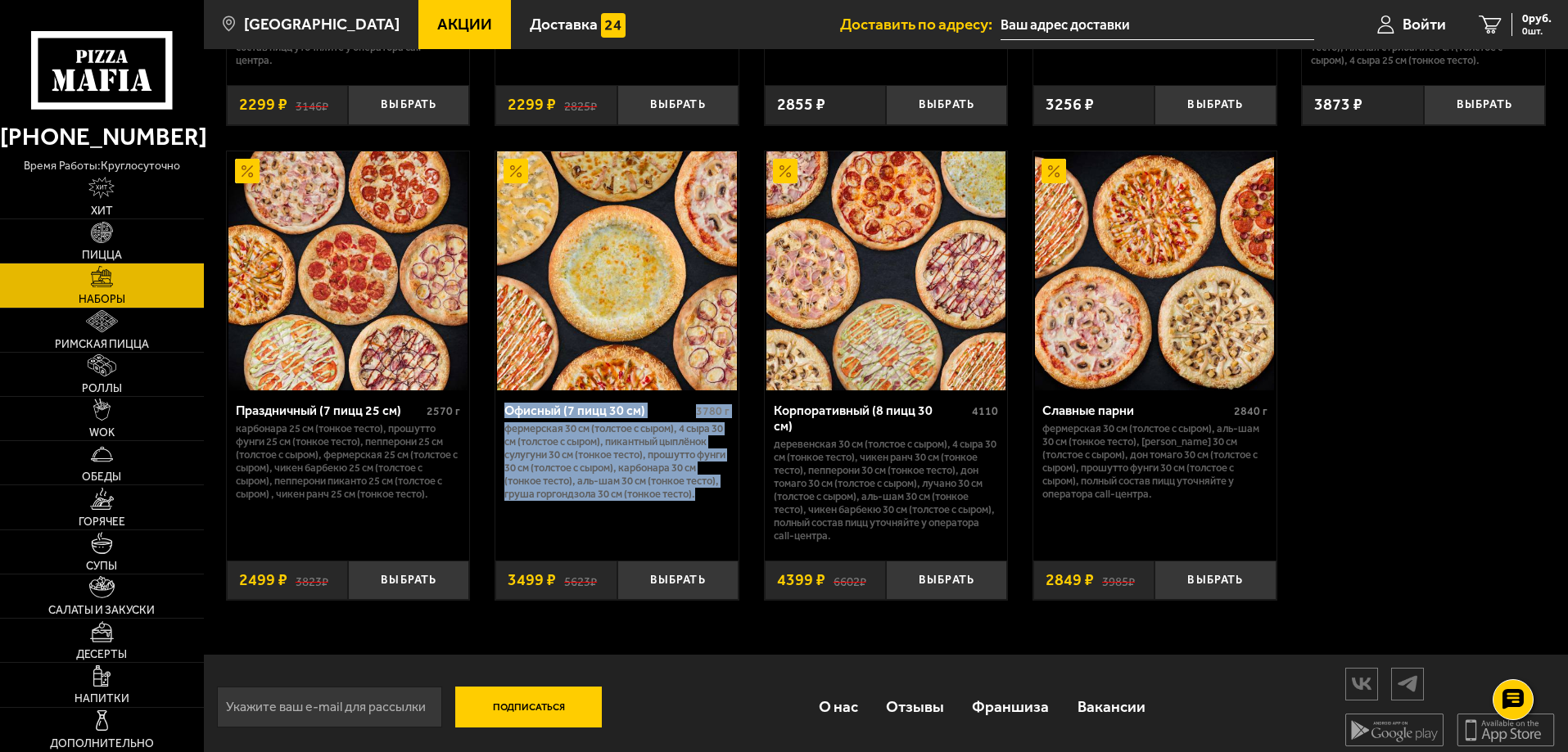
click at [502, 420] on div "Офисный (7 пицц 30 см) 3780 г Фермерская 30 см (толстое с сыром), 4 сыра 30 см …" at bounding box center [616, 469] width 243 height 158
click at [559, 500] on p "Фермерская 30 см (толстое с сыром), 4 сыра 30 см (толстое с сыром), Пикантный ц…" at bounding box center [616, 461] width 225 height 79
drag, startPoint x: 551, startPoint y: 509, endPoint x: 498, endPoint y: 419, distance: 104.4
click at [498, 419] on div "Офисный (7 пицц 30 см) 3780 г Фермерская 30 см (толстое с сыром), 4 сыра 30 см …" at bounding box center [616, 469] width 243 height 158
click at [546, 500] on p "Фермерская 30 см (толстое с сыром), 4 сыра 30 см (толстое с сыром), Пикантный ц…" at bounding box center [616, 461] width 225 height 79
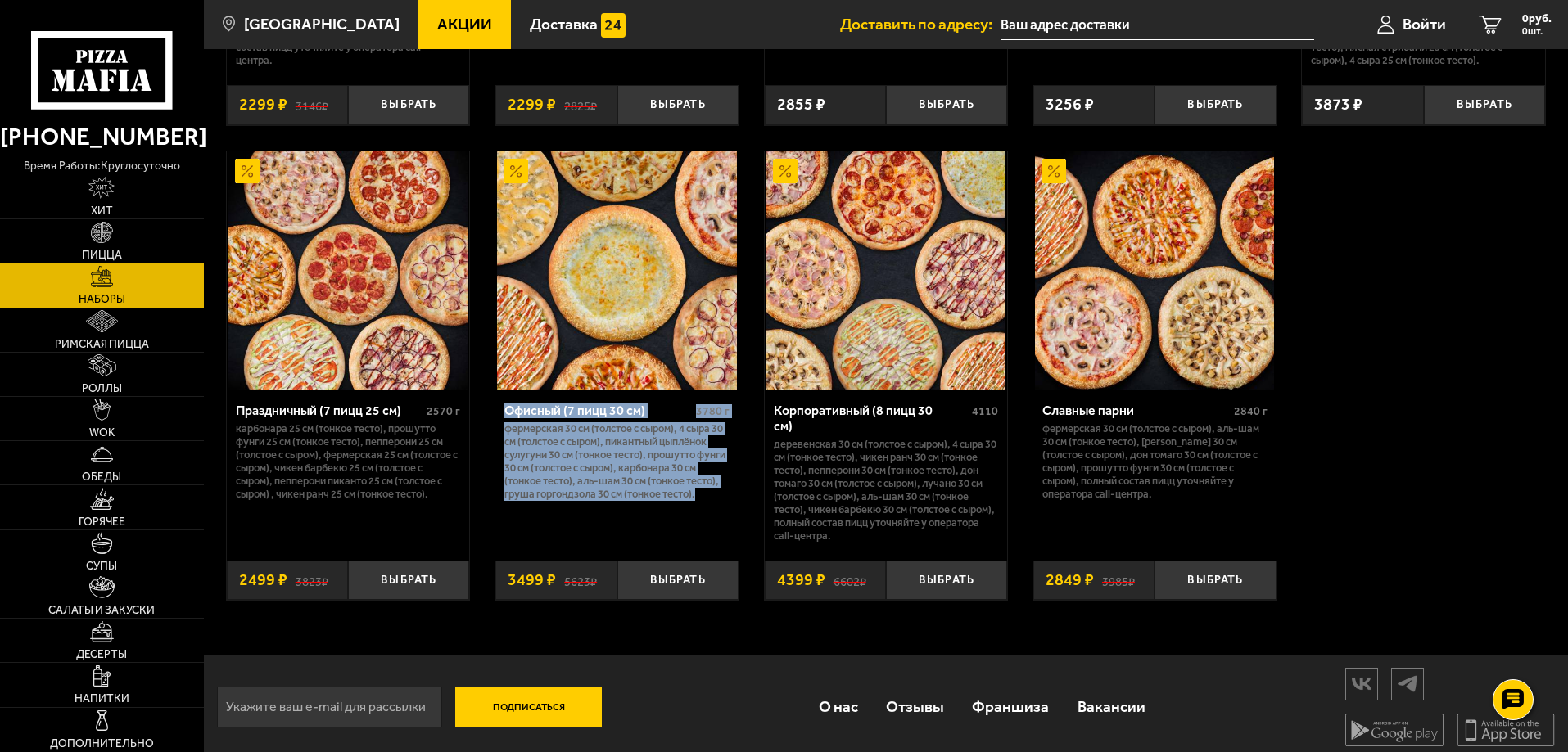
drag, startPoint x: 548, startPoint y: 514, endPoint x: 502, endPoint y: 419, distance: 105.6
click at [502, 419] on div "Офисный (7 пицц 30 см) 3780 г Фермерская 30 см (толстое с сыром), 4 сыра 30 см …" at bounding box center [616, 469] width 243 height 158
drag, startPoint x: 550, startPoint y: 518, endPoint x: 569, endPoint y: 518, distance: 19.0
click at [551, 500] on p "Фермерская 30 см (толстое с сыром), 4 сыра 30 см (толстое с сыром), Пикантный ц…" at bounding box center [616, 461] width 225 height 79
click at [574, 500] on p "Фермерская 30 см (толстое с сыром), 4 сыра 30 см (толстое с сыром), Пикантный ц…" at bounding box center [616, 461] width 225 height 79
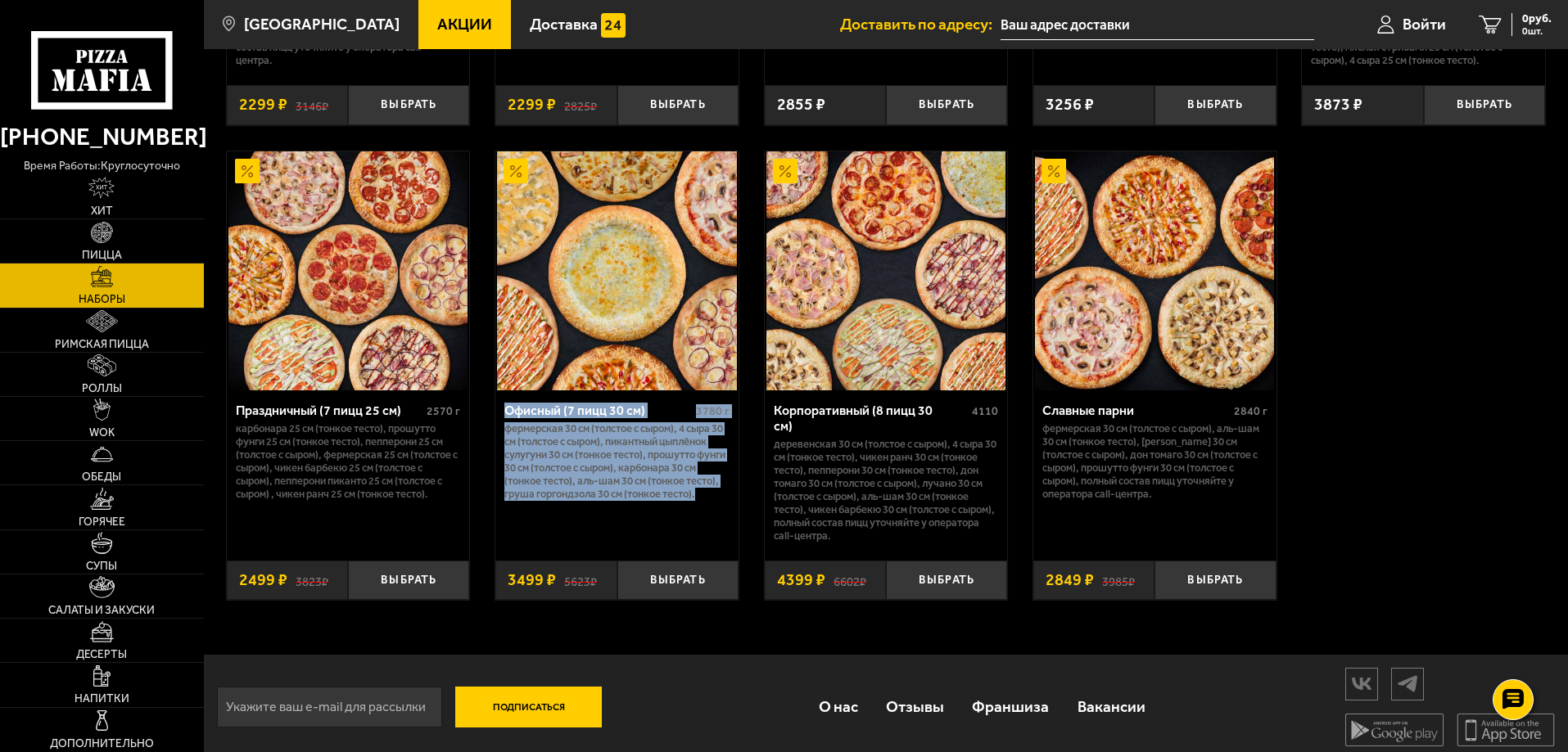
drag, startPoint x: 557, startPoint y: 524, endPoint x: 507, endPoint y: 417, distance: 118.1
click at [507, 417] on div "Офисный (7 пицц 30 см) 3780 г Фермерская 30 см (толстое с сыром), 4 сыра 30 см …" at bounding box center [616, 469] width 243 height 158
click at [578, 500] on p "Фермерская 30 см (толстое с сыром), 4 сыра 30 см (толстое с сыром), Пикантный ц…" at bounding box center [616, 461] width 225 height 79
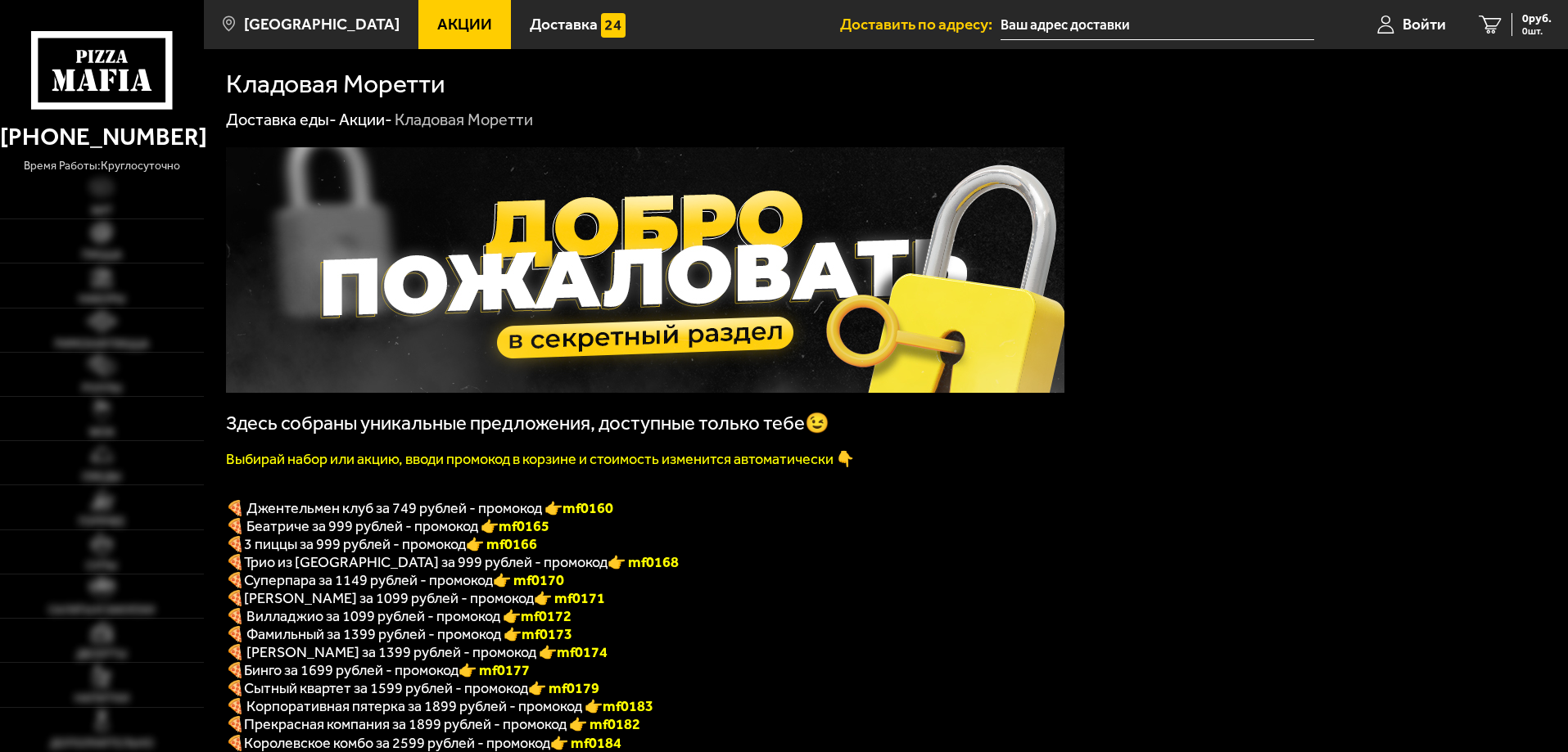
scroll to position [246, 0]
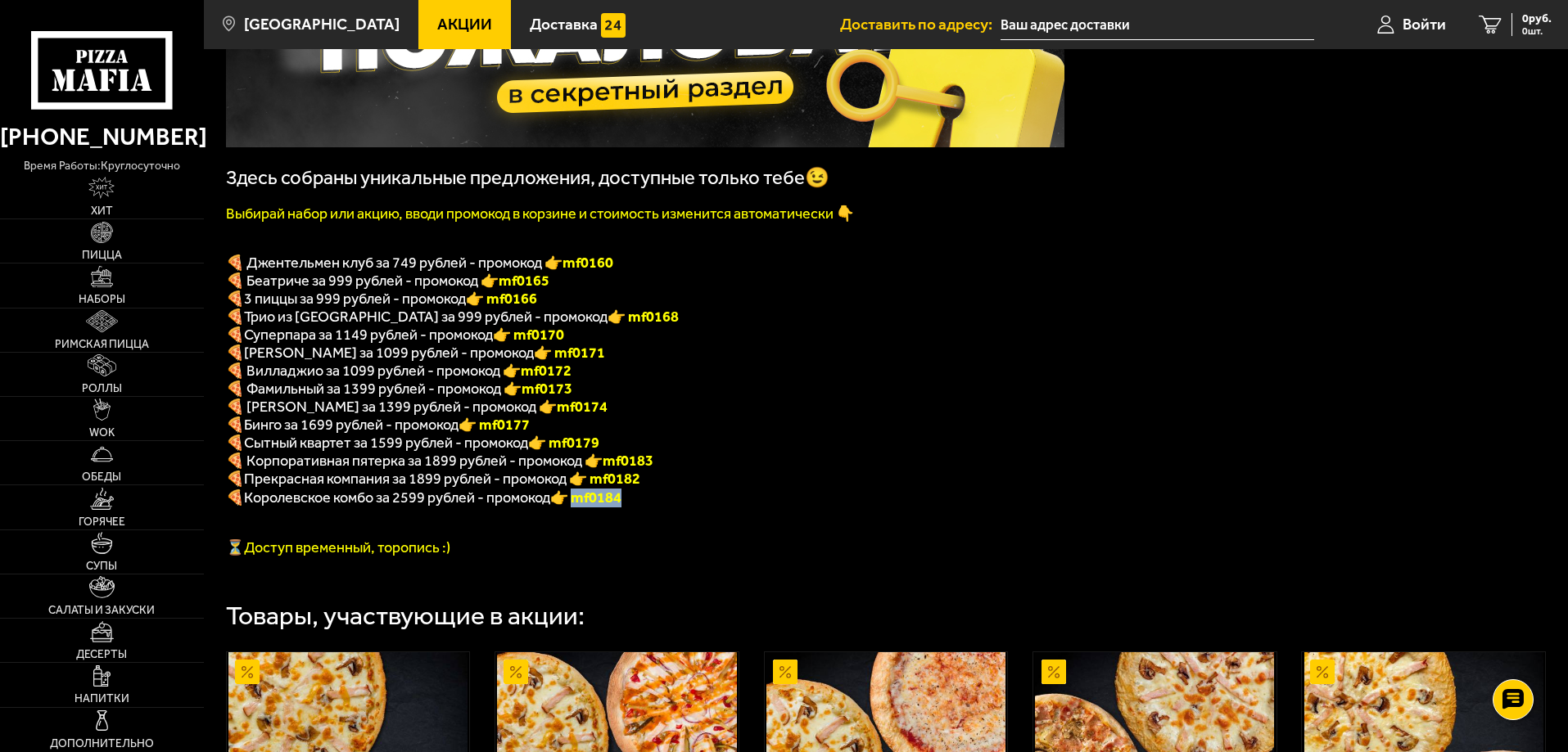
drag, startPoint x: 583, startPoint y: 513, endPoint x: 660, endPoint y: 514, distance: 77.0
click at [660, 507] on p "🍕 Королевское комбо за 2599 рублей - промокод 👉 mf0184" at bounding box center [645, 498] width 839 height 19
copy font "f0184"
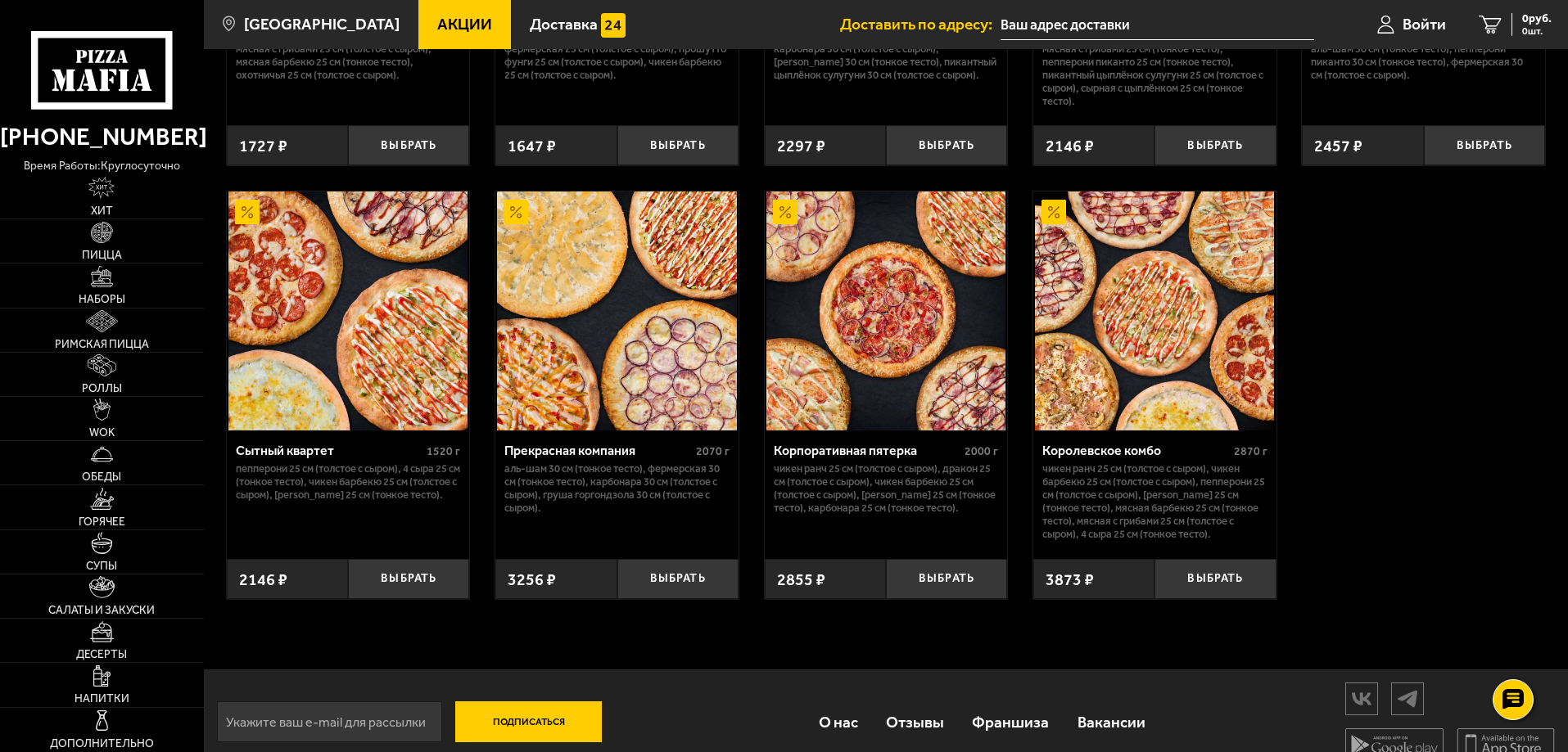
scroll to position [1555, 0]
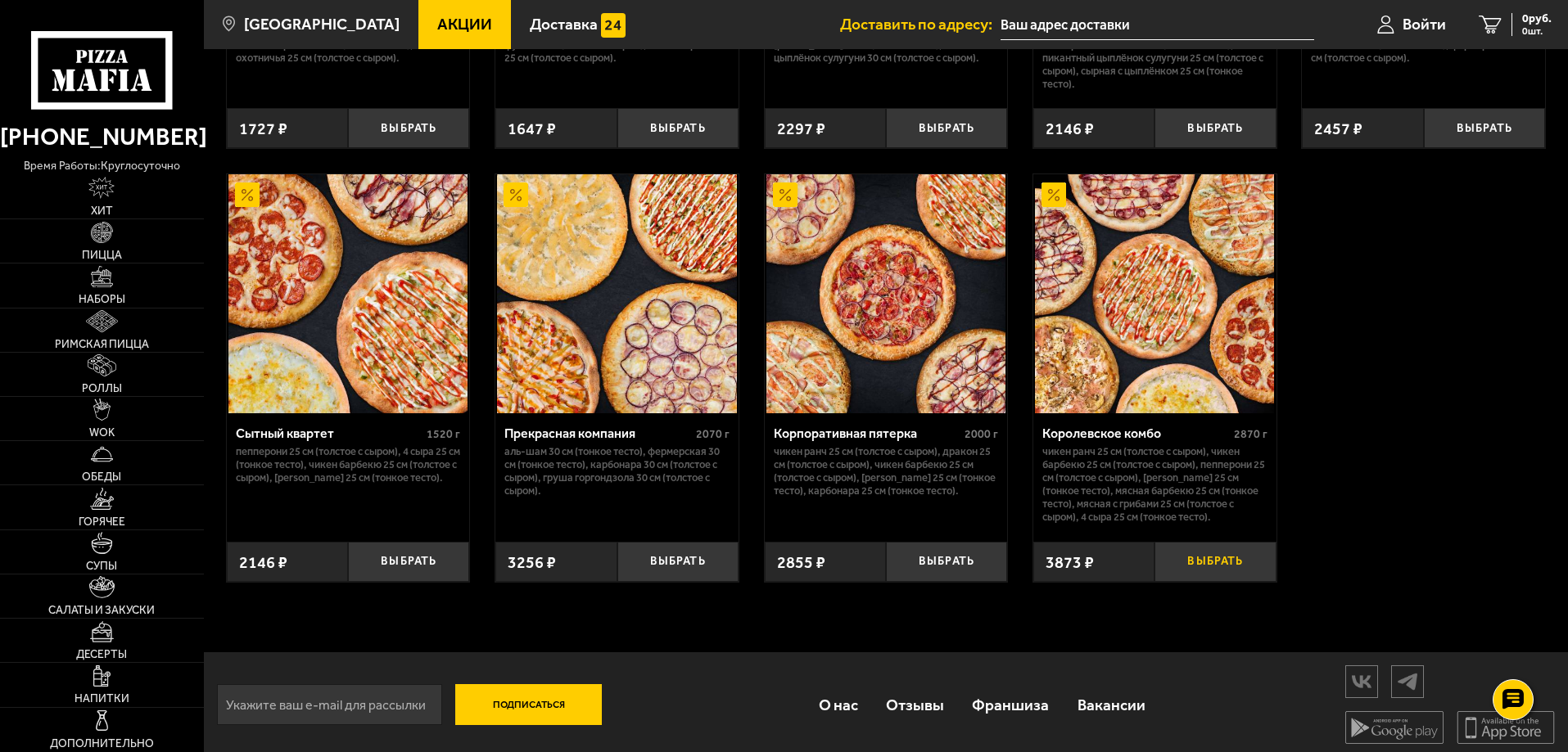
click at [1219, 582] on button "Выбрать" at bounding box center [1215, 562] width 122 height 40
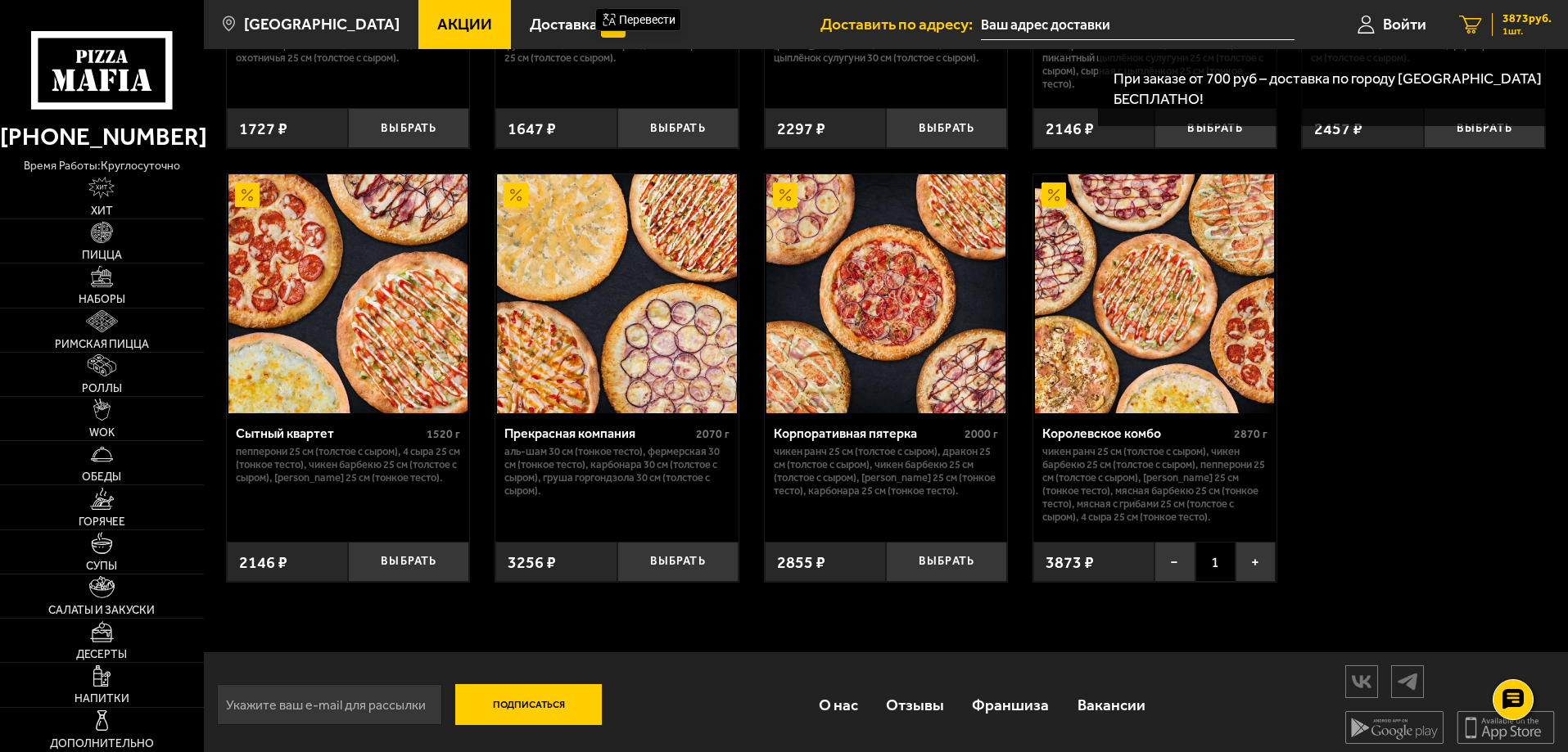
click at [1508, 17] on span "3873 руб." at bounding box center [1527, 19] width 49 height 11
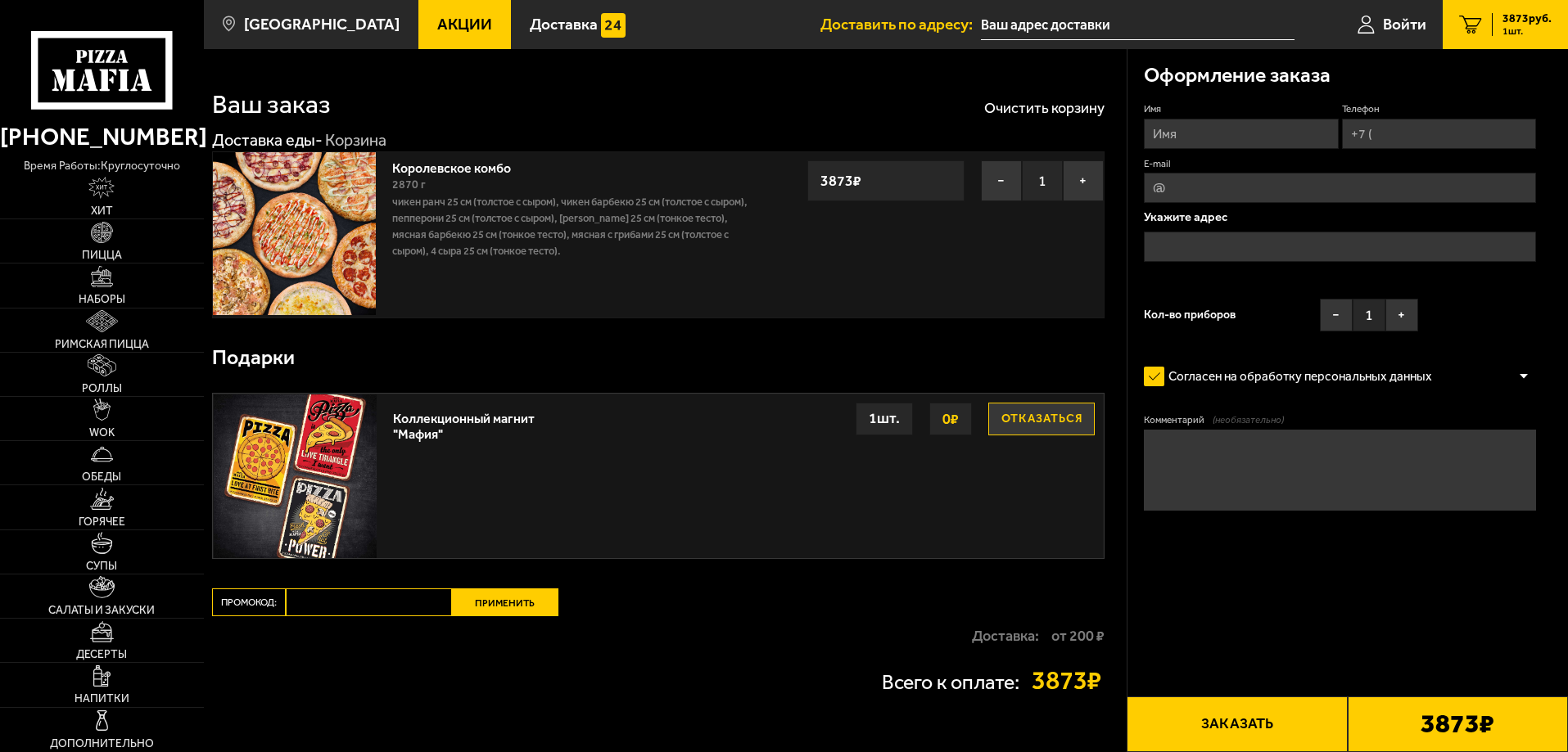
click at [1021, 418] on button "Отказаться" at bounding box center [1041, 419] width 106 height 32
click at [334, 602] on input "Промокод:" at bounding box center [368, 602] width 166 height 28
paste input "mf0184"
type input "mf0184"
click at [478, 589] on div "Ваш заказ Очистить корзину Доставка еды - Корзина Королевское комбо 2870 г Чике…" at bounding box center [665, 406] width 922 height 714
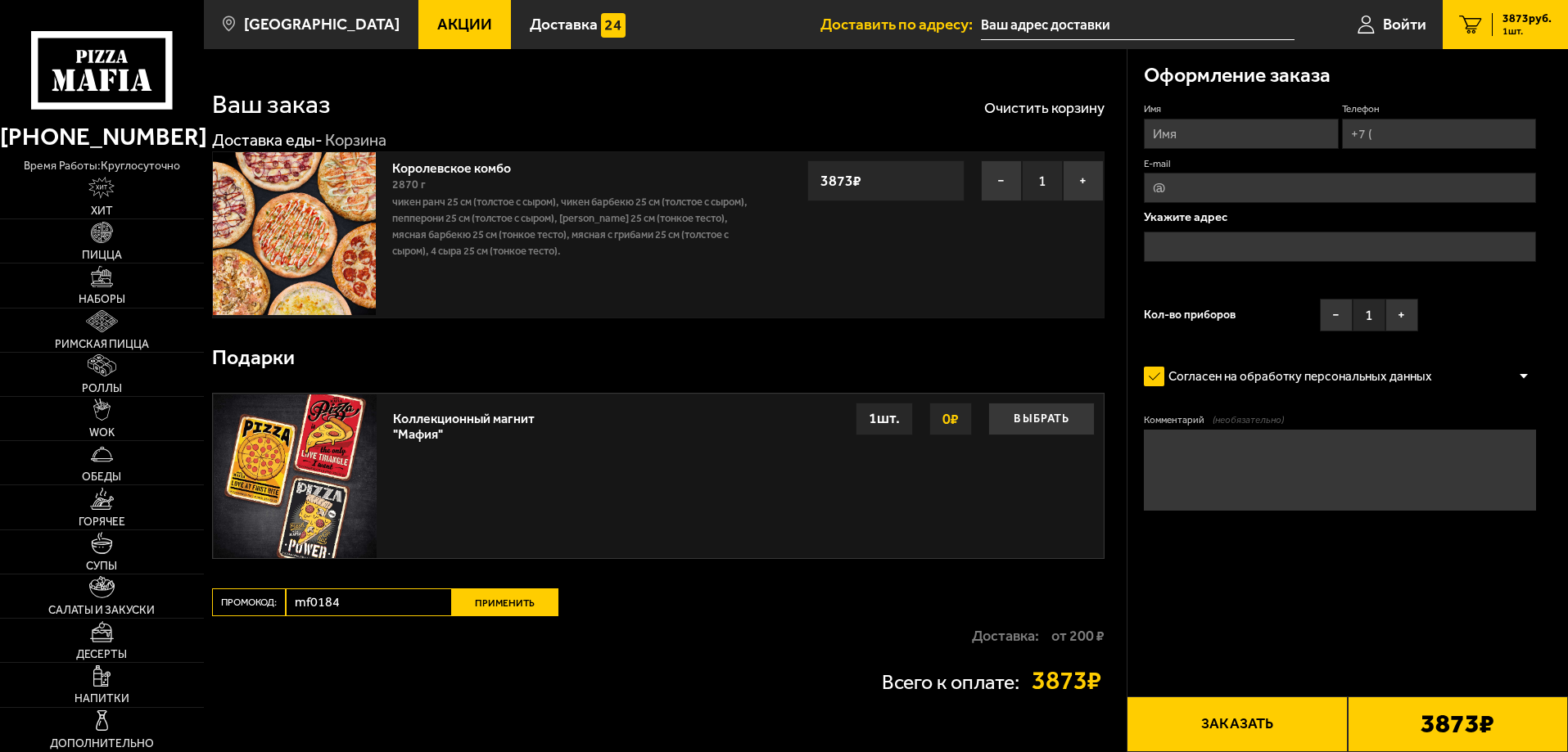
click at [482, 602] on button "Применить" at bounding box center [505, 602] width 106 height 28
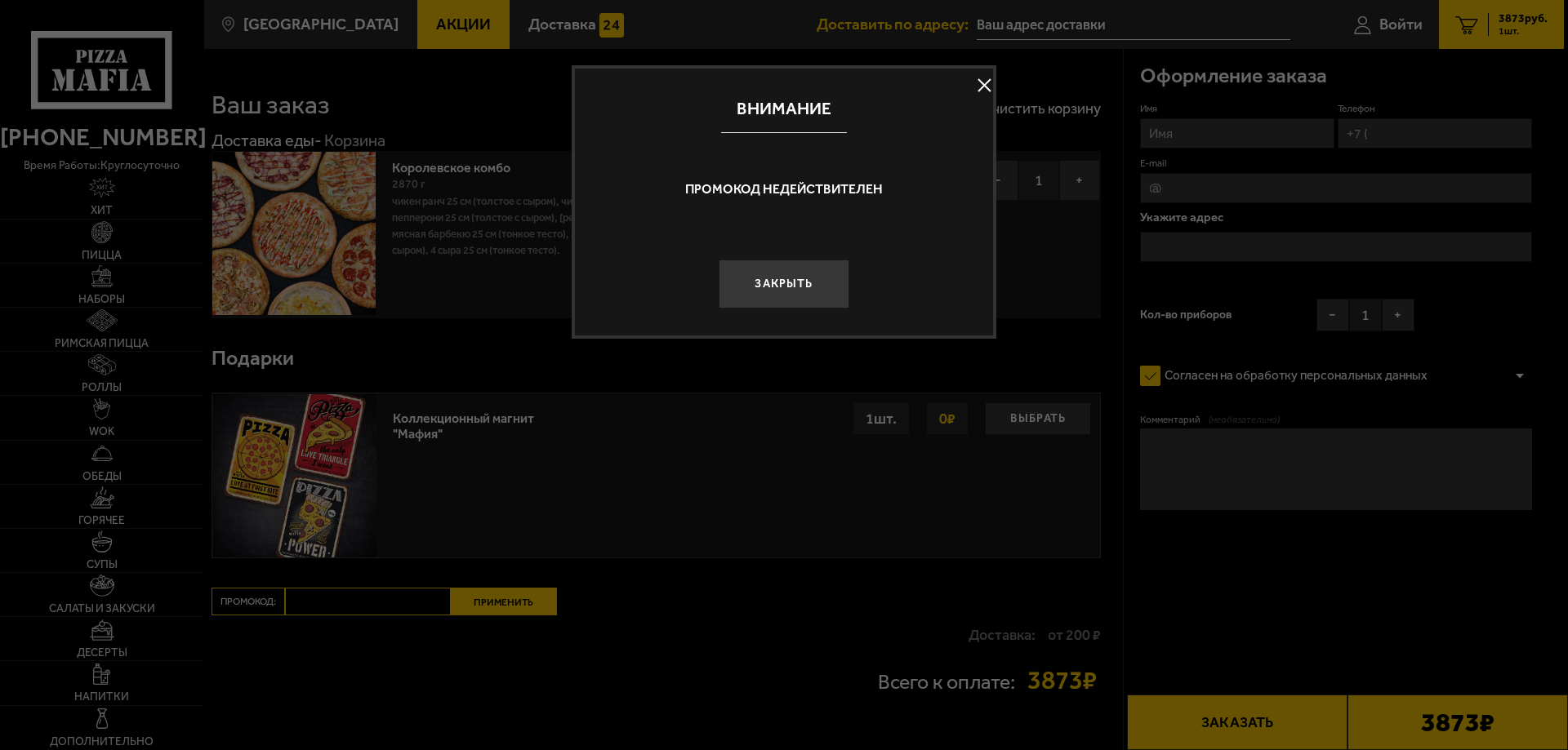
drag, startPoint x: 793, startPoint y: 287, endPoint x: 891, endPoint y: 233, distance: 111.9
click at [789, 293] on button "Закрыть" at bounding box center [784, 284] width 131 height 49
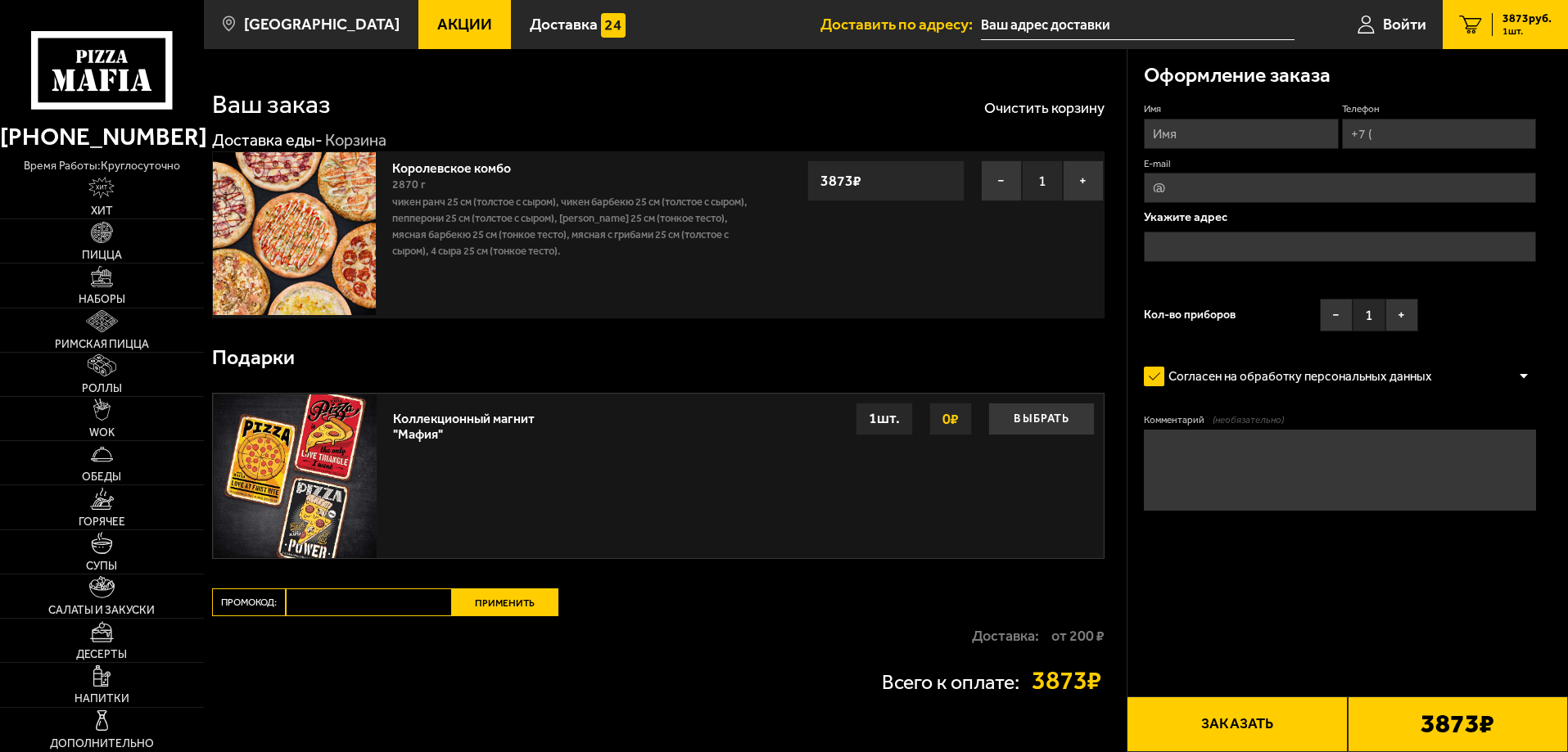
click at [317, 609] on input "Промокод:" at bounding box center [368, 602] width 166 height 28
paste input "mf0184"
type input "mf0184"
click at [497, 608] on button "Применить" at bounding box center [505, 602] width 106 height 28
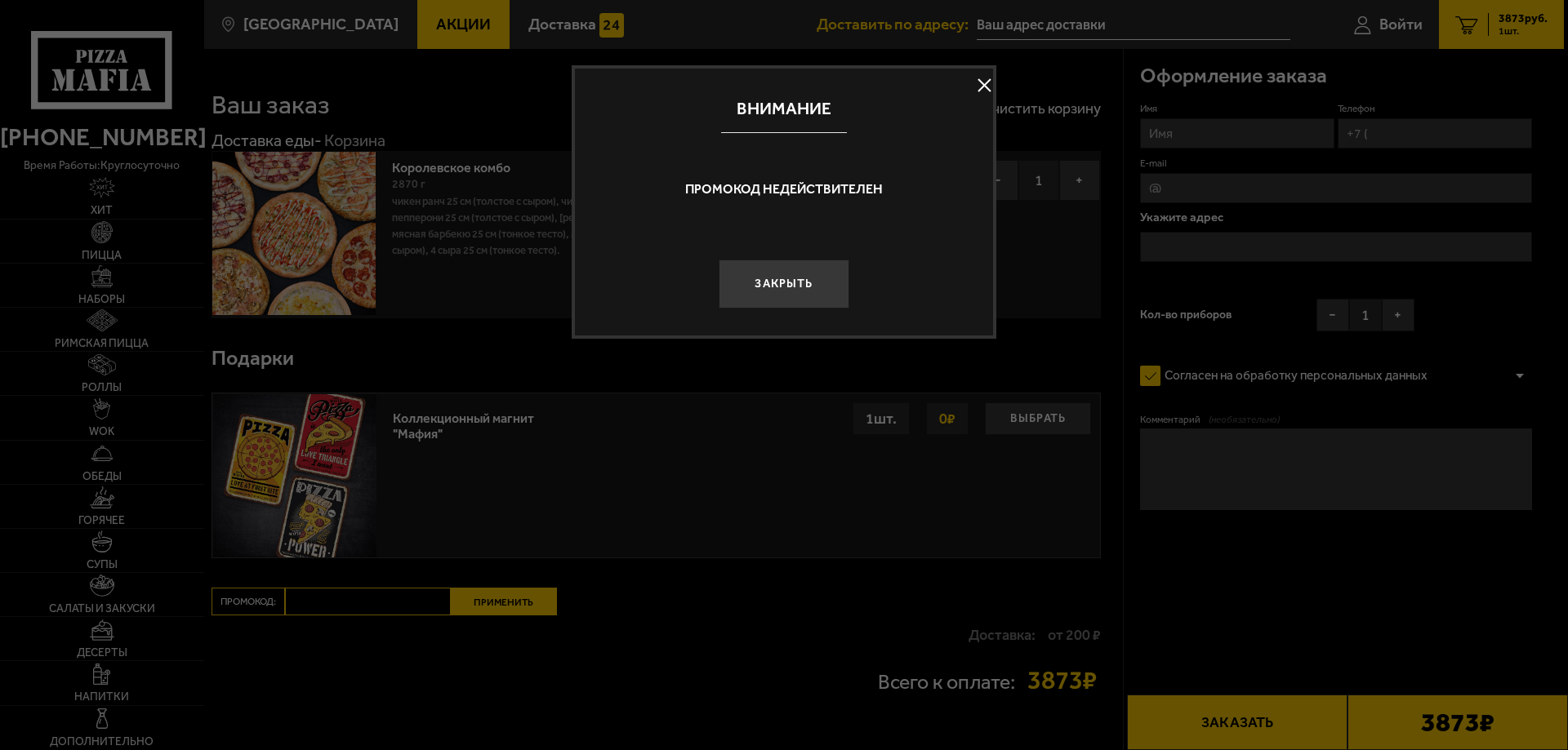
click at [785, 275] on button "Закрыть" at bounding box center [784, 284] width 131 height 49
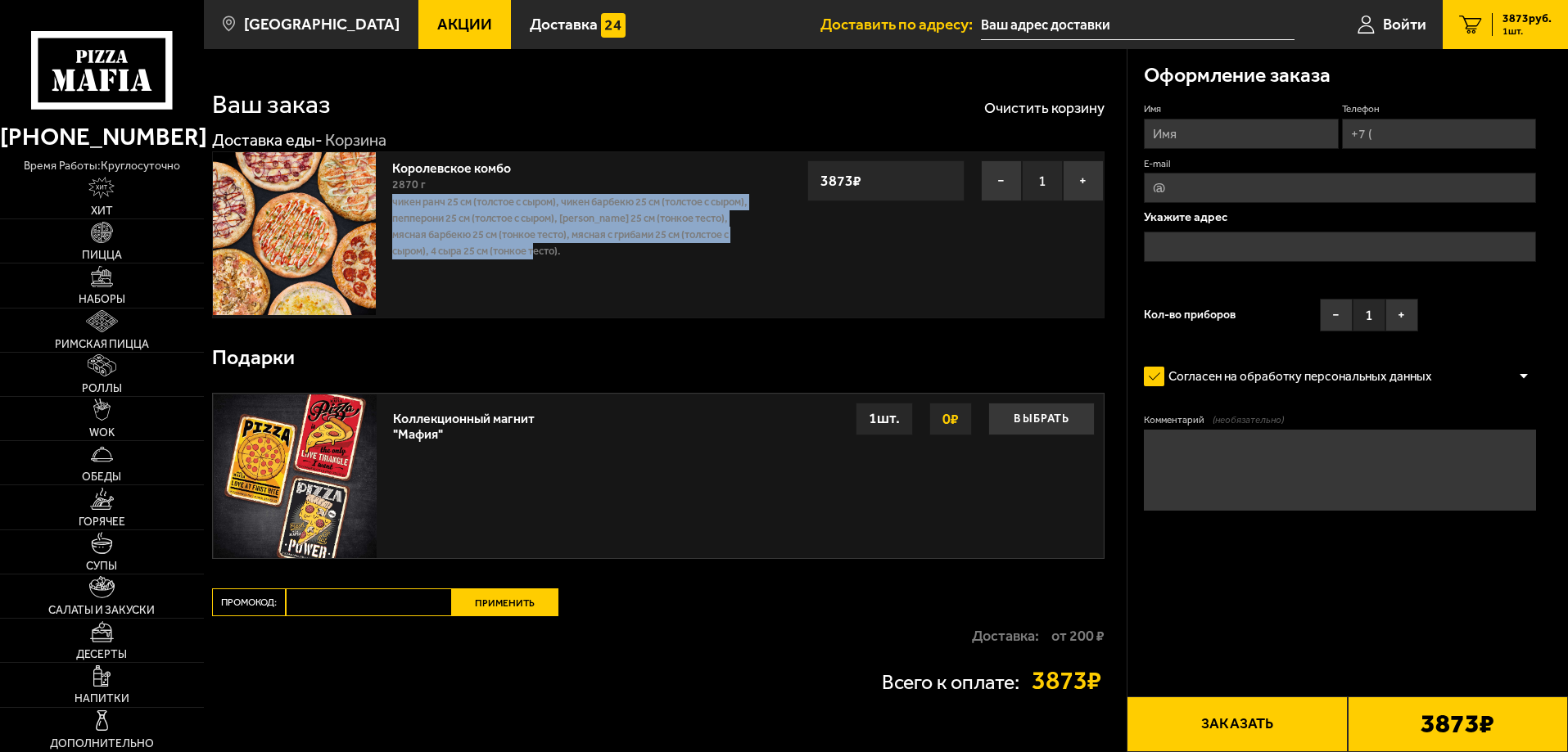
drag, startPoint x: 580, startPoint y: 251, endPoint x: 394, endPoint y: 205, distance: 191.6
click at [394, 205] on p "Чикен Ранч 25 см (толстое с сыром), Чикен Барбекю 25 см (толстое с сыром), Пепп…" at bounding box center [574, 226] width 364 height 66
click at [590, 258] on p "Чикен Ранч 25 см (толстое с сыром), Чикен Барбекю 25 см (толстое с сыром), Пепп…" at bounding box center [574, 226] width 364 height 66
click at [583, 250] on p "Чикен Ранч 25 см (толстое с сыром), Чикен Барбекю 25 см (толстое с сыром), Пепп…" at bounding box center [574, 226] width 364 height 66
drag, startPoint x: 581, startPoint y: 254, endPoint x: 491, endPoint y: 237, distance: 91.6
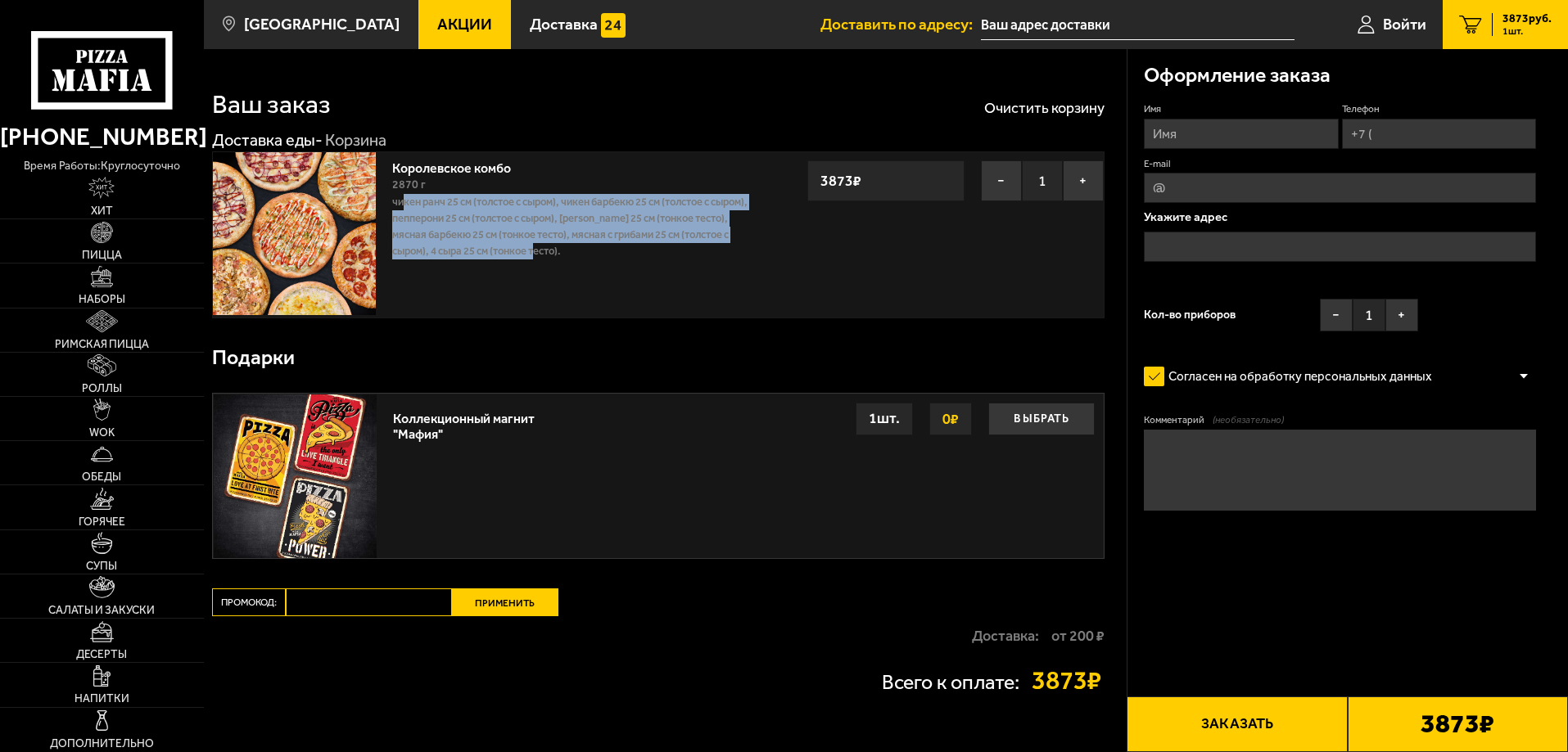
click at [407, 208] on p "Чикен Ранч 25 см (толстое с сыром), Чикен Барбекю 25 см (толстое с сыром), Пепп…" at bounding box center [574, 226] width 364 height 66
click at [643, 267] on div "Королевское комбо 2870 г Чикен Ранч 25 см (толстое с сыром), Чикен Барбекю 25 с…" at bounding box center [574, 235] width 380 height 165
drag, startPoint x: 547, startPoint y: 255, endPoint x: 394, endPoint y: 206, distance: 160.7
click at [394, 206] on p "Чикен Ранч 25 см (толстое с сыром), Чикен Барбекю 25 см (толстое с сыром), Пепп…" at bounding box center [574, 226] width 364 height 66
click at [672, 276] on div "Королевское комбо 2870 г Чикен Ранч 25 см (толстое с сыром), Чикен Барбекю 25 с…" at bounding box center [574, 235] width 380 height 165
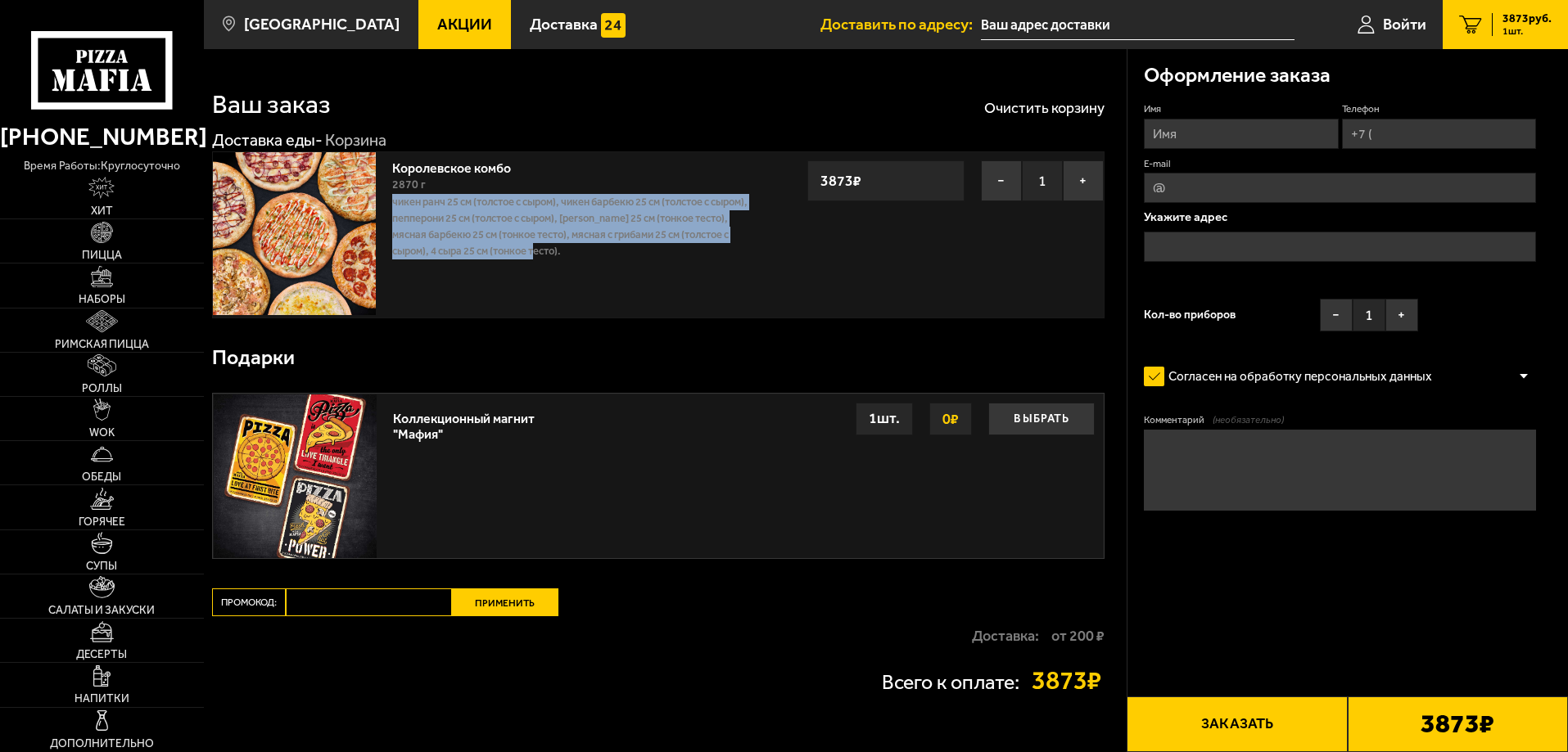
drag, startPoint x: 504, startPoint y: 243, endPoint x: 461, endPoint y: 230, distance: 44.9
click at [394, 203] on p "Чикен Ранч 25 см (толстое с сыром), Чикен Барбекю 25 см (толстое с сыром), Пепп…" at bounding box center [574, 226] width 364 height 66
drag, startPoint x: 714, startPoint y: 288, endPoint x: 571, endPoint y: 244, distance: 149.6
click at [714, 288] on div "Королевское комбо 2870 г Чикен Ранч 25 см (толстое с сыром), Чикен Барбекю 25 с…" at bounding box center [574, 235] width 380 height 165
click at [609, 255] on p "Чикен Ранч 25 см (толстое с сыром), Чикен Барбекю 25 см (толстое с сыром), Пепп…" at bounding box center [574, 226] width 364 height 66
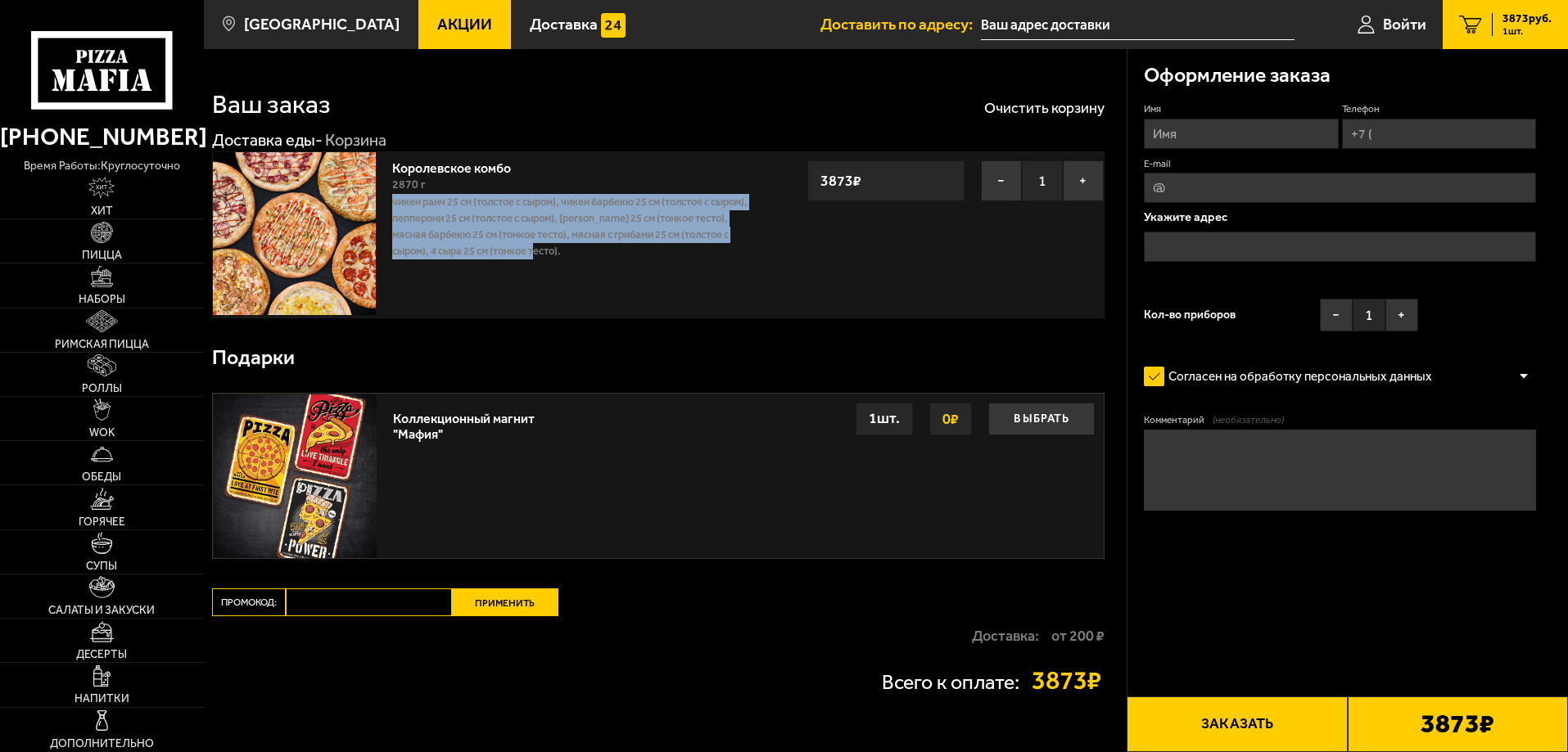
drag, startPoint x: 444, startPoint y: 227, endPoint x: 566, endPoint y: 252, distance: 124.5
click at [394, 206] on p "Чикен Ранч 25 см (толстое с сыром), Чикен Барбекю 25 см (толстое с сыром), Пепп…" at bounding box center [574, 226] width 364 height 66
click at [663, 273] on div "Королевское комбо 2870 г Чикен Ранч 25 см (толстое с сыром), Чикен Барбекю 25 с…" at bounding box center [574, 235] width 380 height 165
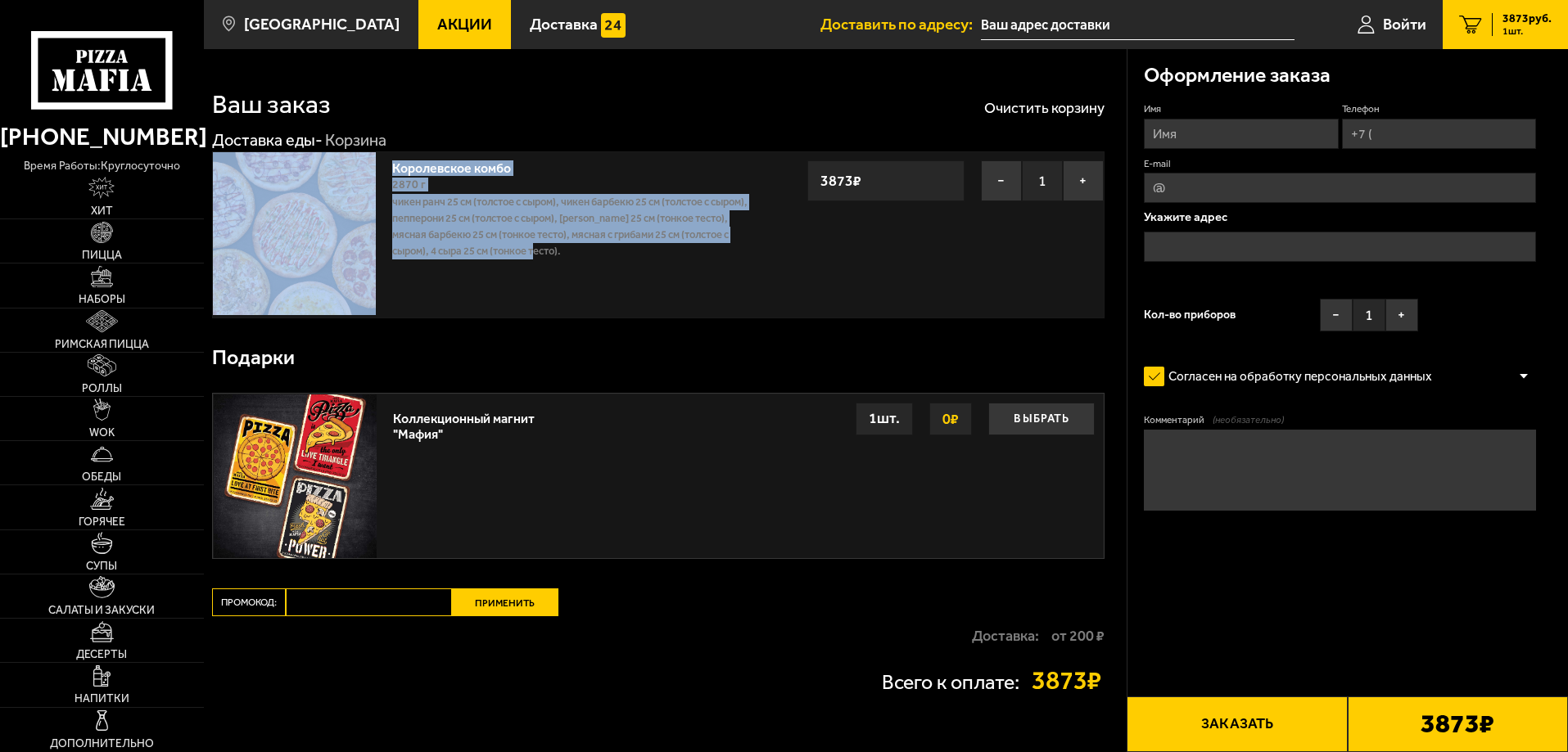
drag, startPoint x: 578, startPoint y: 253, endPoint x: 472, endPoint y: 227, distance: 109.1
click at [383, 198] on div "Королевское комбо 2870 г Чикен Ранч 25 см (толстое с сыром), Чикен Барбекю 25 с…" at bounding box center [510, 235] width 595 height 165
click at [703, 281] on div "Королевское комбо 2870 г Чикен Ранч 25 см (толстое с сыром), Чикен Барбекю 25 с…" at bounding box center [574, 235] width 380 height 165
click at [656, 279] on div "Королевское комбо 2870 г Чикен Ранч 25 см (толстое с сыром), Чикен Барбекю 25 с…" at bounding box center [574, 235] width 380 height 165
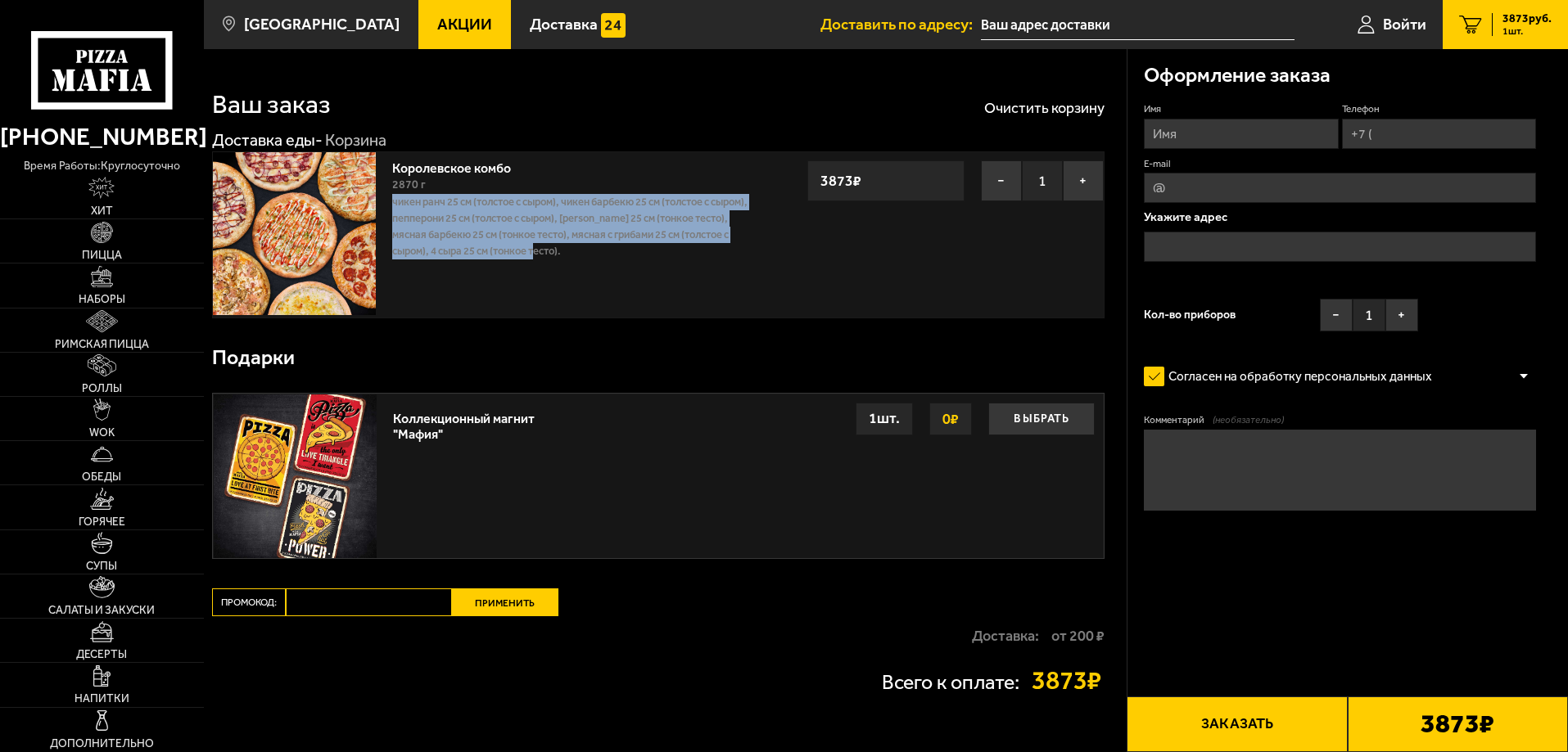
drag, startPoint x: 473, startPoint y: 249, endPoint x: 394, endPoint y: 206, distance: 89.9
click at [394, 206] on p "Чикен Ранч 25 см (толстое с сыром), Чикен Барбекю 25 см (толстое с сыром), Пепп…" at bounding box center [574, 226] width 364 height 66
click at [637, 281] on div "Королевское комбо 2870 г Чикен Ранч 25 см (толстое с сыром), Чикен Барбекю 25 с…" at bounding box center [574, 235] width 380 height 165
click at [792, 274] on div "Королевское комбо 2870 г Чикен Ранч 25 см (толстое с сыром), Чикен Барбекю 25 с…" at bounding box center [510, 235] width 595 height 165
